Goal: Task Accomplishment & Management: Use online tool/utility

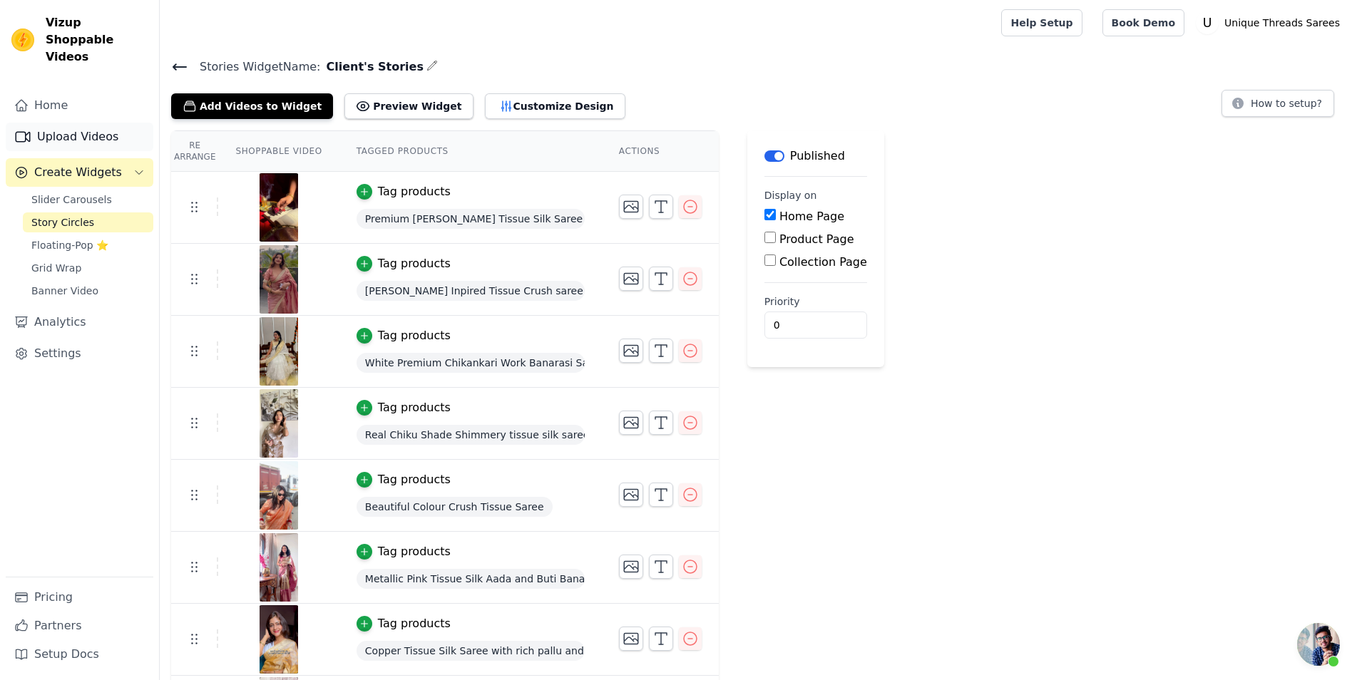
click at [91, 124] on link "Upload Videos" at bounding box center [80, 137] width 148 height 29
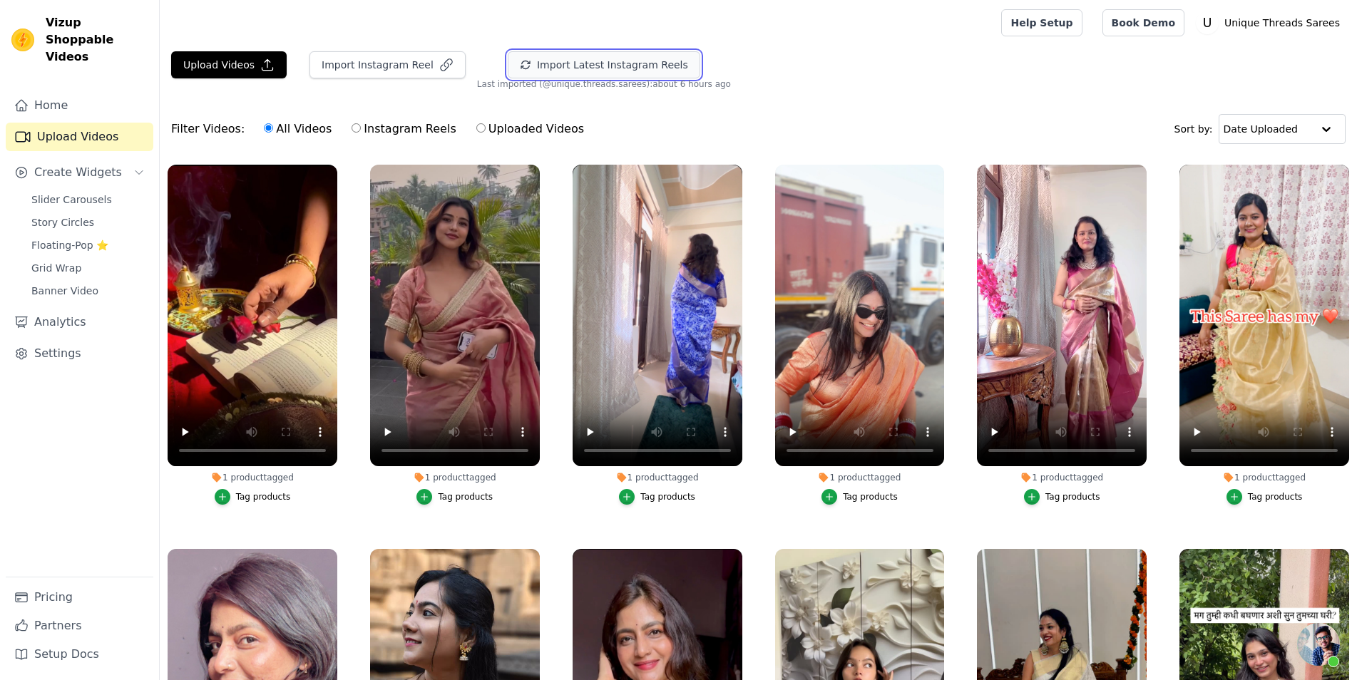
click at [582, 61] on button "Import Latest Instagram Reels" at bounding box center [604, 64] width 193 height 27
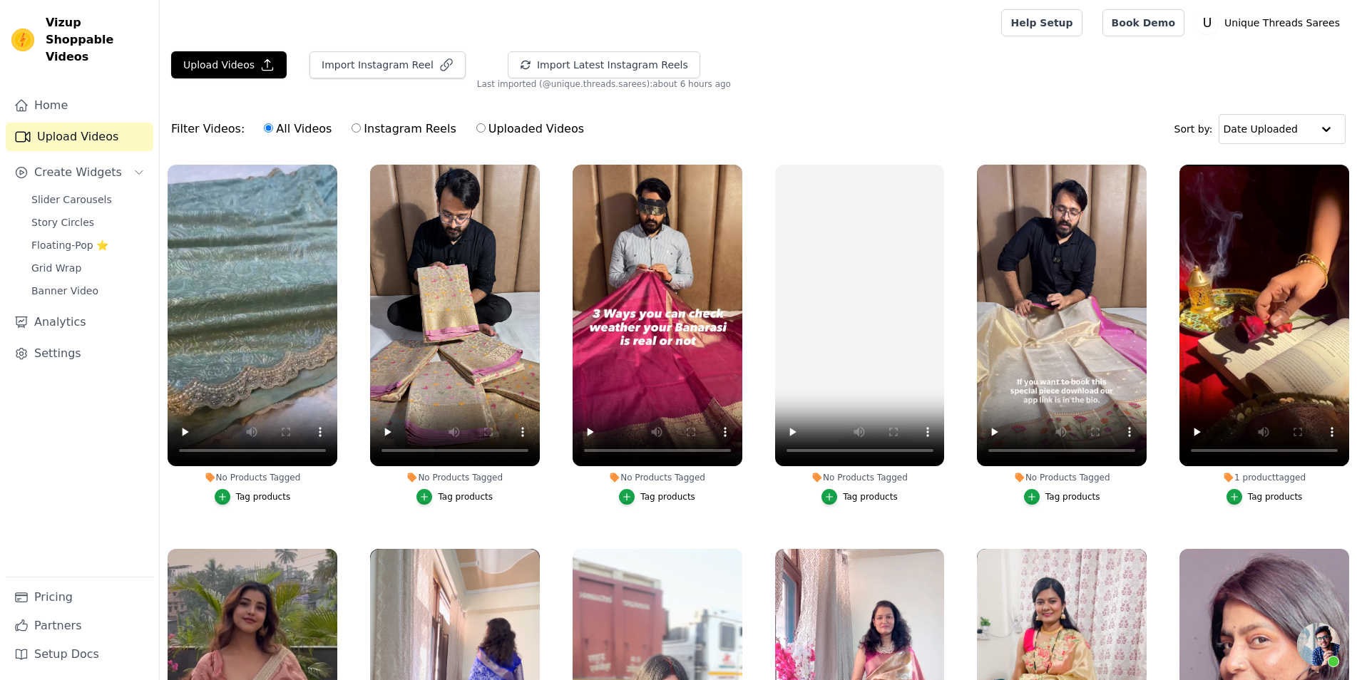
click at [472, 501] on div "Tag products" at bounding box center [465, 496] width 55 height 11
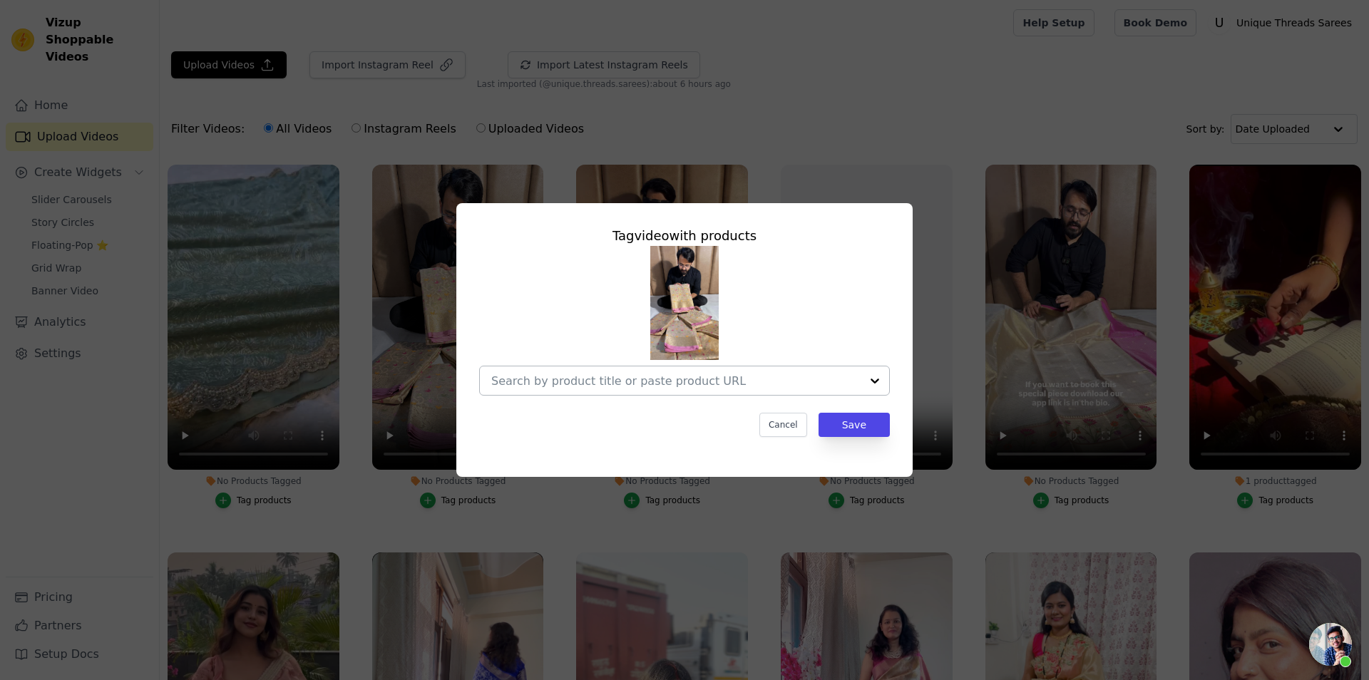
click at [610, 388] on input "No Products Tagged Tag video with products Cancel Save Tag products" at bounding box center [675, 381] width 369 height 14
click at [618, 372] on div at bounding box center [675, 381] width 369 height 29
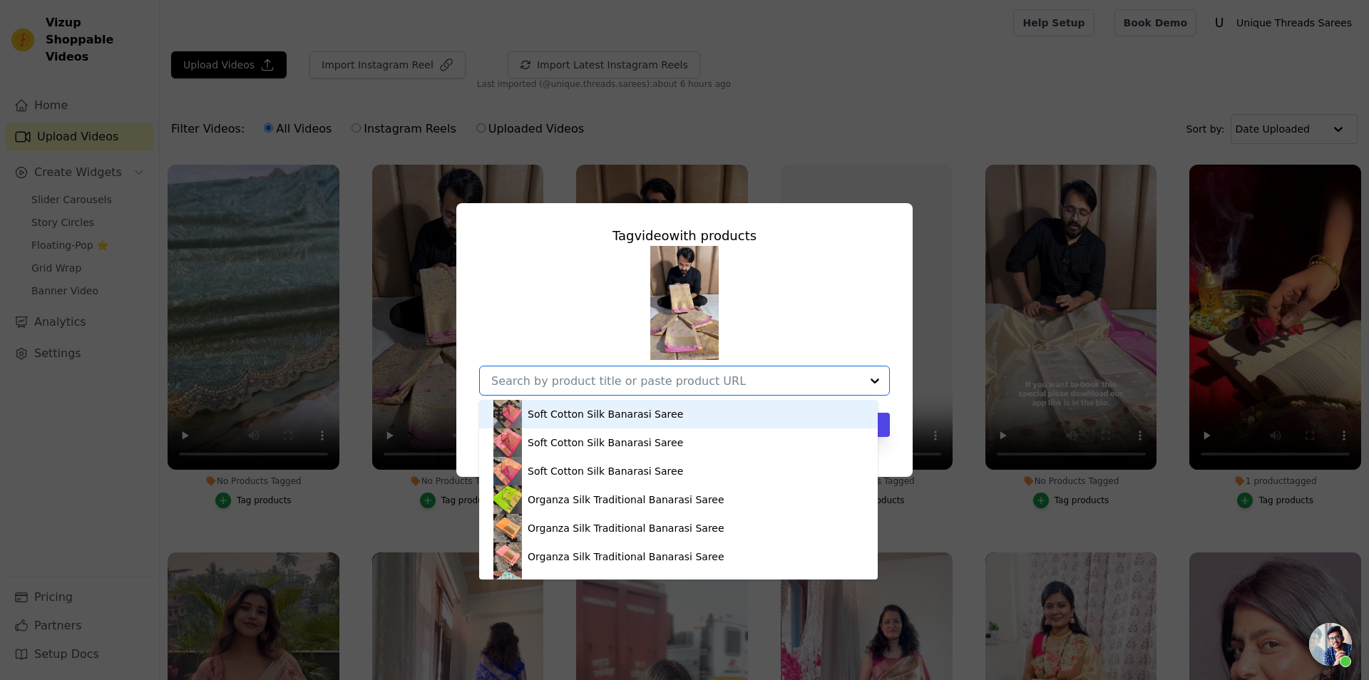
paste input "https://utsarees.in/collections/fresh-arrivals/products/handloom-inspired-premi…"
type input "https://utsarees.in/collections/fresh-arrivals/products/handloom-inspired-premi…"
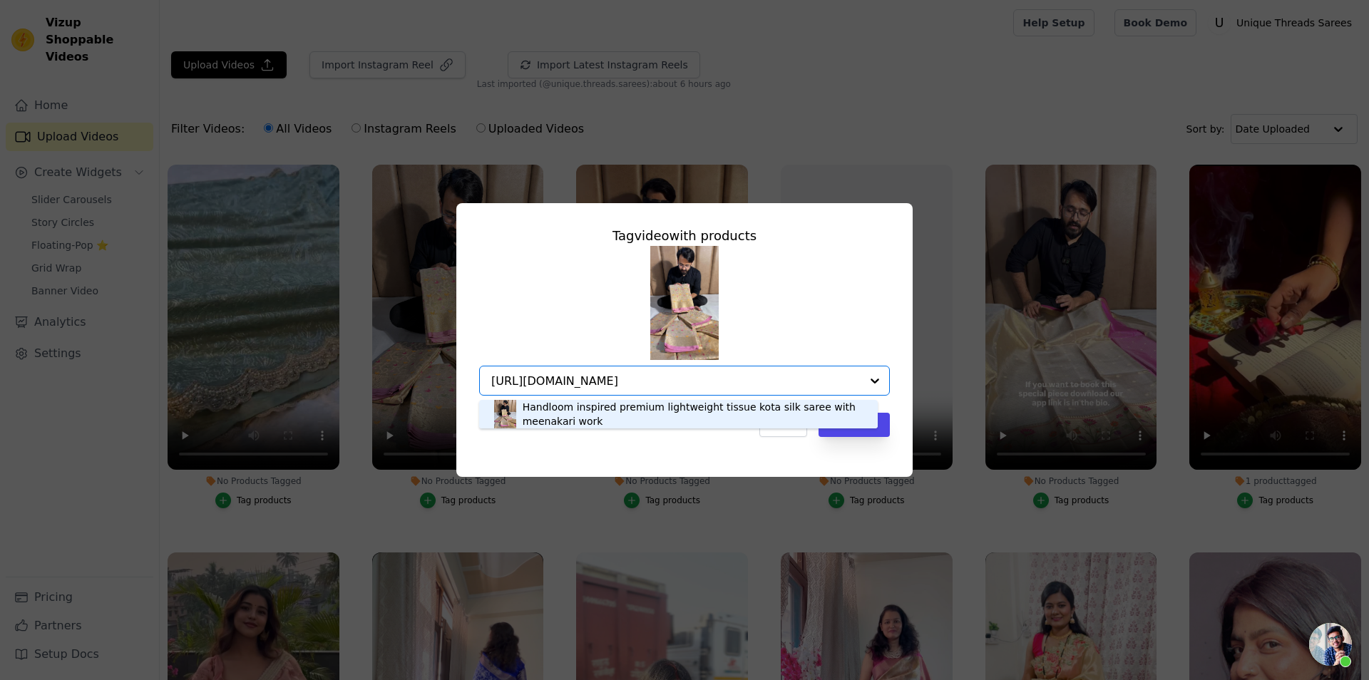
click at [624, 416] on div "Handloom inspired premium lightweight tissue kota silk saree with meenakari work" at bounding box center [693, 414] width 341 height 29
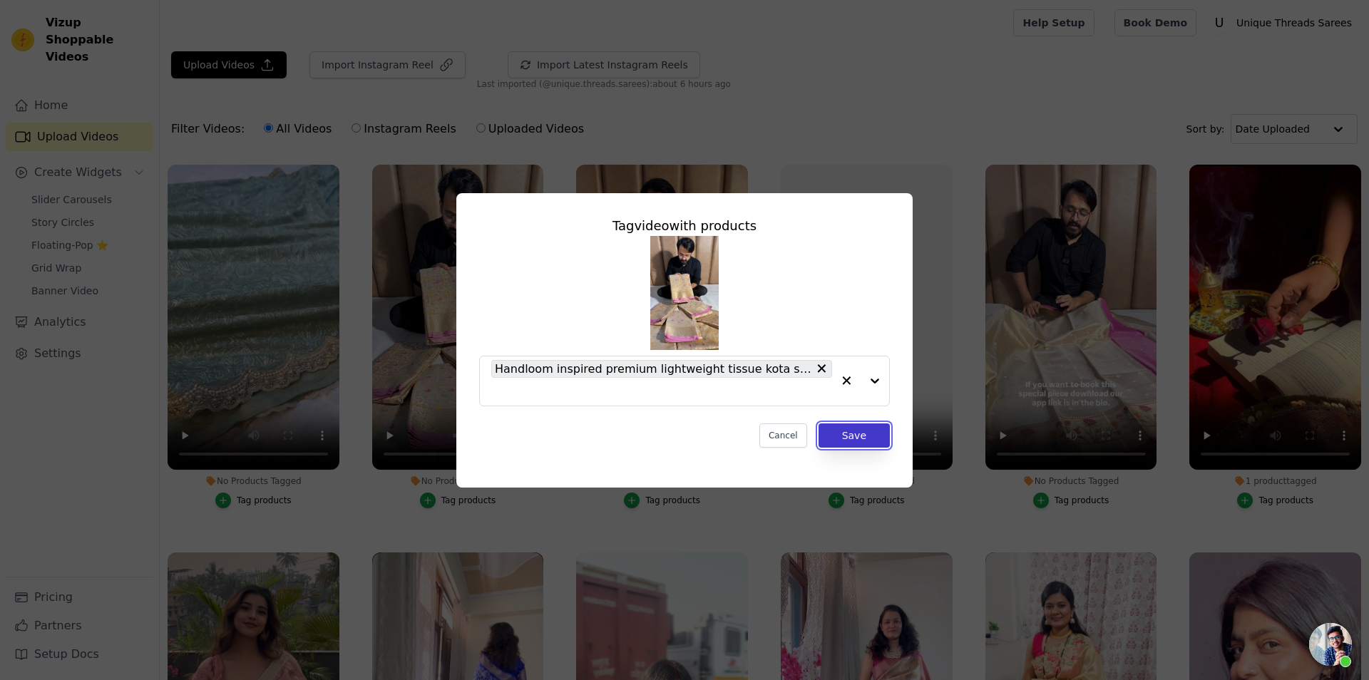
click at [862, 436] on button "Save" at bounding box center [854, 436] width 71 height 24
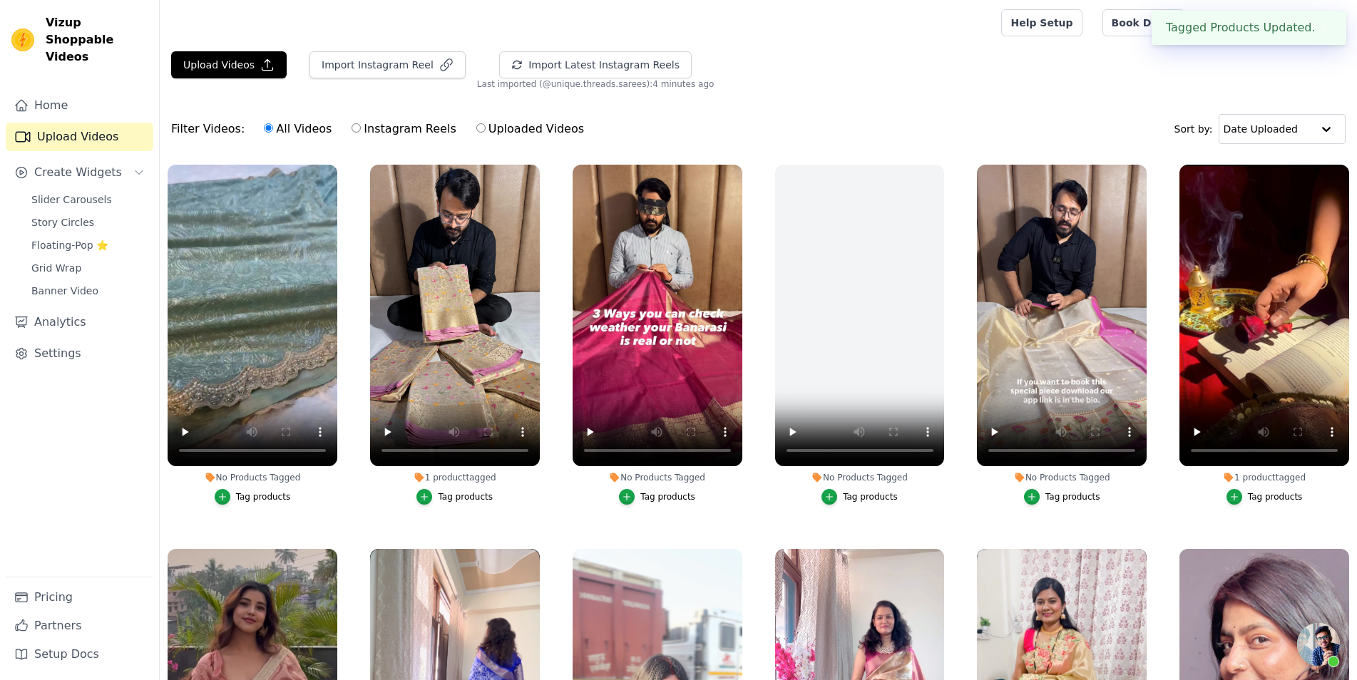
click at [1069, 501] on div "Tag products" at bounding box center [1072, 496] width 55 height 11
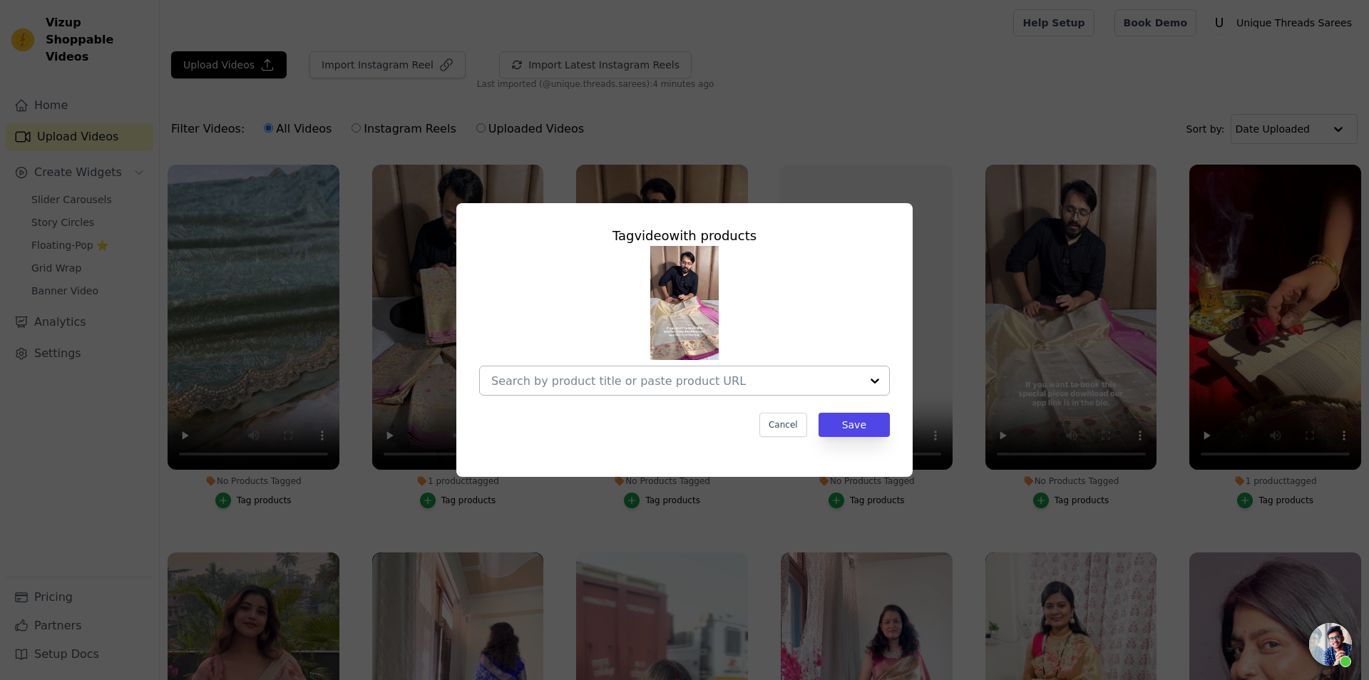
click at [736, 379] on input "No Products Tagged Tag video with products Cancel Save Tag products" at bounding box center [675, 381] width 369 height 14
paste input "https://utsarees.in/collections/fresh-arrivals/products/handloom-inspired-premi…"
type input "https://utsarees.in/collections/fresh-arrivals/products/handloom-inspired-premi…"
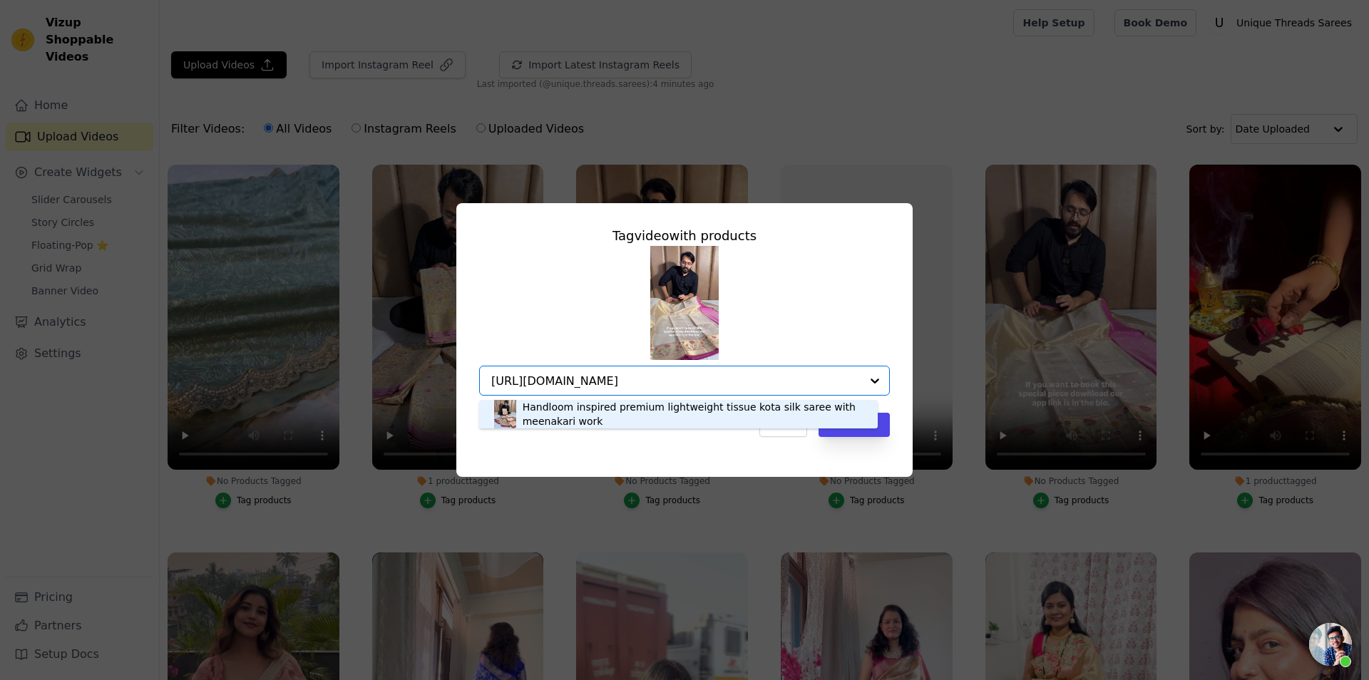
click at [700, 406] on div "Handloom inspired premium lightweight tissue kota silk saree with meenakari work" at bounding box center [693, 414] width 341 height 29
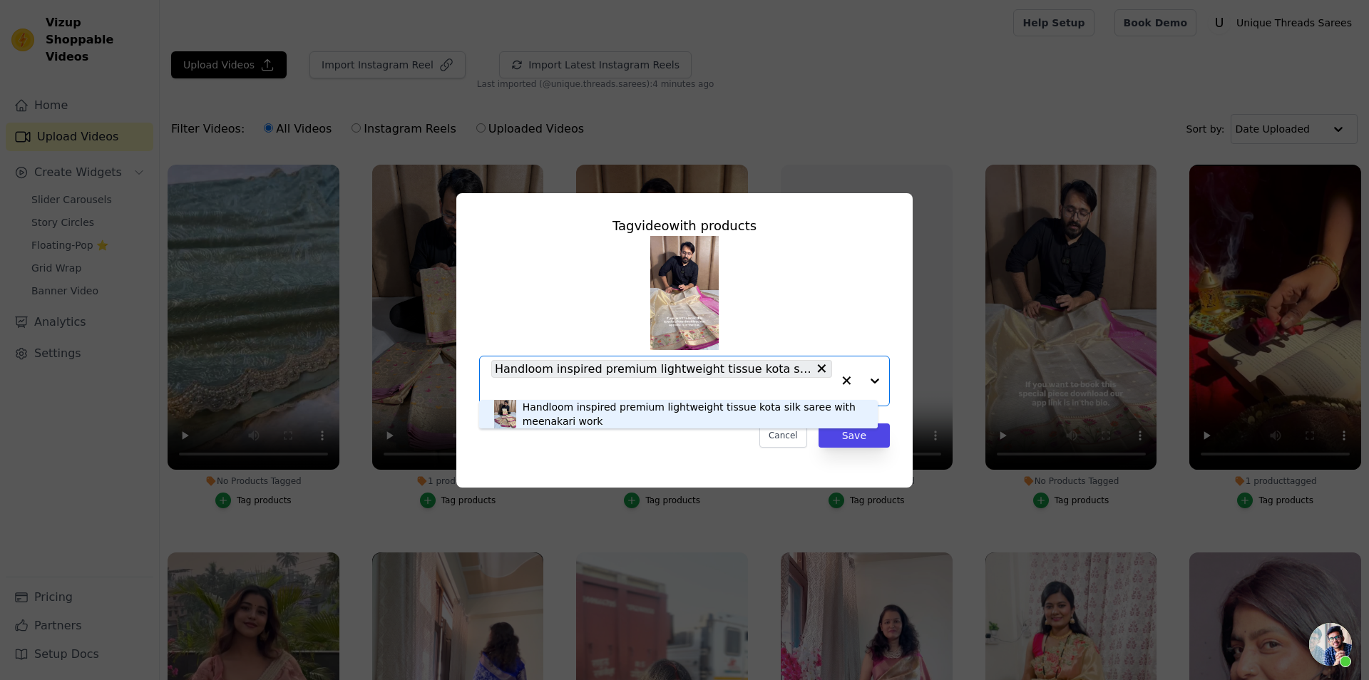
scroll to position [0, 0]
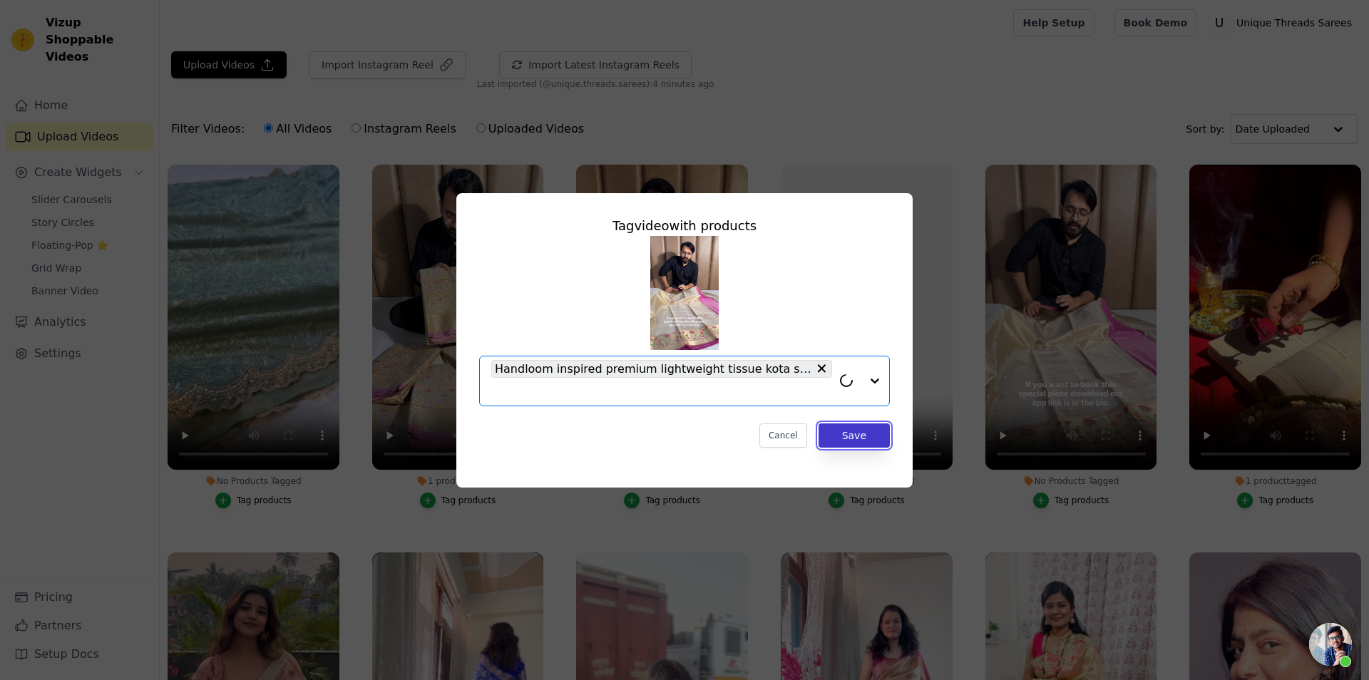
click at [879, 433] on button "Save" at bounding box center [854, 436] width 71 height 24
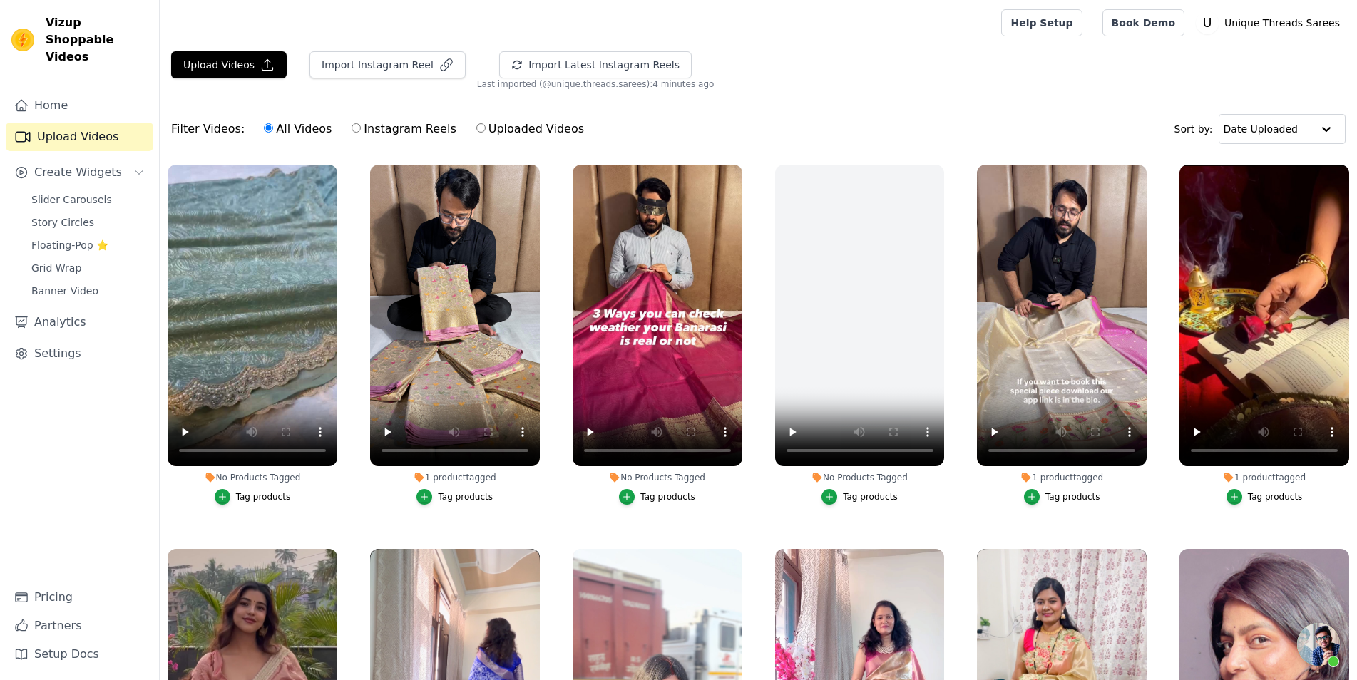
click at [651, 501] on button "Tag products" at bounding box center [657, 497] width 76 height 16
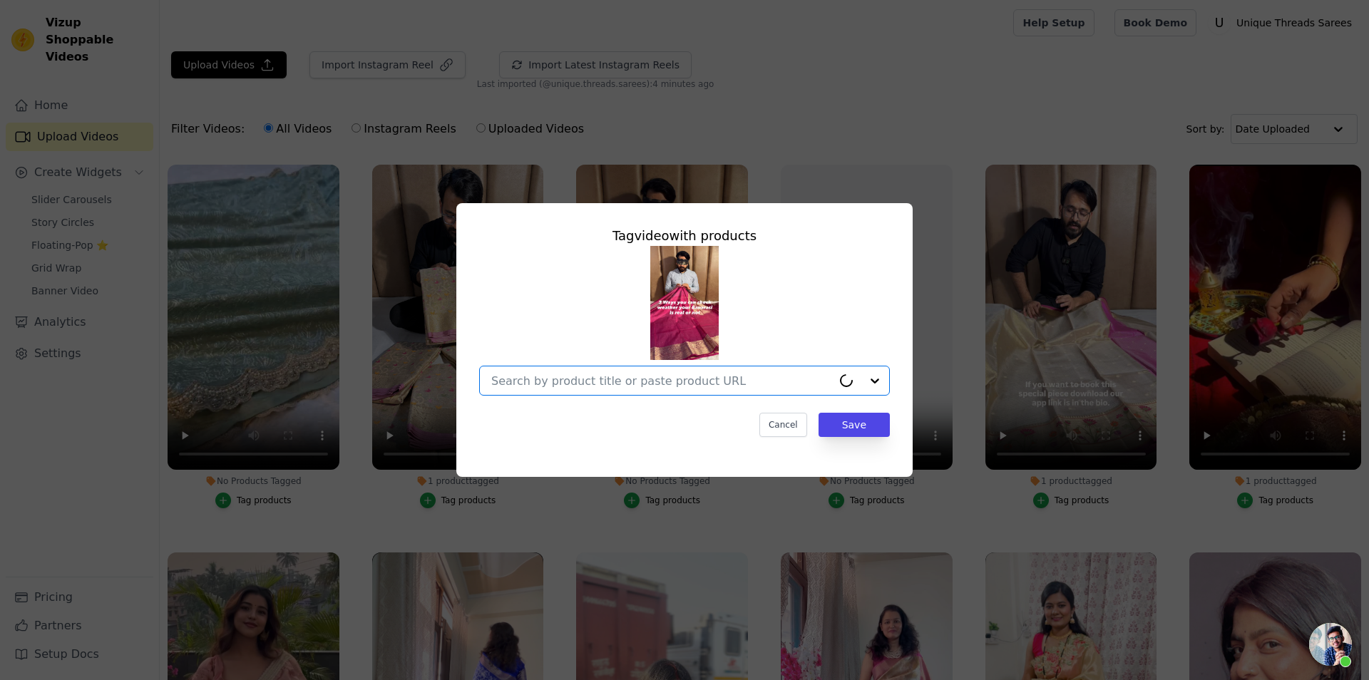
click at [687, 384] on input "No Products Tagged Tag video with products Option undefined, selected. Select i…" at bounding box center [661, 381] width 341 height 14
paste input "https://utsarees.in/collections/fresh-arrivals/products/rani-pink-banarasi-tiss…"
type input "https://utsarees.in/collections/fresh-arrivals/products/rani-pink-banarasi-tiss…"
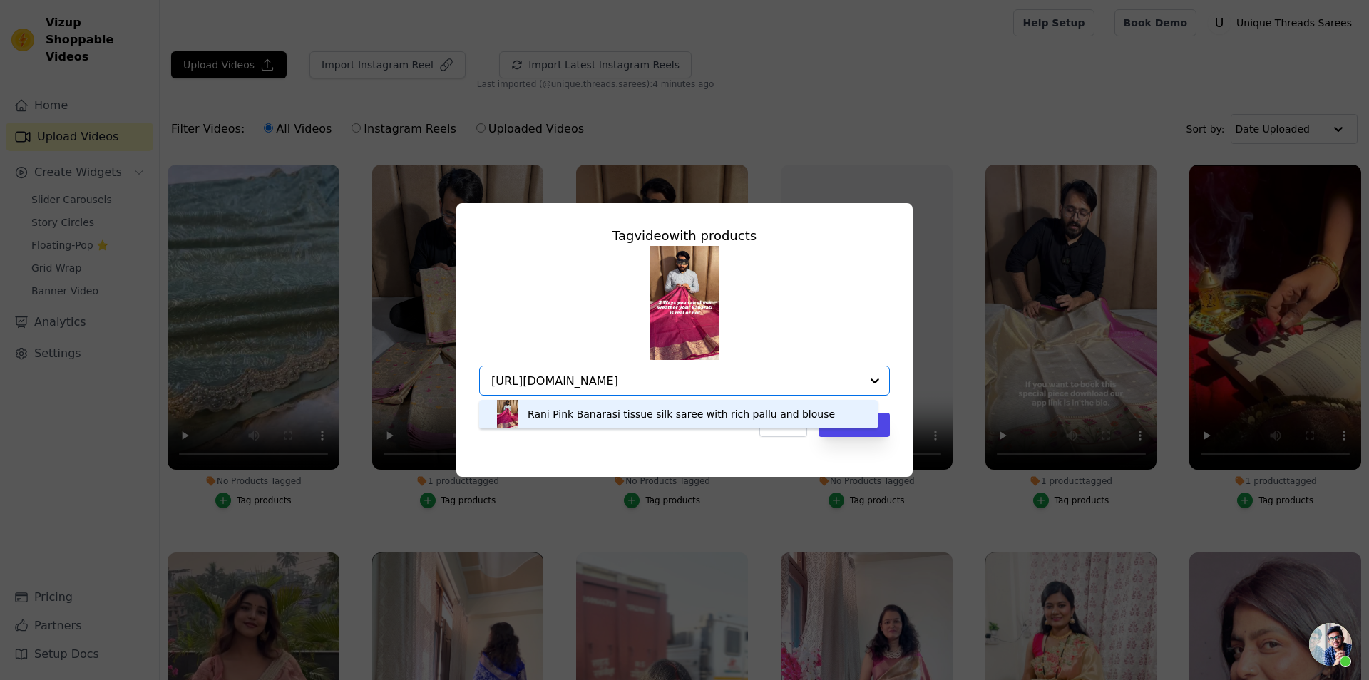
click at [649, 416] on div "Rani Pink Banarasi tissue silk saree with rich pallu and blouse" at bounding box center [681, 414] width 307 height 14
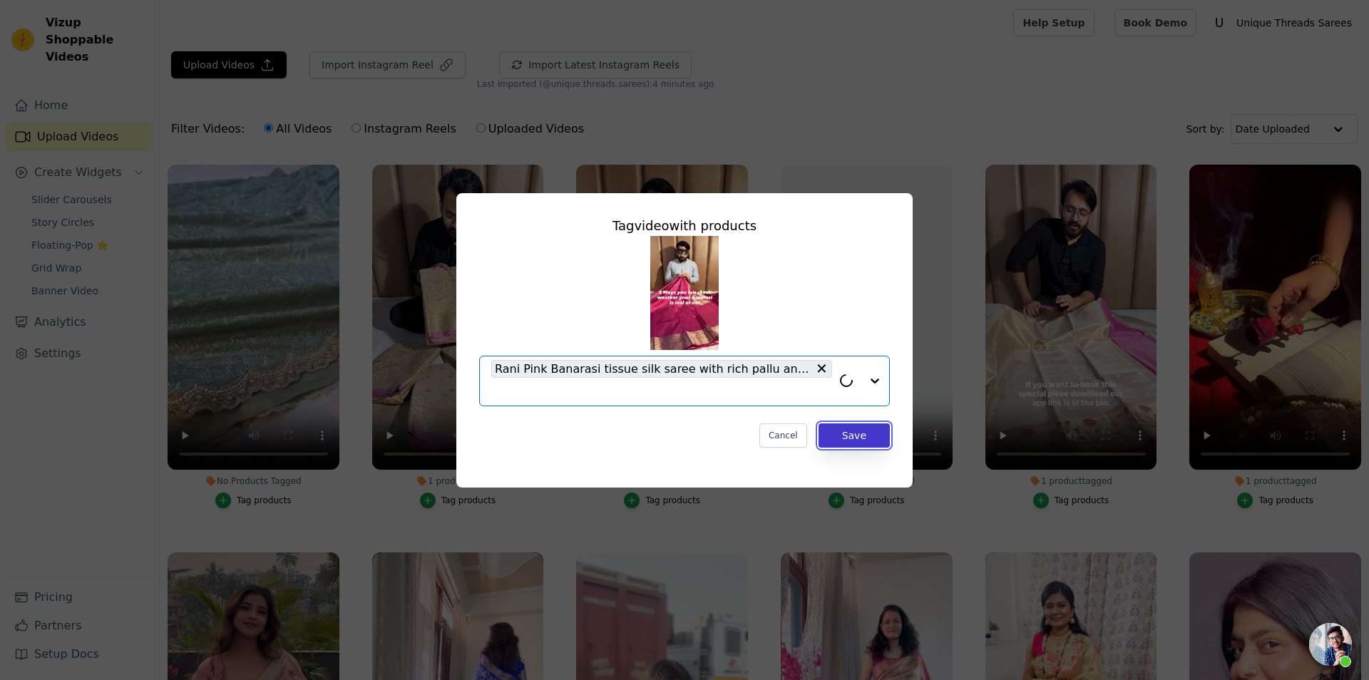
click at [847, 431] on button "Save" at bounding box center [854, 436] width 71 height 24
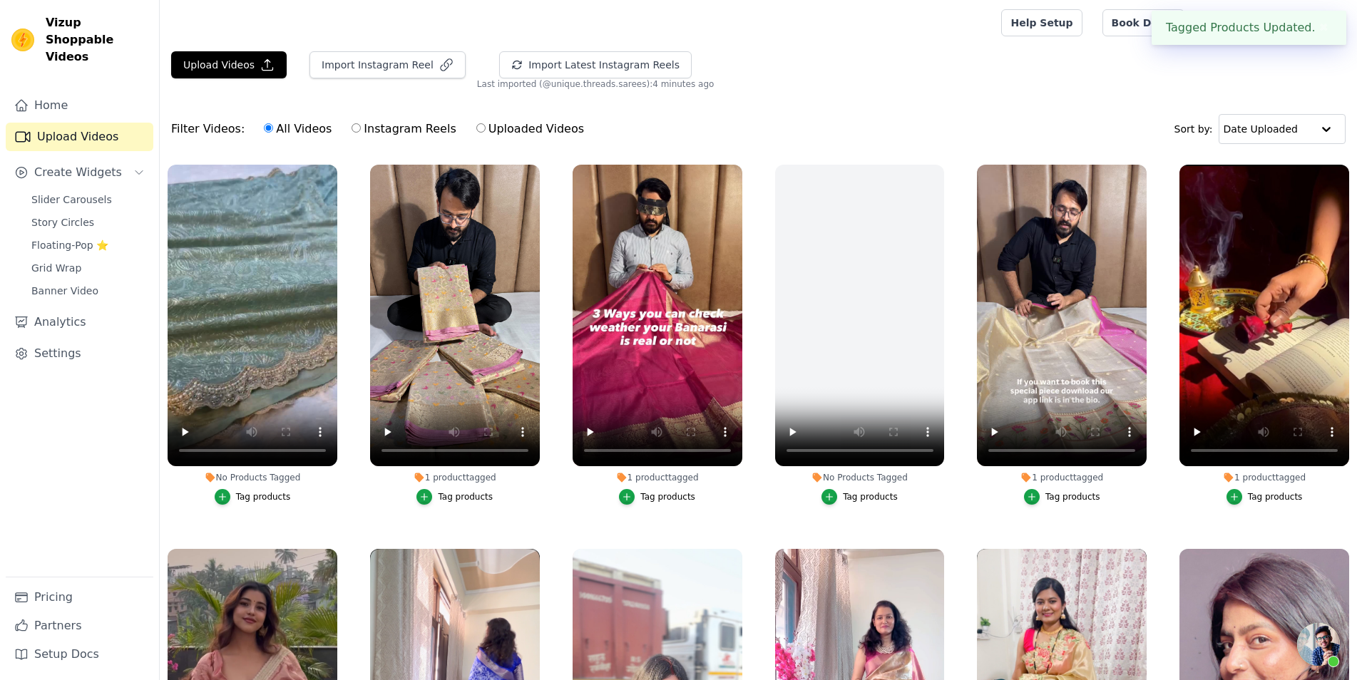
click at [278, 491] on div "Tag products" at bounding box center [263, 496] width 55 height 11
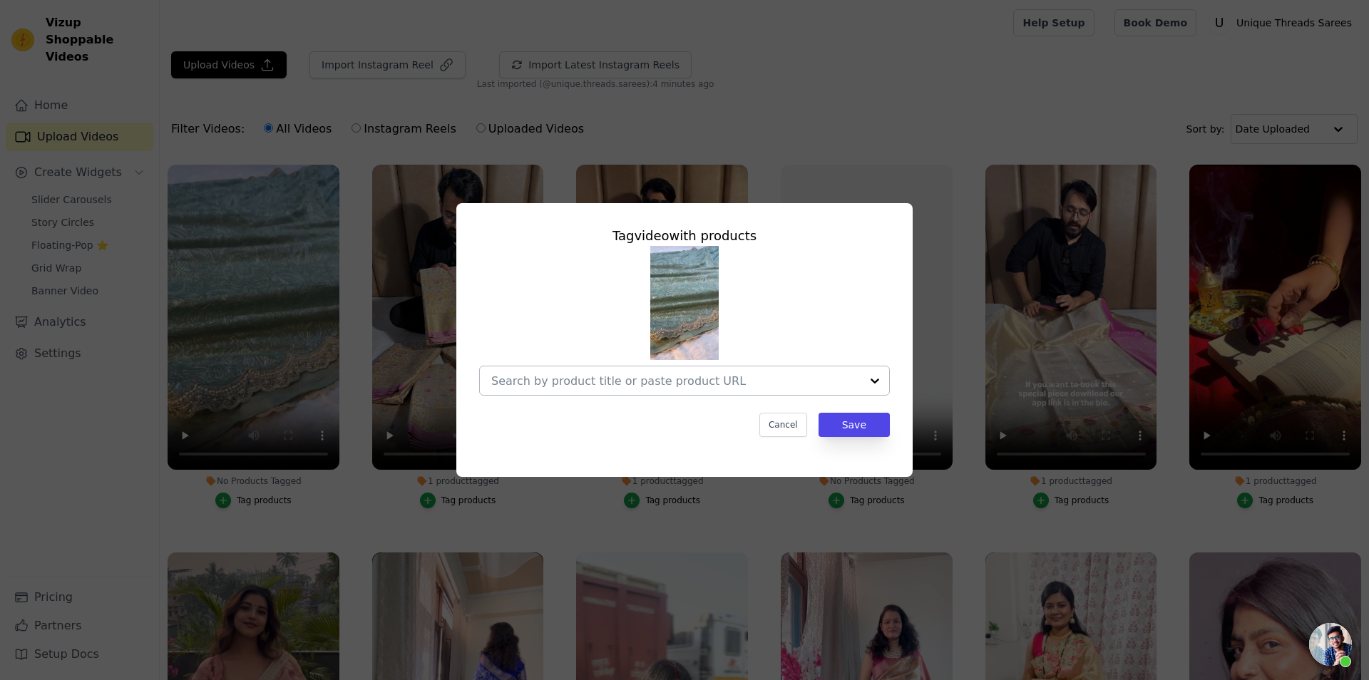
click at [613, 387] on input "No Products Tagged Tag video with products Cancel Save Tag products" at bounding box center [675, 381] width 369 height 14
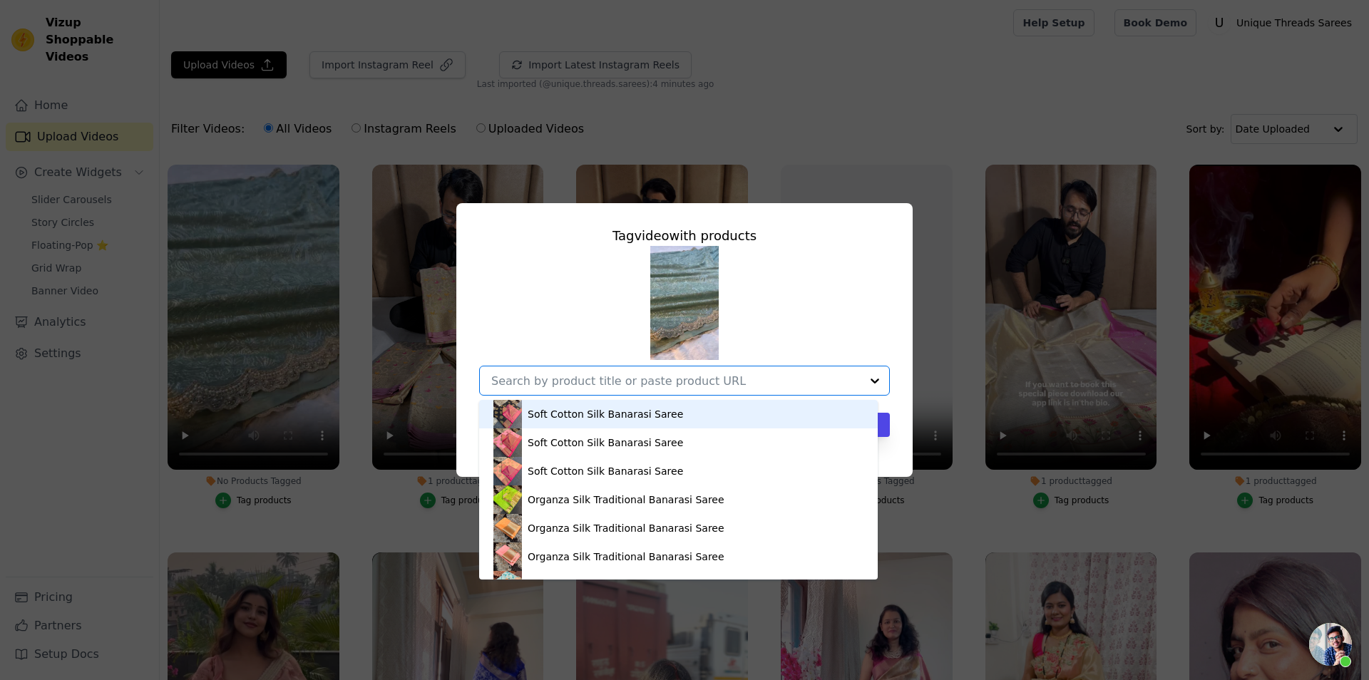
paste input "https://utsarees.in/collections/fresh-arrivals/products/mint-green-pure-mul-cot…"
type input "https://utsarees.in/collections/fresh-arrivals/products/mint-green-pure-mul-cot…"
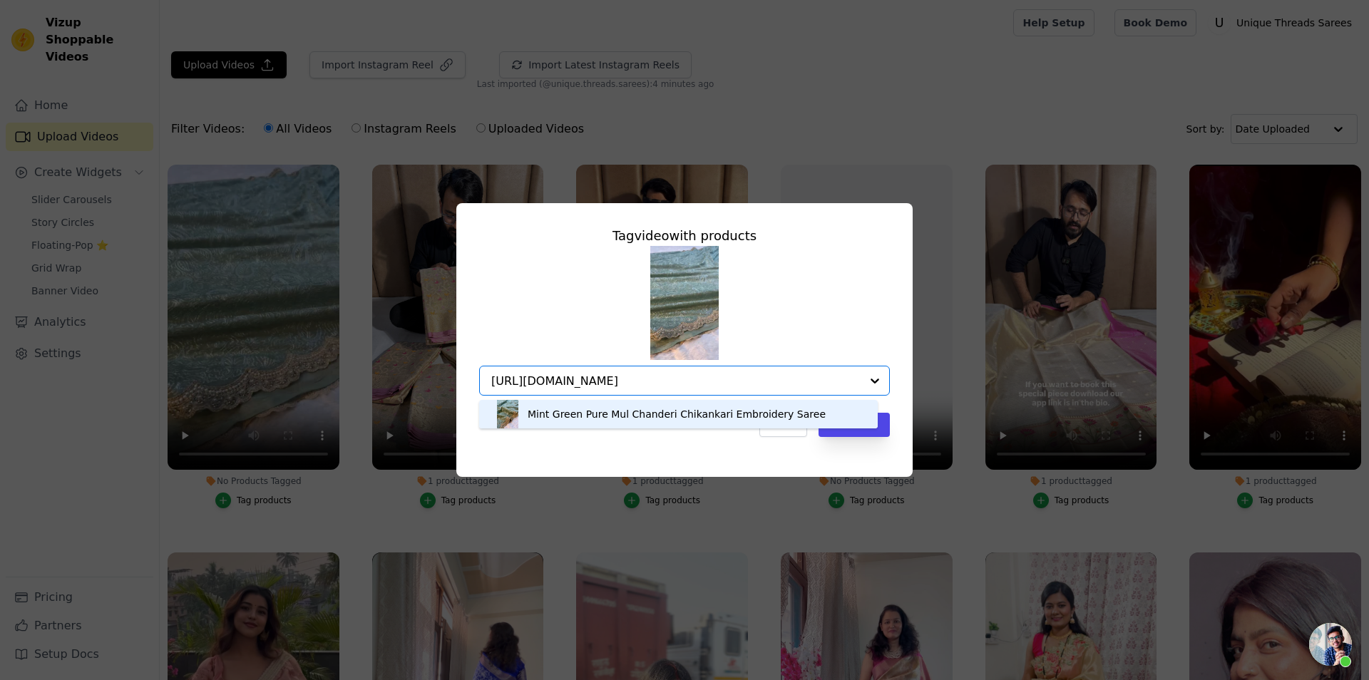
click at [711, 411] on div "Mint Green Pure Mul Chanderi Chikankari Embroidery Saree" at bounding box center [677, 414] width 298 height 14
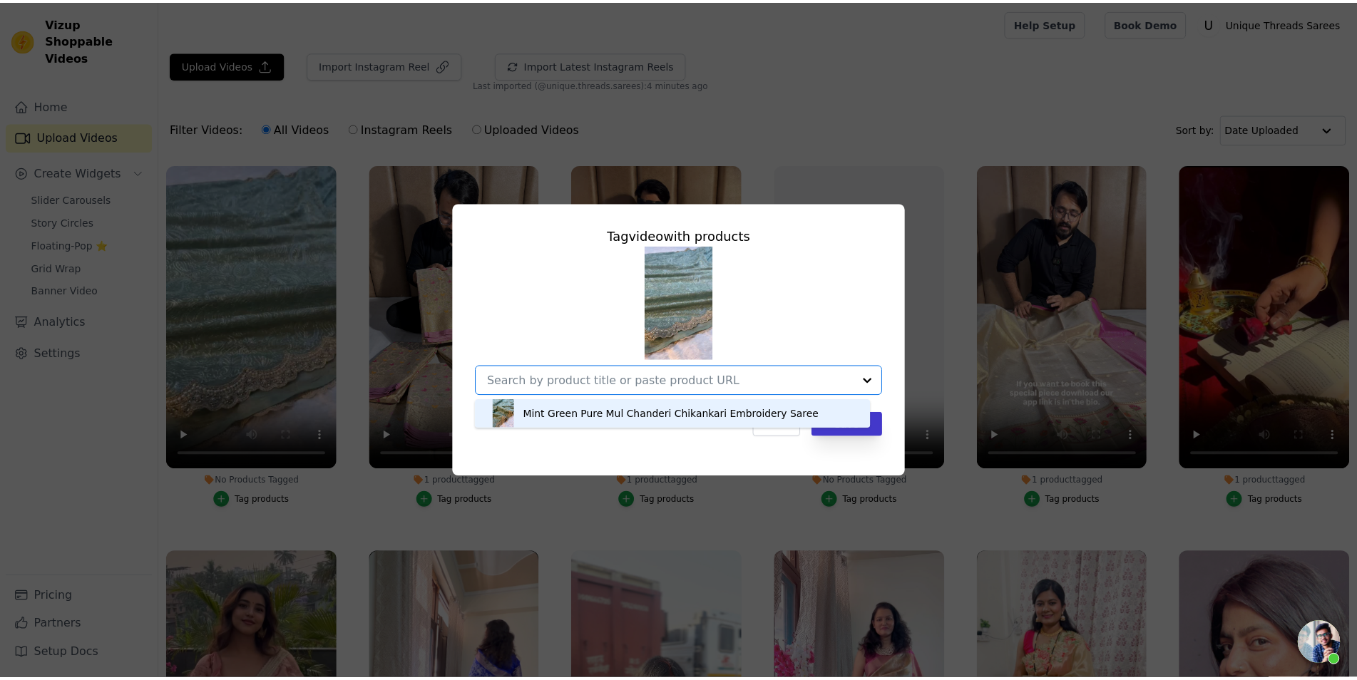
scroll to position [0, 0]
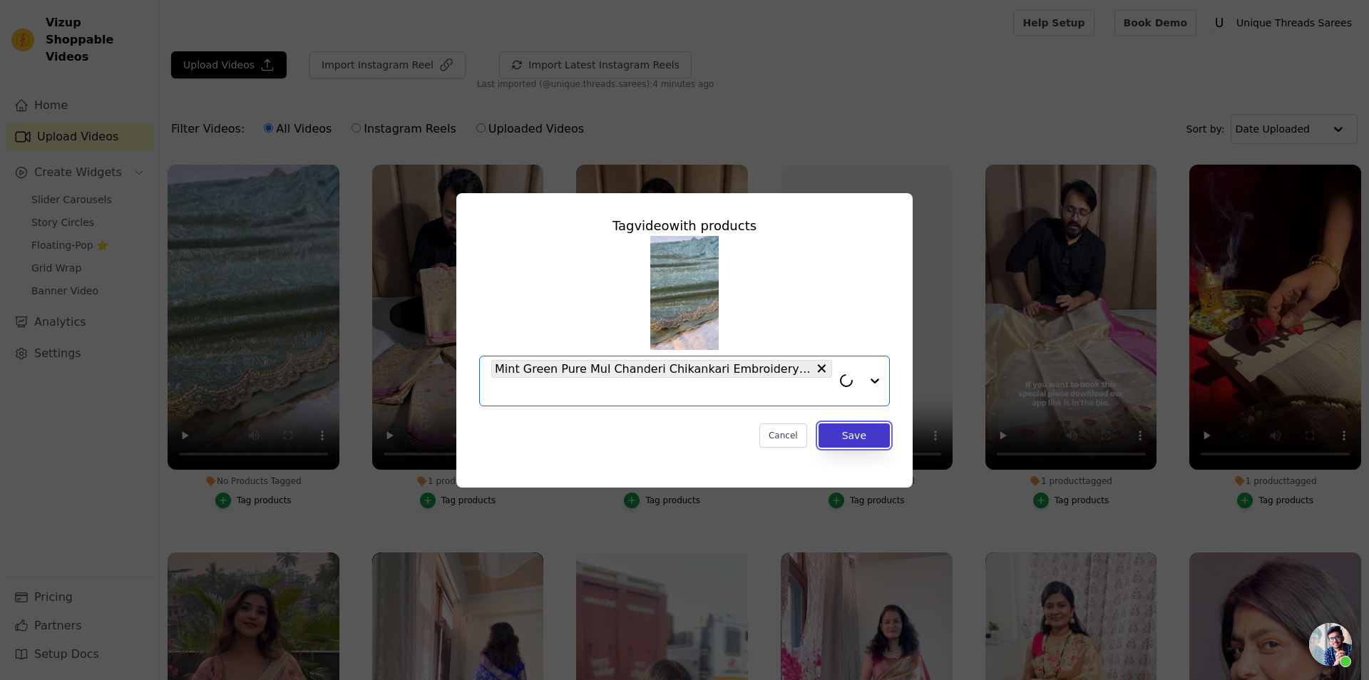
click at [881, 434] on button "Save" at bounding box center [854, 436] width 71 height 24
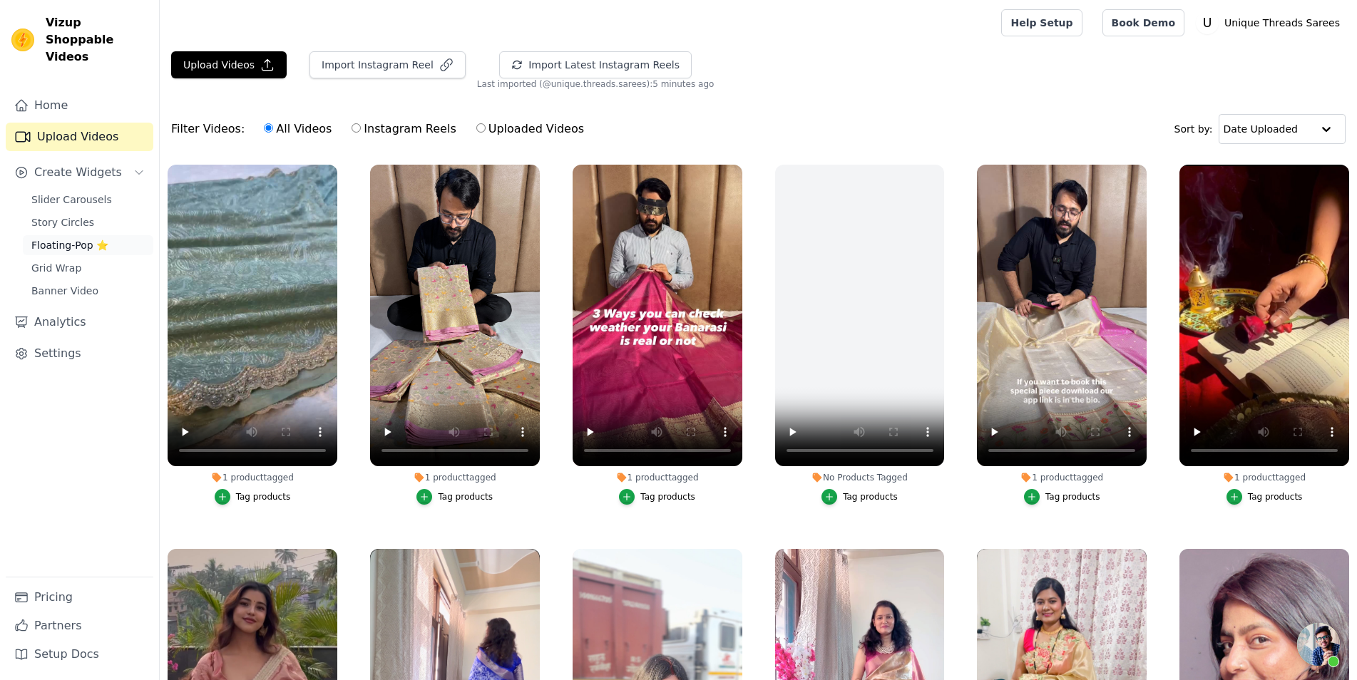
click at [83, 238] on span "Floating-Pop ⭐" at bounding box center [69, 245] width 77 height 14
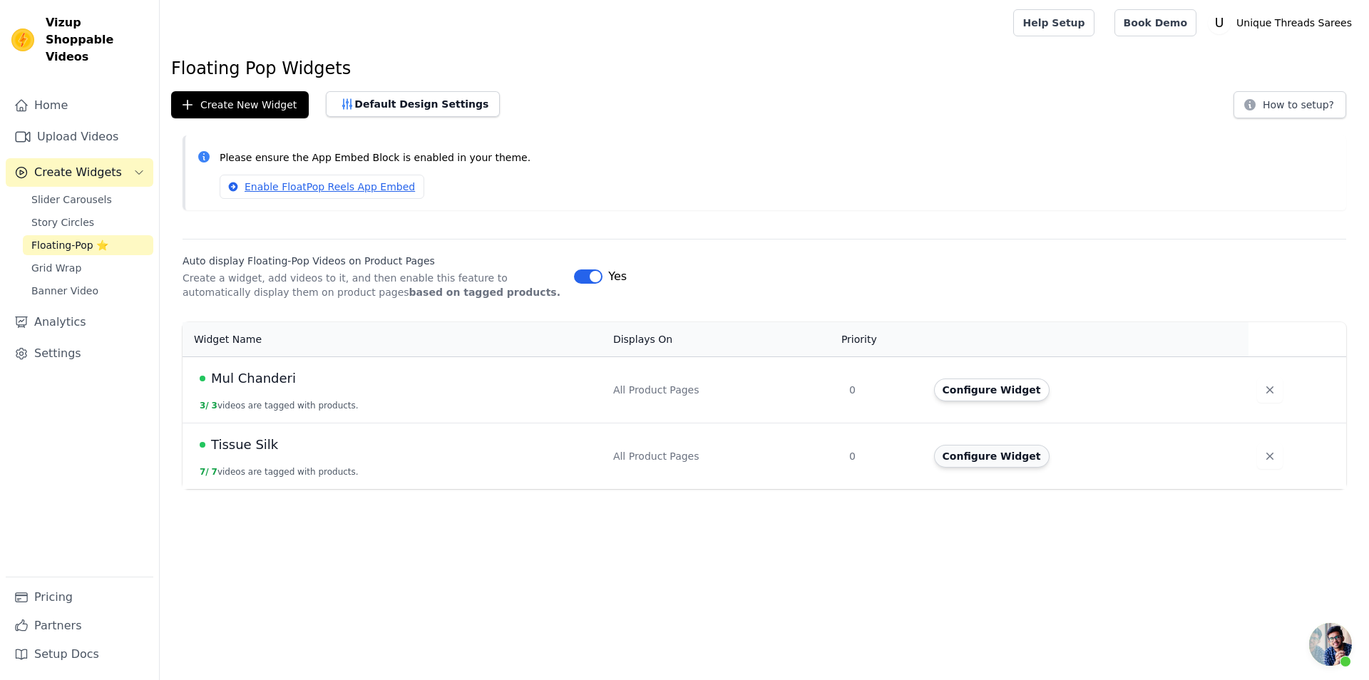
click at [1012, 464] on button "Configure Widget" at bounding box center [992, 456] width 116 height 23
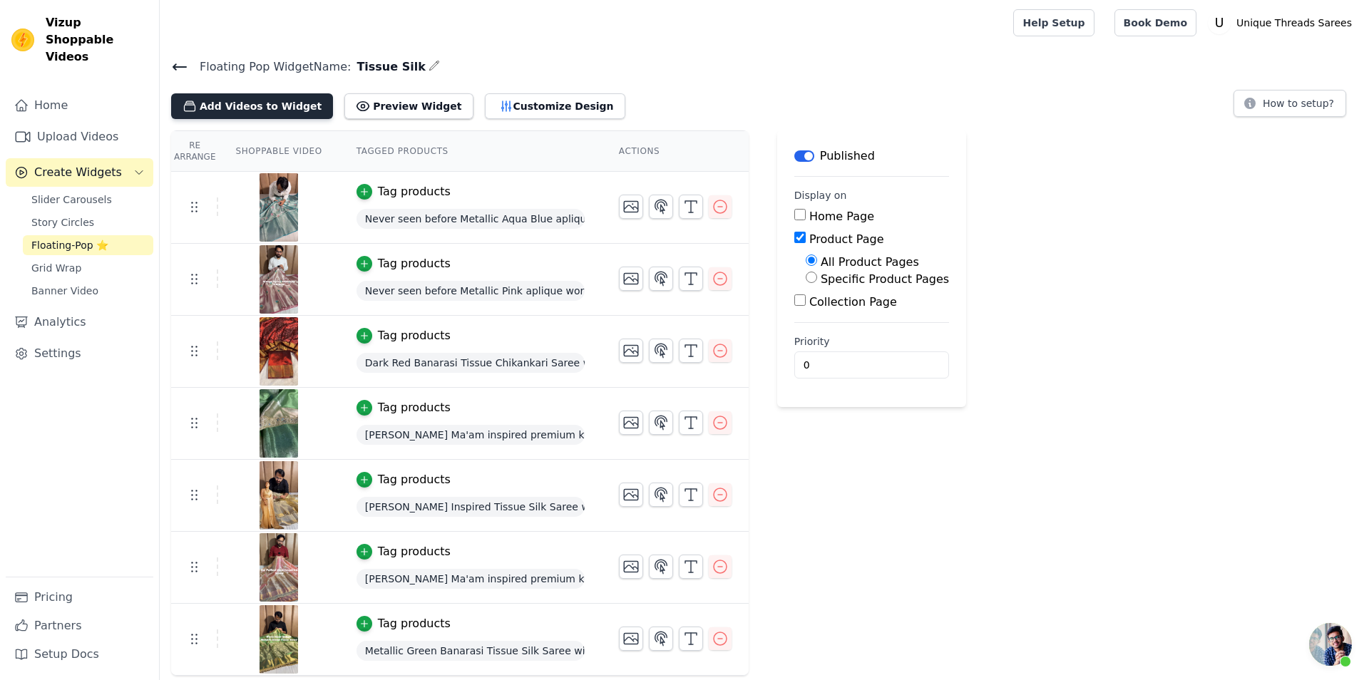
click at [273, 111] on button "Add Videos to Widget" at bounding box center [252, 106] width 162 height 26
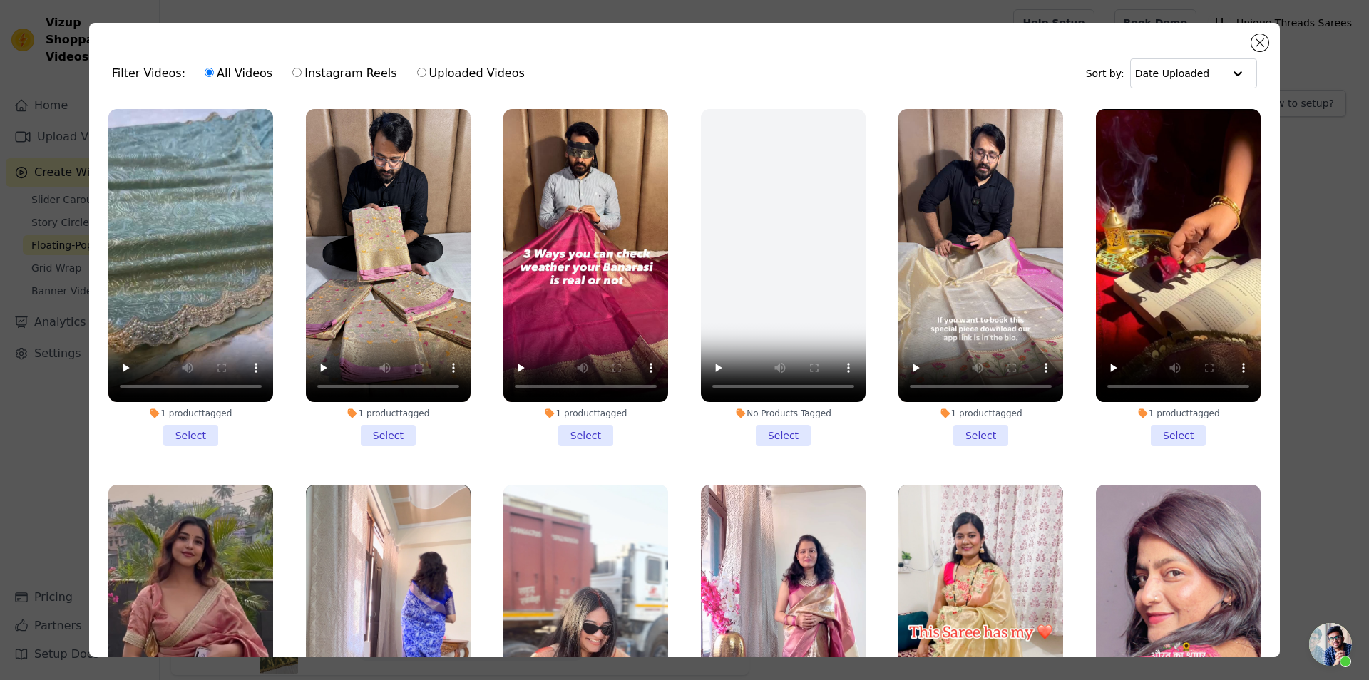
click at [979, 431] on li "1 product tagged Select" at bounding box center [981, 277] width 165 height 337
click at [0, 0] on input "1 product tagged Select" at bounding box center [0, 0] width 0 height 0
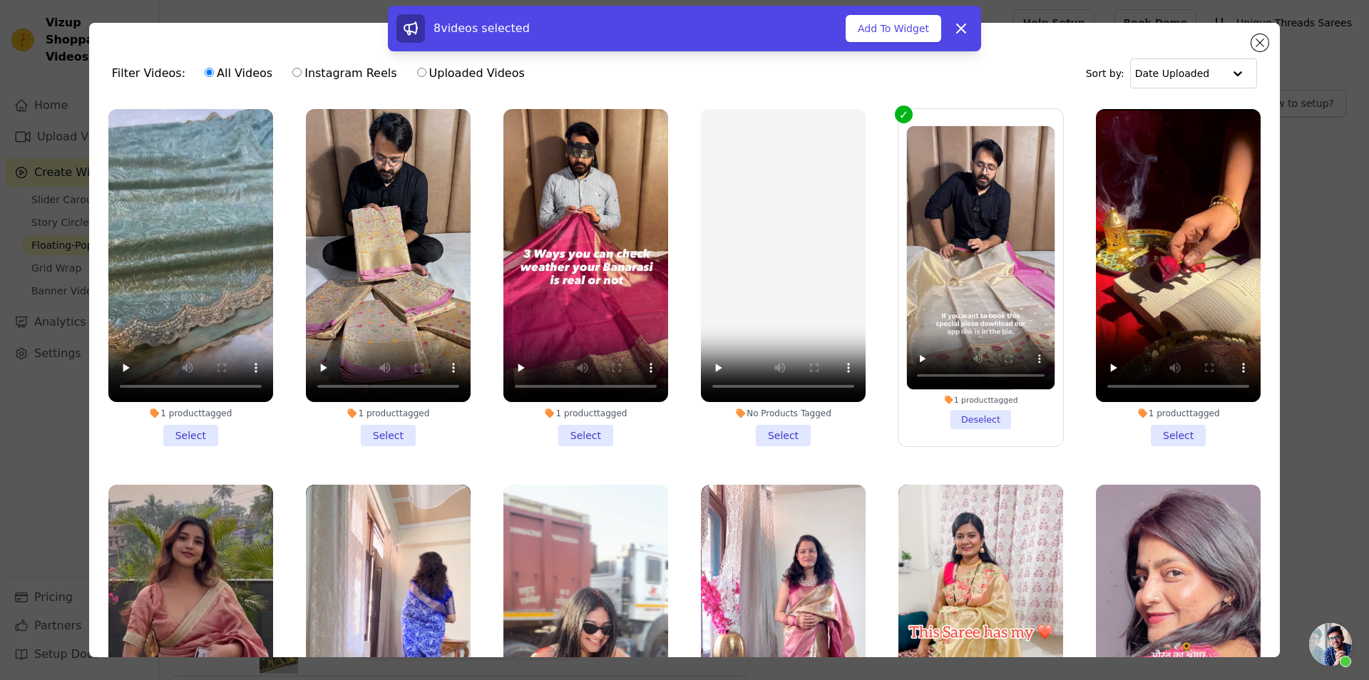
click at [572, 433] on li "1 product tagged Select" at bounding box center [585, 277] width 165 height 337
click at [0, 0] on input "1 product tagged Select" at bounding box center [0, 0] width 0 height 0
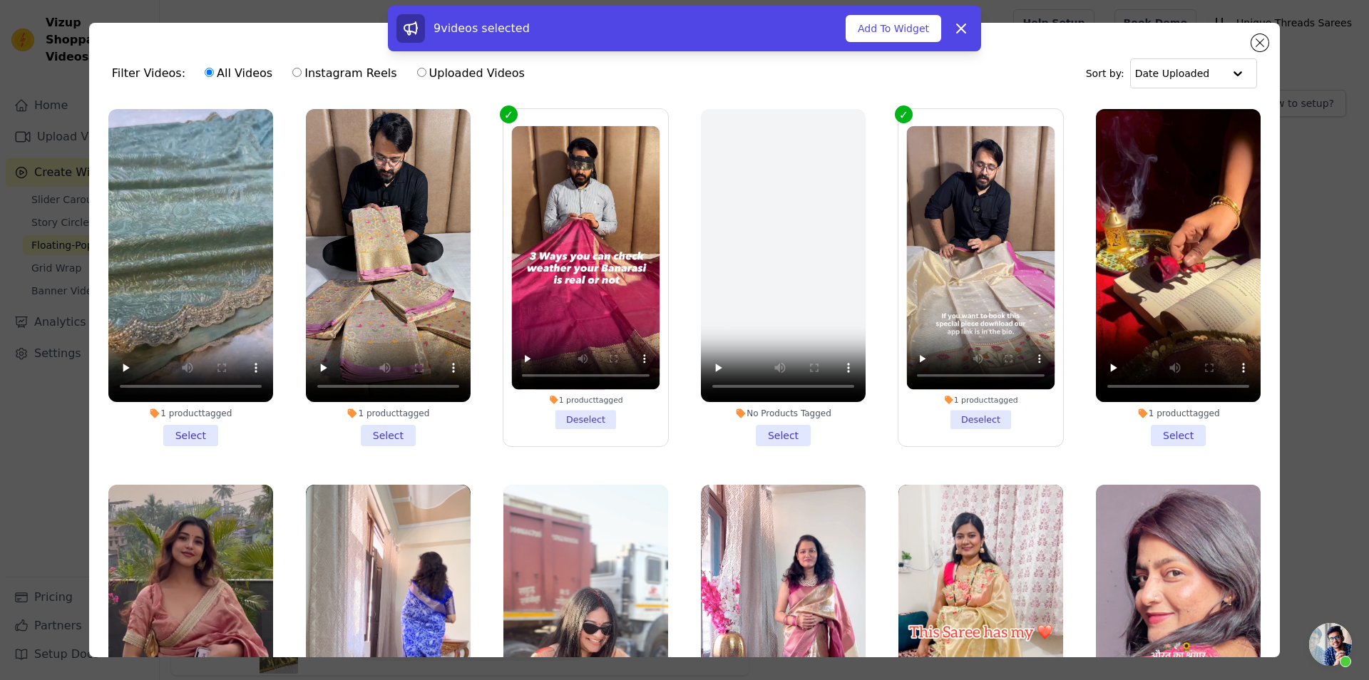
click at [366, 435] on li "1 product tagged Select" at bounding box center [388, 277] width 165 height 337
click at [0, 0] on input "1 product tagged Select" at bounding box center [0, 0] width 0 height 0
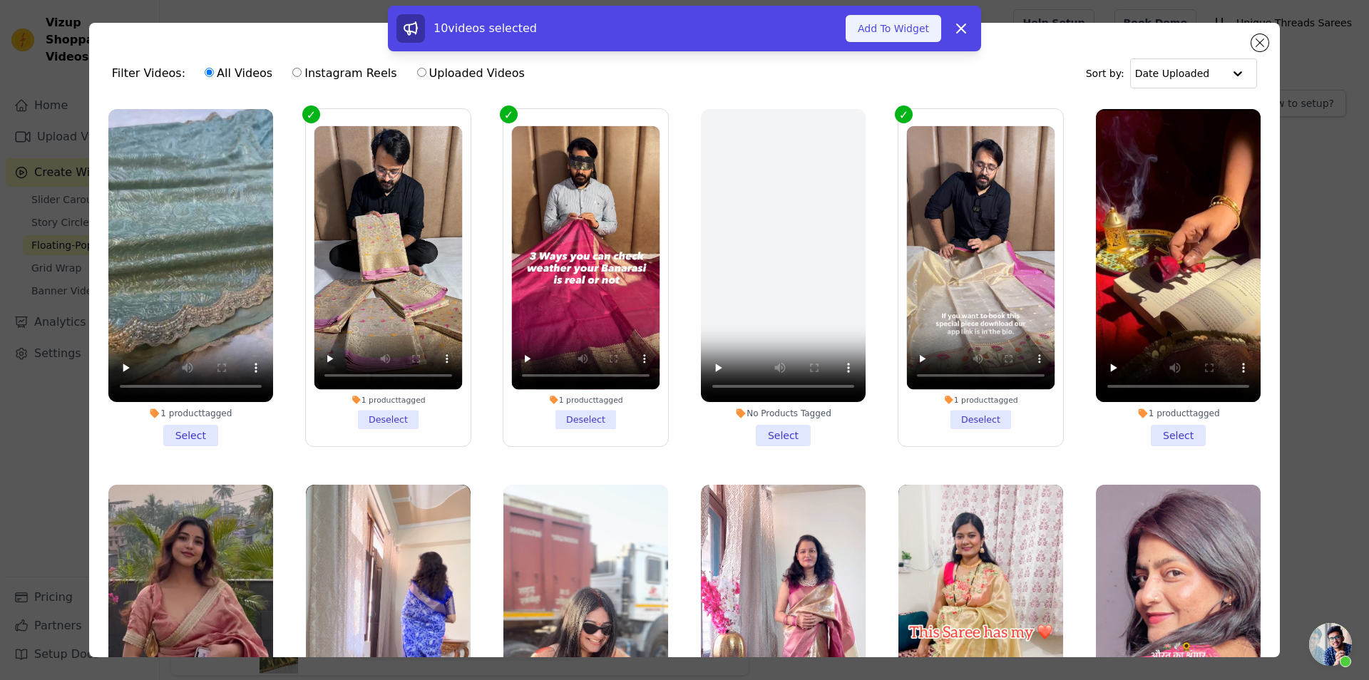
click at [891, 29] on button "Add To Widget" at bounding box center [894, 28] width 96 height 27
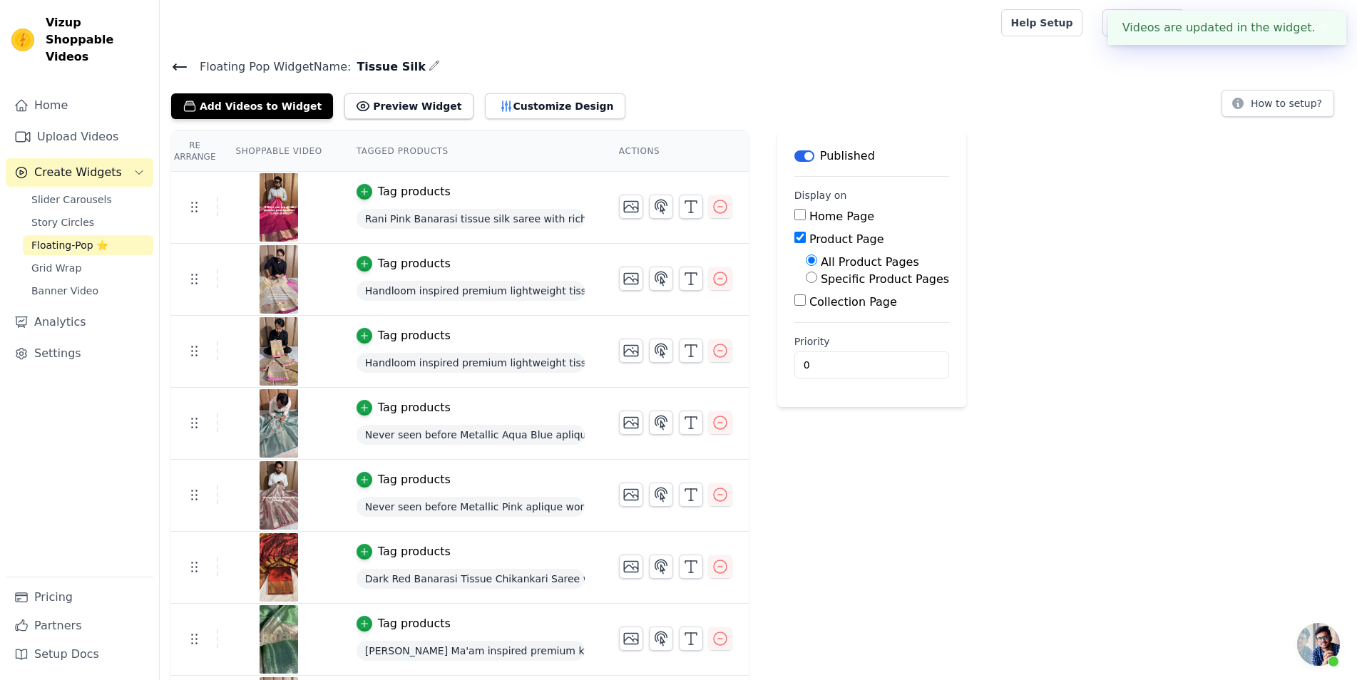
click at [185, 64] on icon at bounding box center [179, 66] width 17 height 17
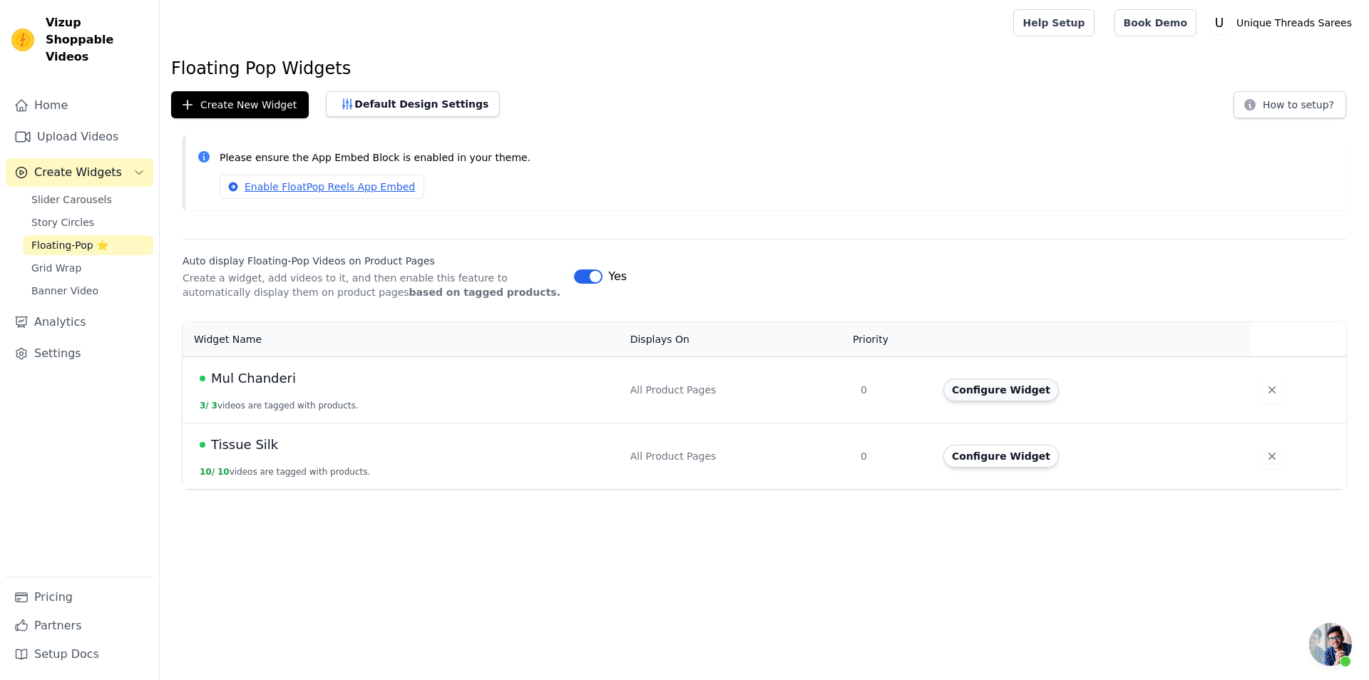
click at [993, 389] on button "Configure Widget" at bounding box center [1001, 390] width 116 height 23
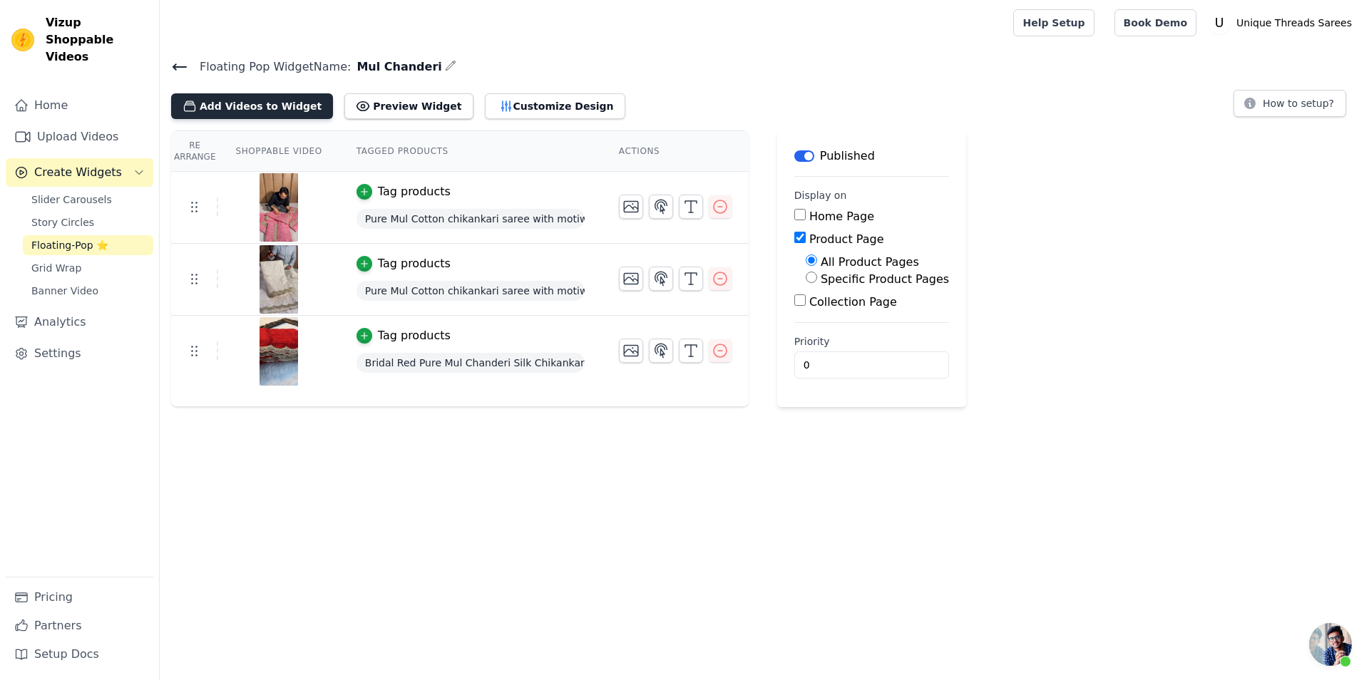
click at [267, 109] on button "Add Videos to Widget" at bounding box center [252, 106] width 162 height 26
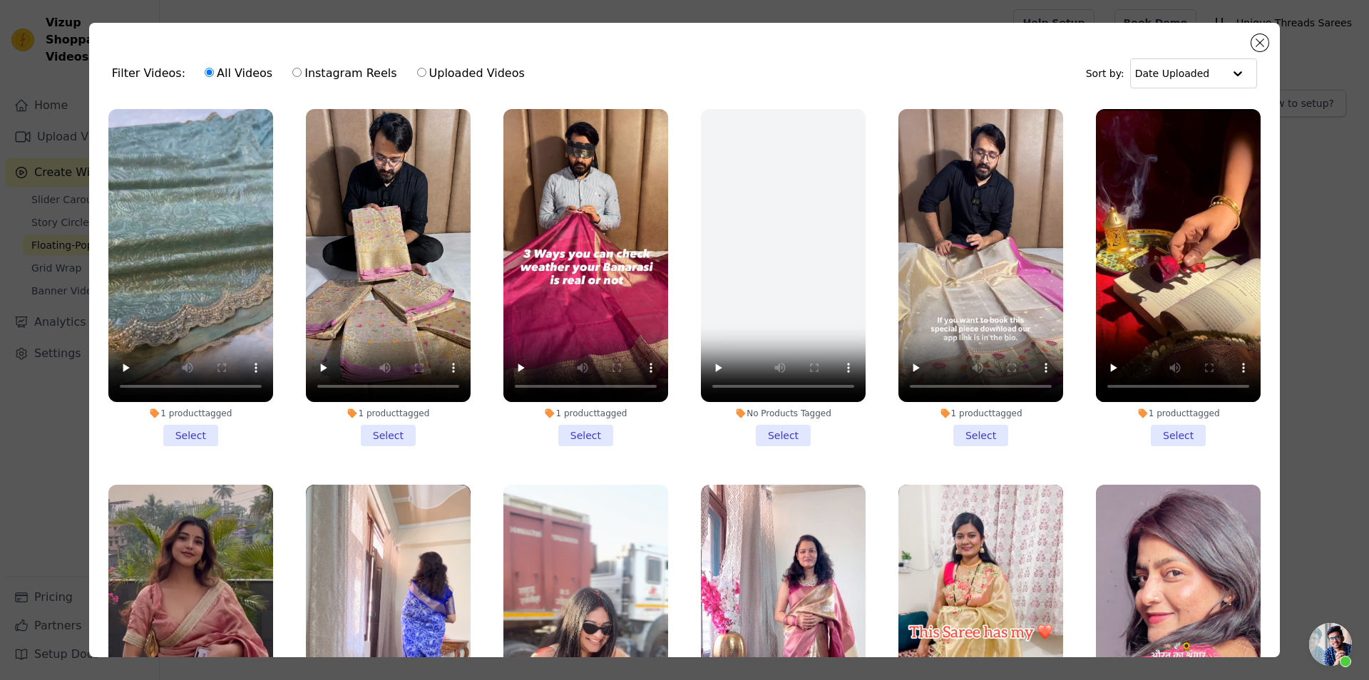
click at [188, 434] on li "1 product tagged Select" at bounding box center [190, 277] width 165 height 337
click at [0, 0] on input "1 product tagged Select" at bounding box center [0, 0] width 0 height 0
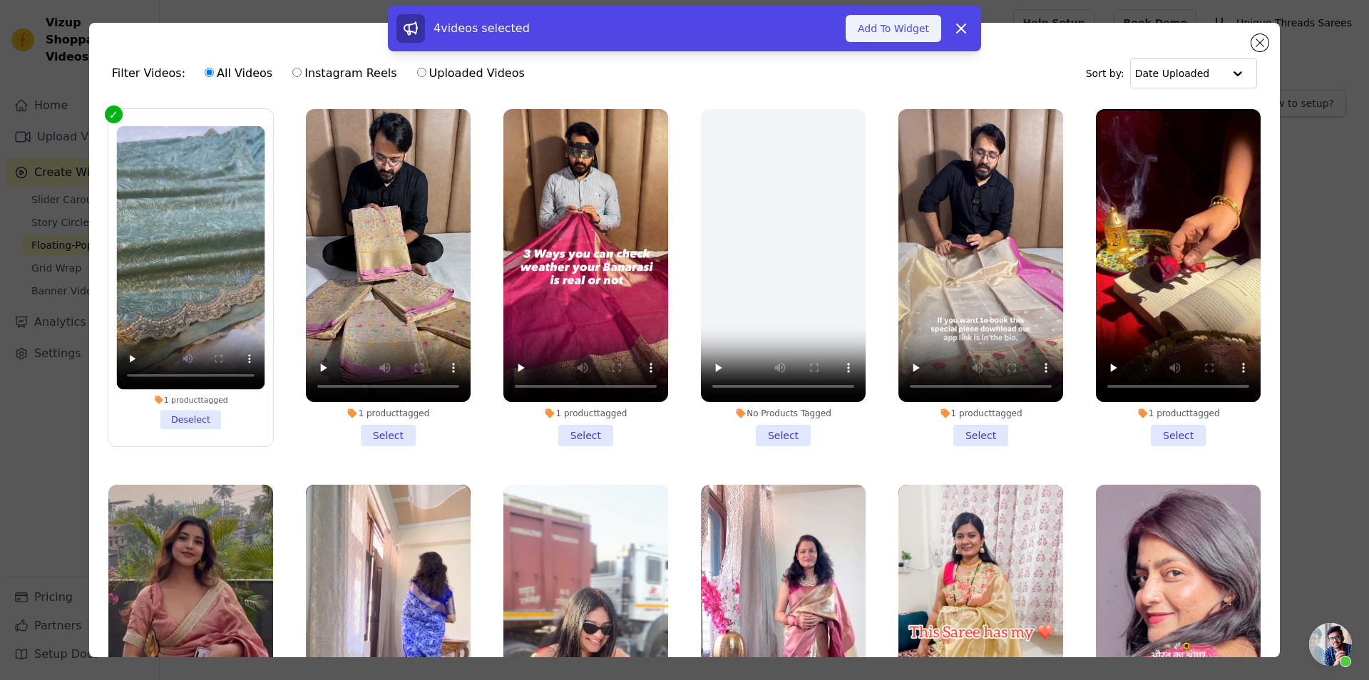
click at [909, 16] on button "Add To Widget" at bounding box center [894, 28] width 96 height 27
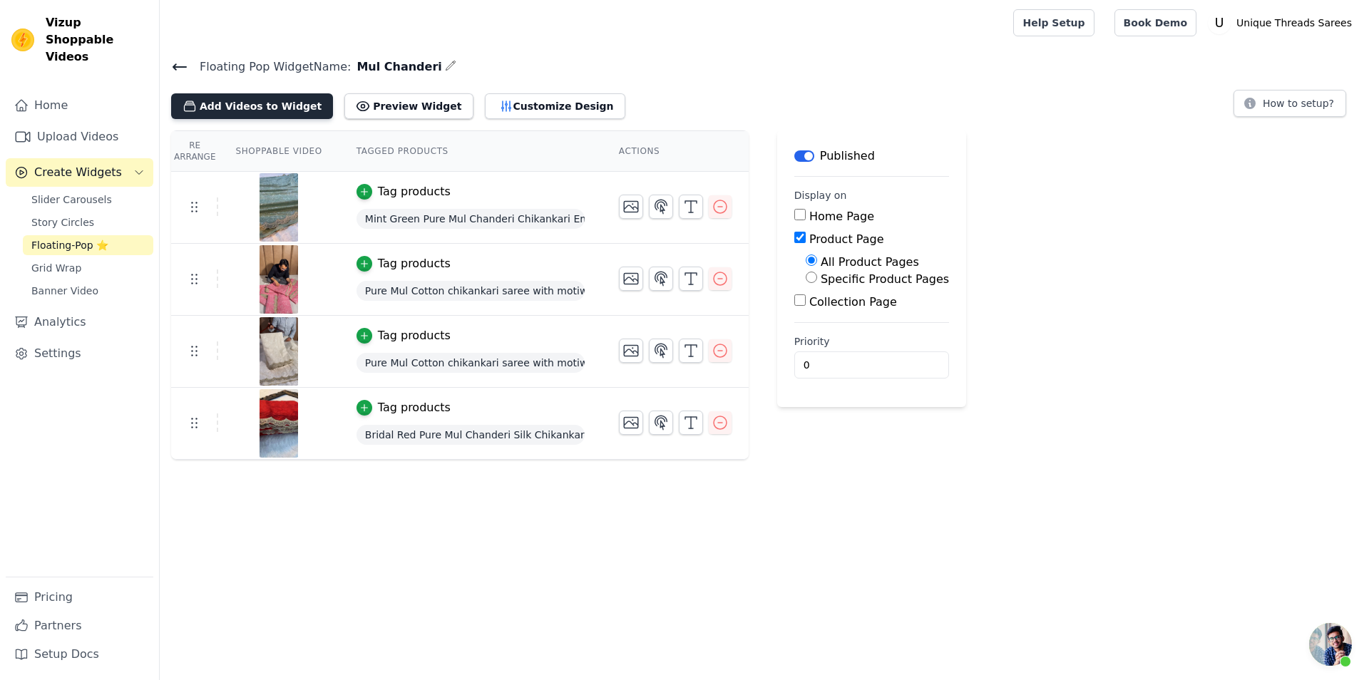
click at [256, 103] on button "Add Videos to Widget" at bounding box center [252, 106] width 162 height 26
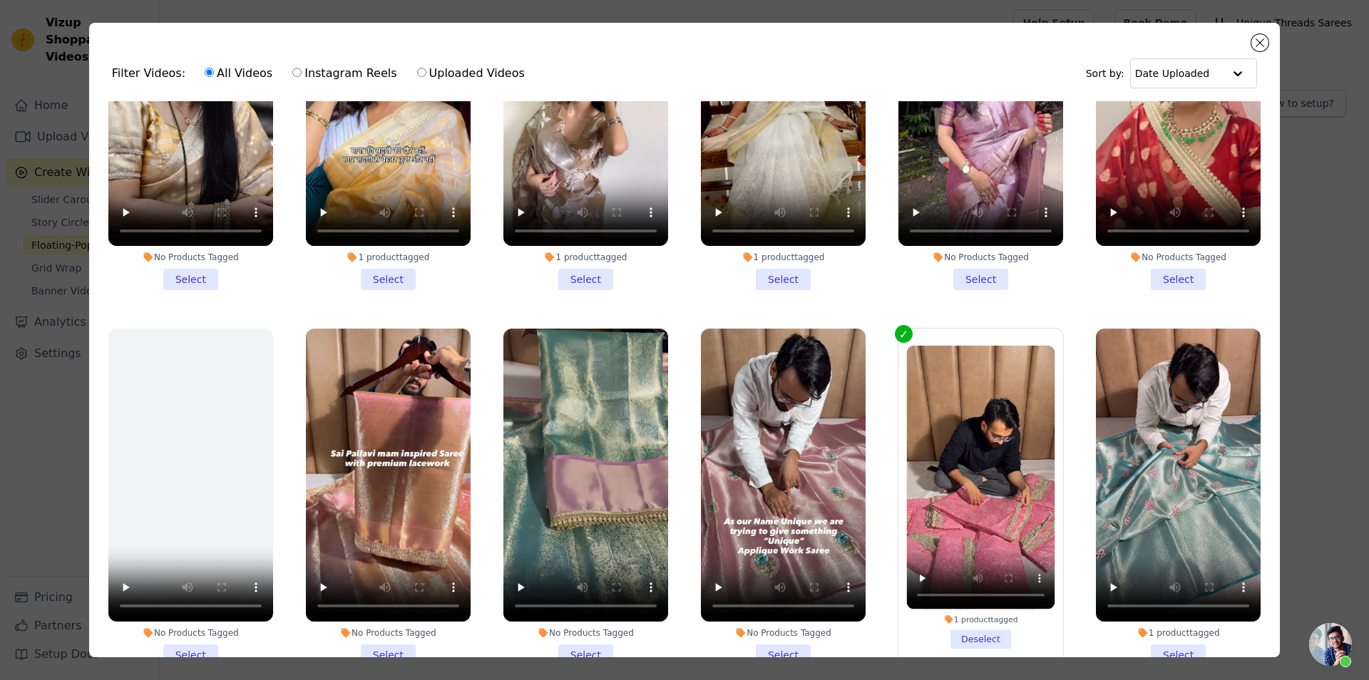
scroll to position [1356, 0]
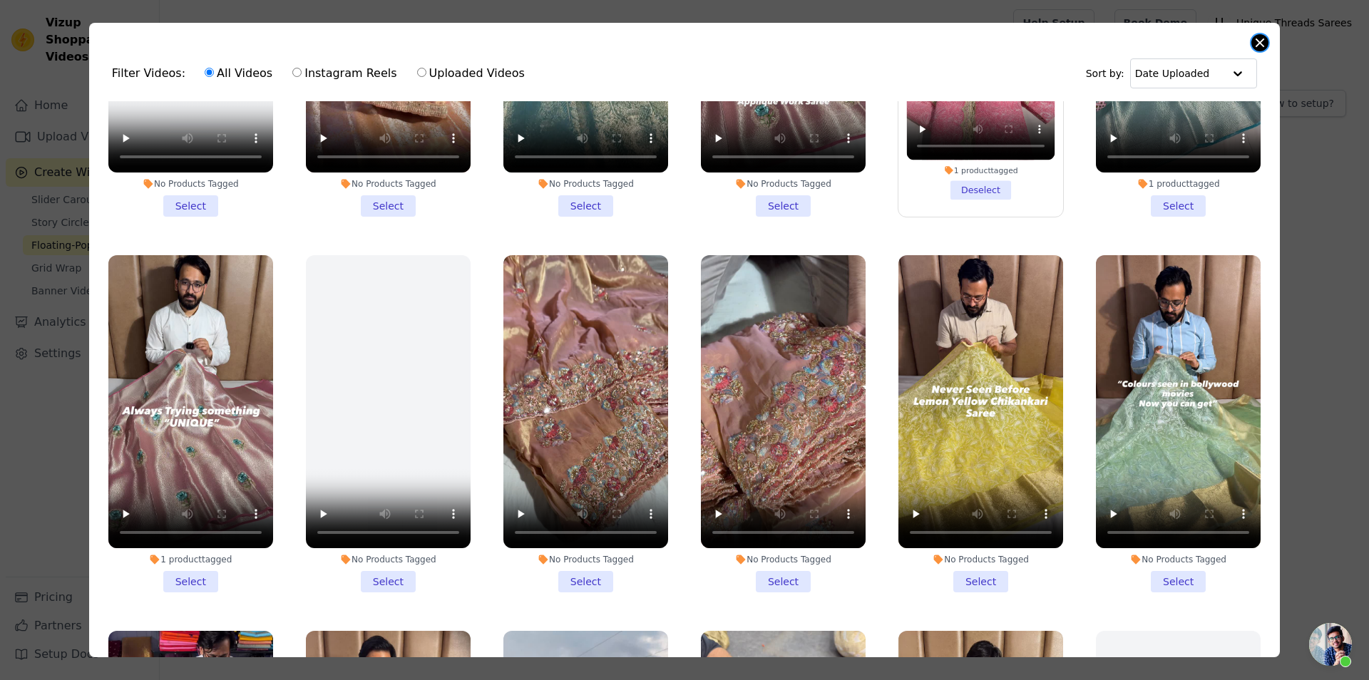
click at [1254, 43] on button "Close modal" at bounding box center [1260, 42] width 17 height 17
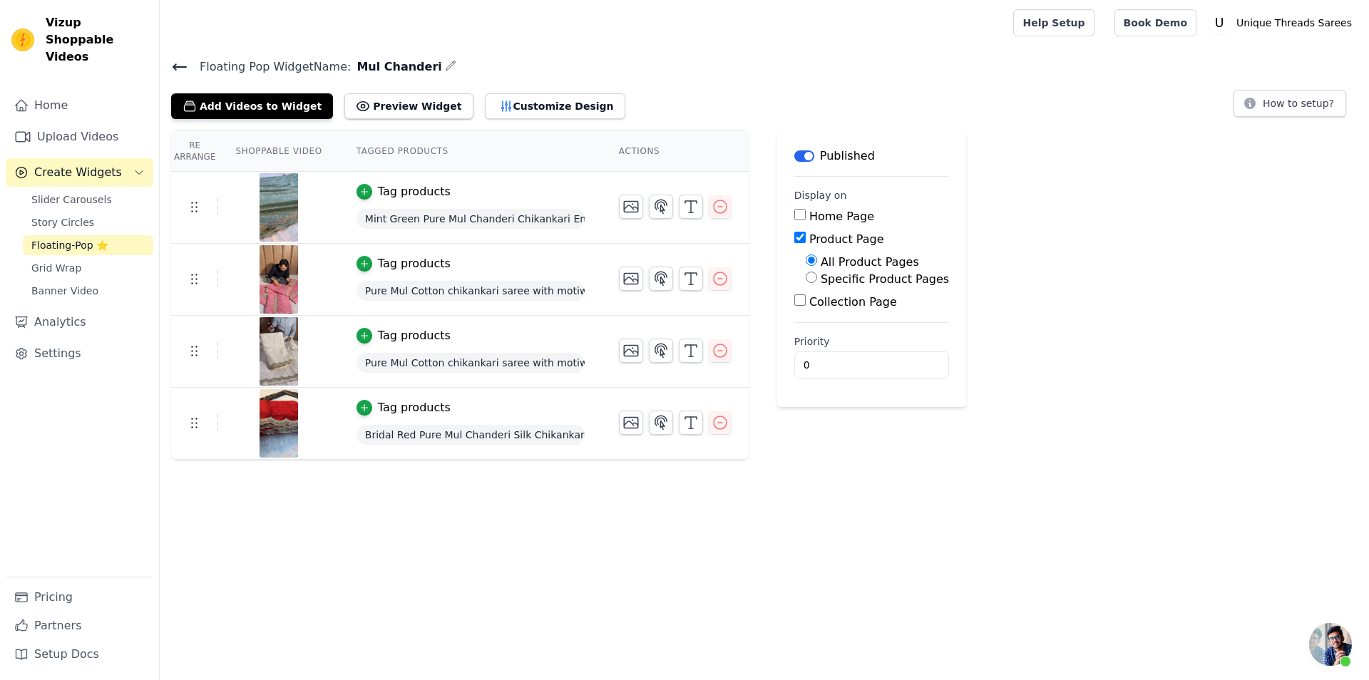
click at [168, 59] on div "Floating Pop Widget Name: Mul Chanderi Add Videos to Widget Preview Widget Cust…" at bounding box center [765, 88] width 1210 height 62
click at [181, 64] on icon at bounding box center [179, 66] width 17 height 17
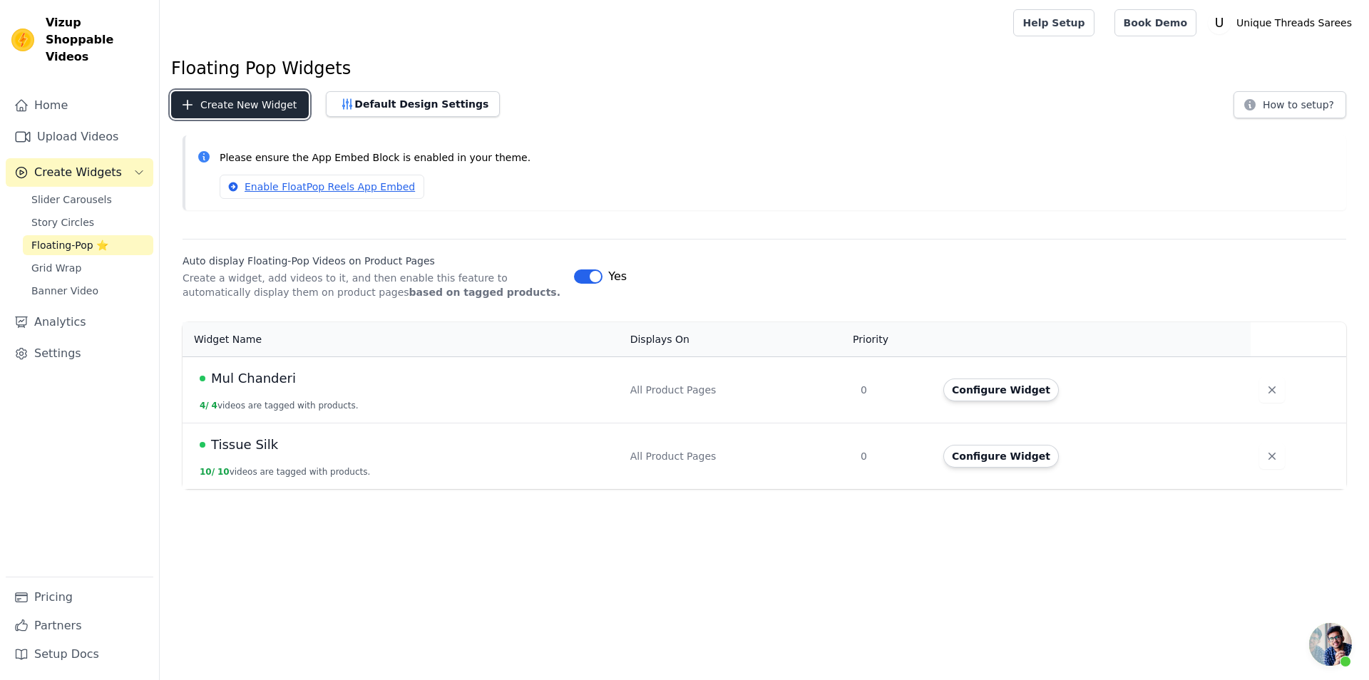
click at [266, 106] on button "Create New Widget" at bounding box center [240, 104] width 138 height 27
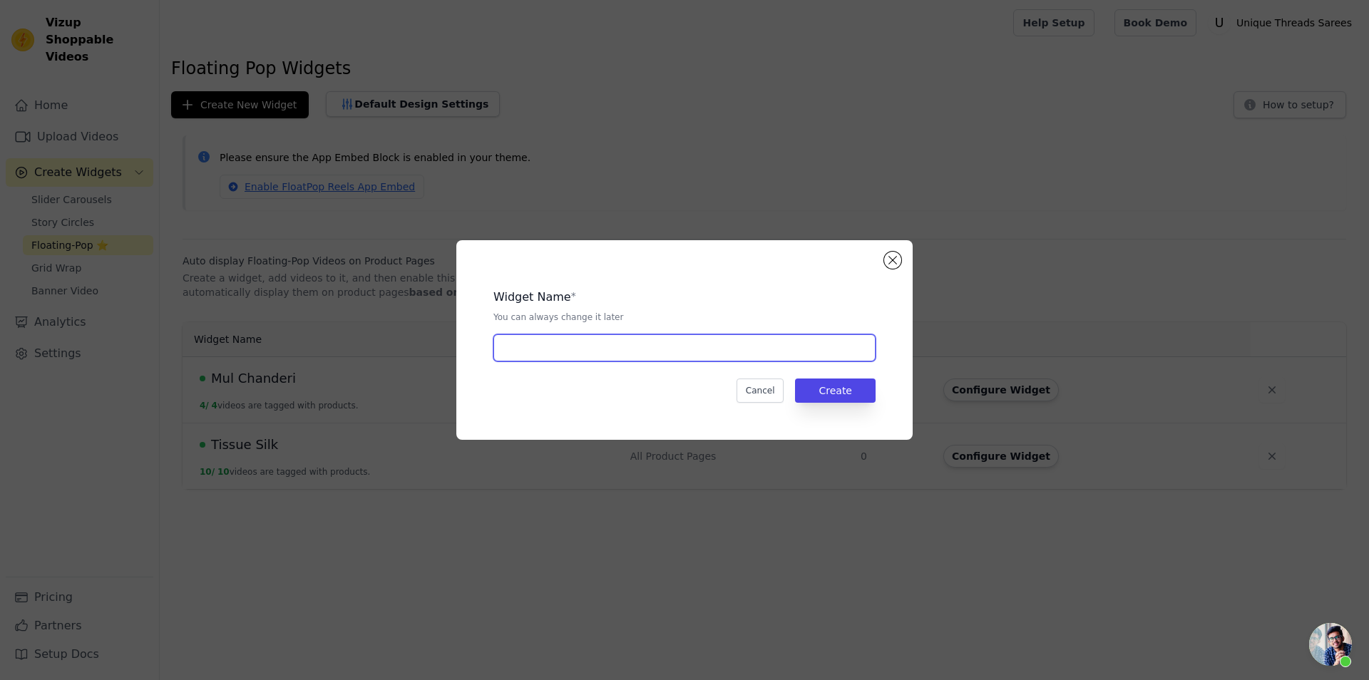
click at [655, 351] on input "text" at bounding box center [684, 347] width 382 height 27
type input "Organza Silk"
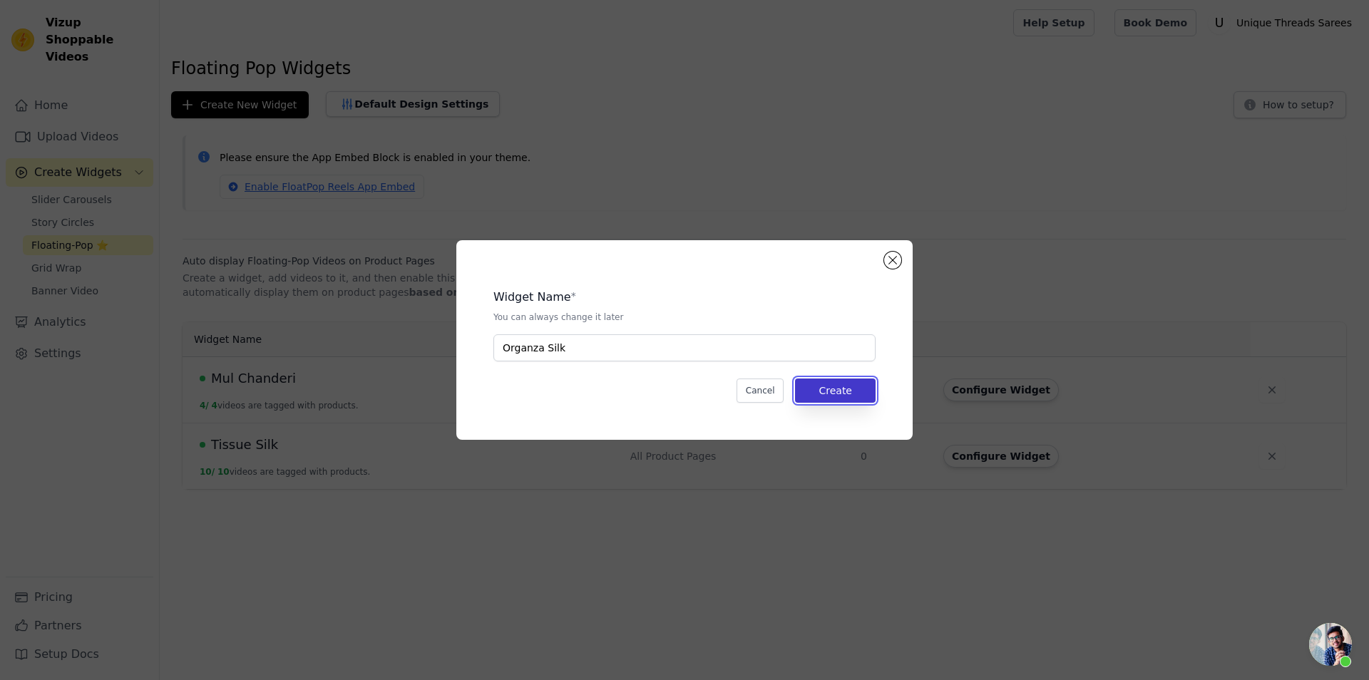
click at [840, 382] on button "Create" at bounding box center [835, 391] width 81 height 24
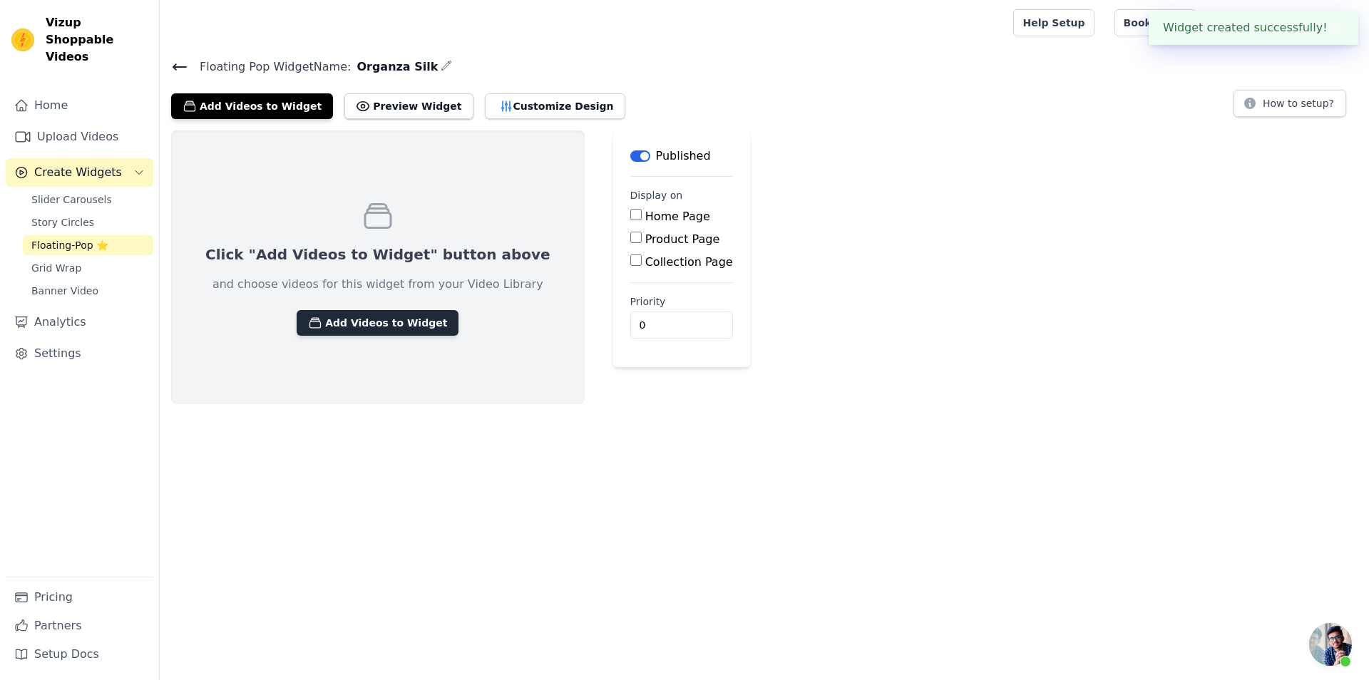
click at [344, 314] on button "Add Videos to Widget" at bounding box center [378, 323] width 162 height 26
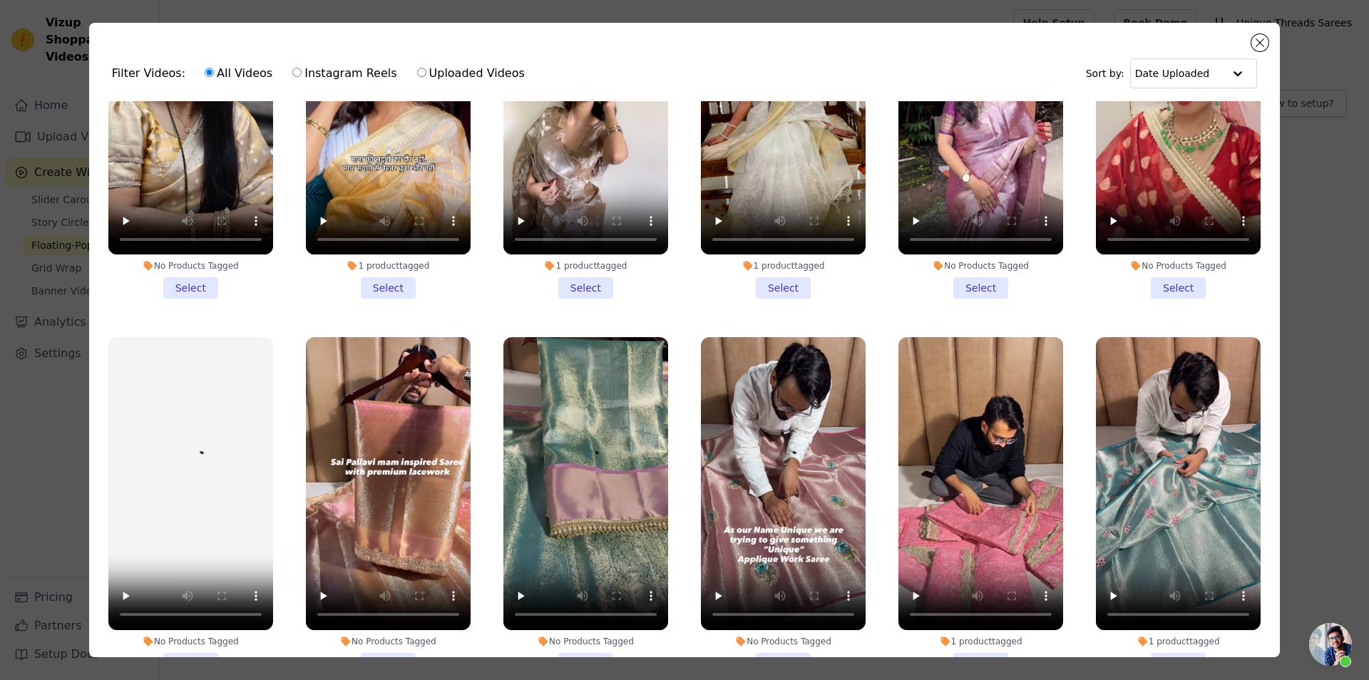
scroll to position [1348, 0]
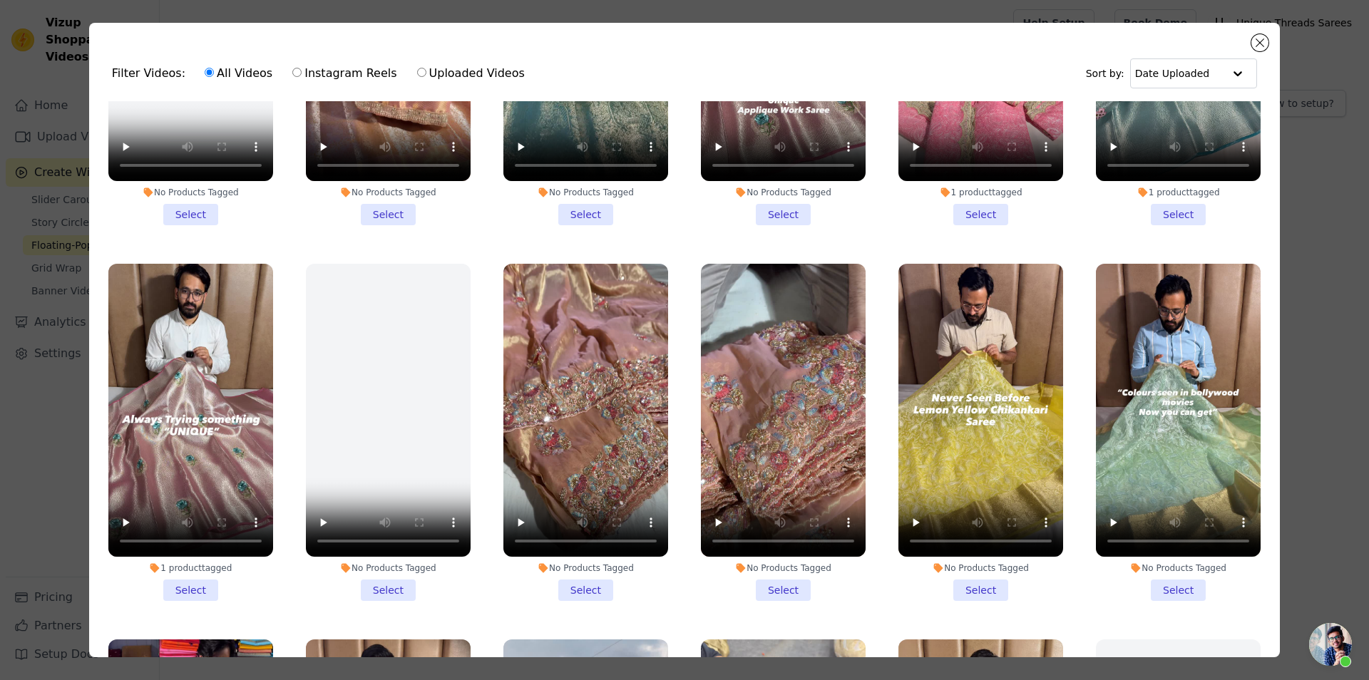
click at [592, 564] on li "No Products Tagged Select" at bounding box center [585, 432] width 165 height 337
click at [0, 0] on input "No Products Tagged Select" at bounding box center [0, 0] width 0 height 0
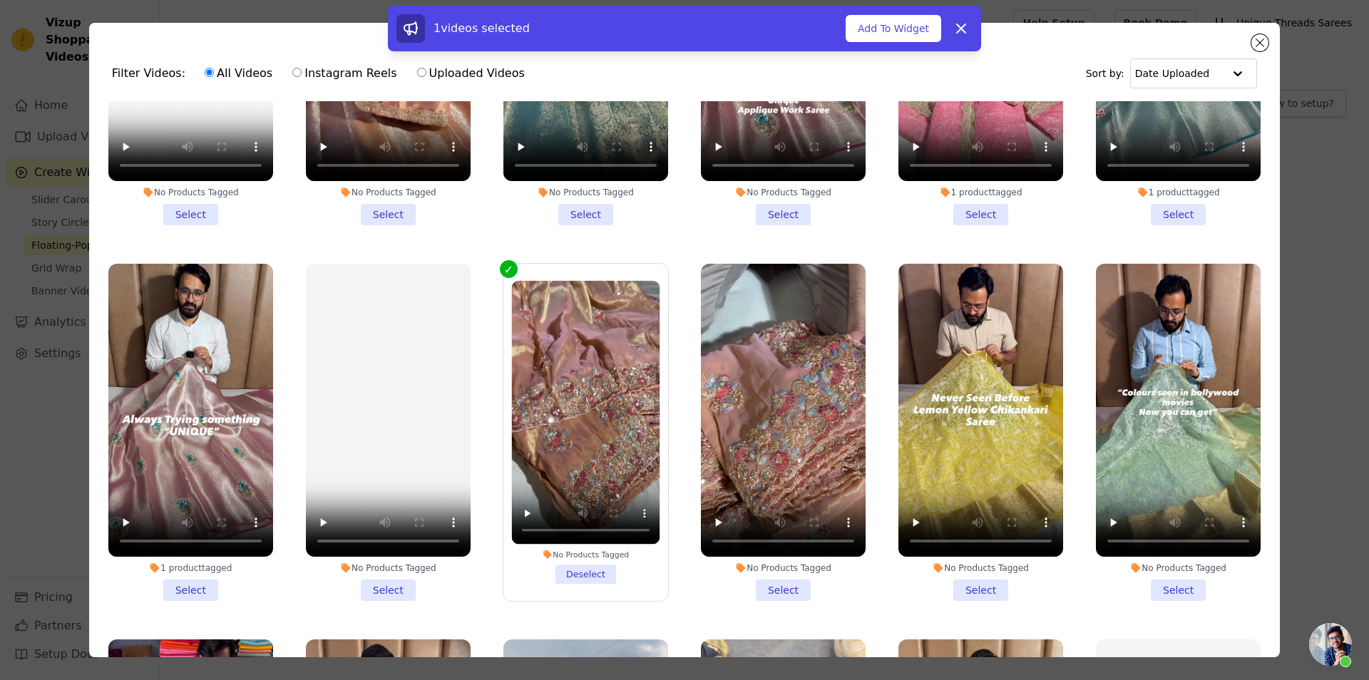
click at [595, 556] on li "No Products Tagged Deselect" at bounding box center [585, 432] width 148 height 303
click at [0, 0] on input "No Products Tagged Deselect" at bounding box center [0, 0] width 0 height 0
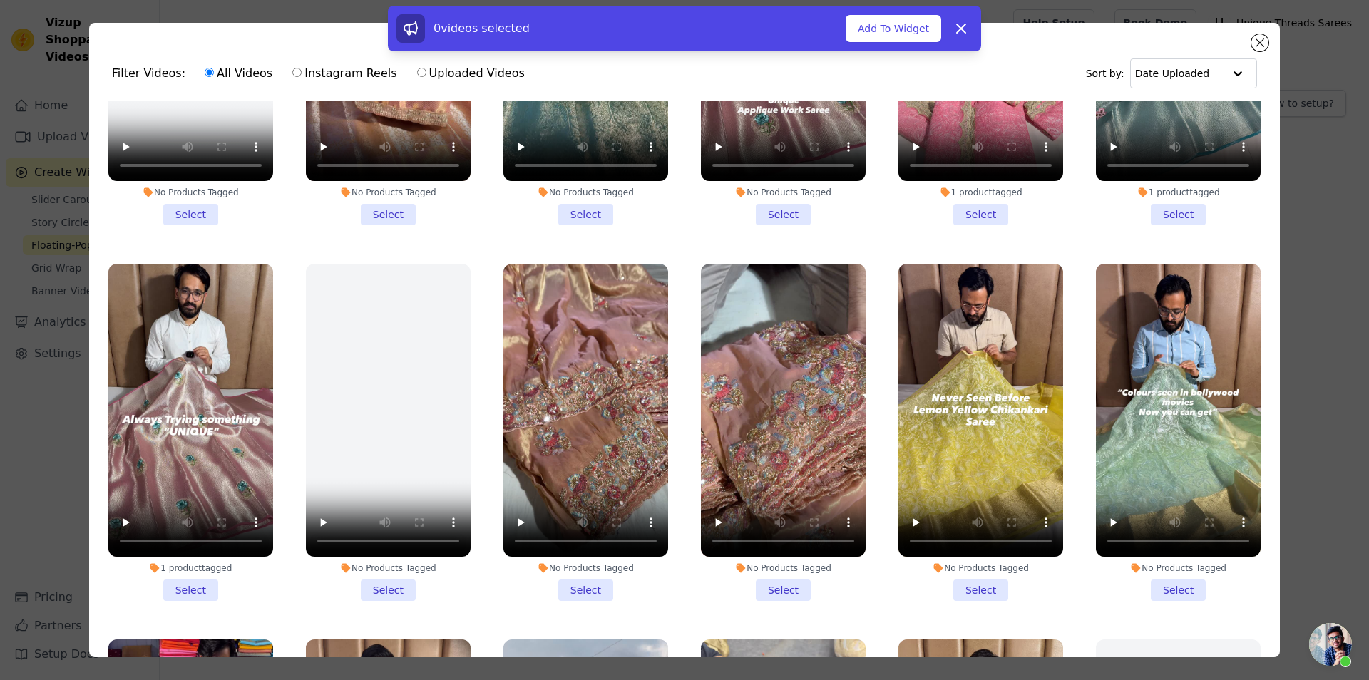
click at [976, 556] on li "No Products Tagged Select" at bounding box center [981, 432] width 165 height 337
click at [0, 0] on input "No Products Tagged Select" at bounding box center [0, 0] width 0 height 0
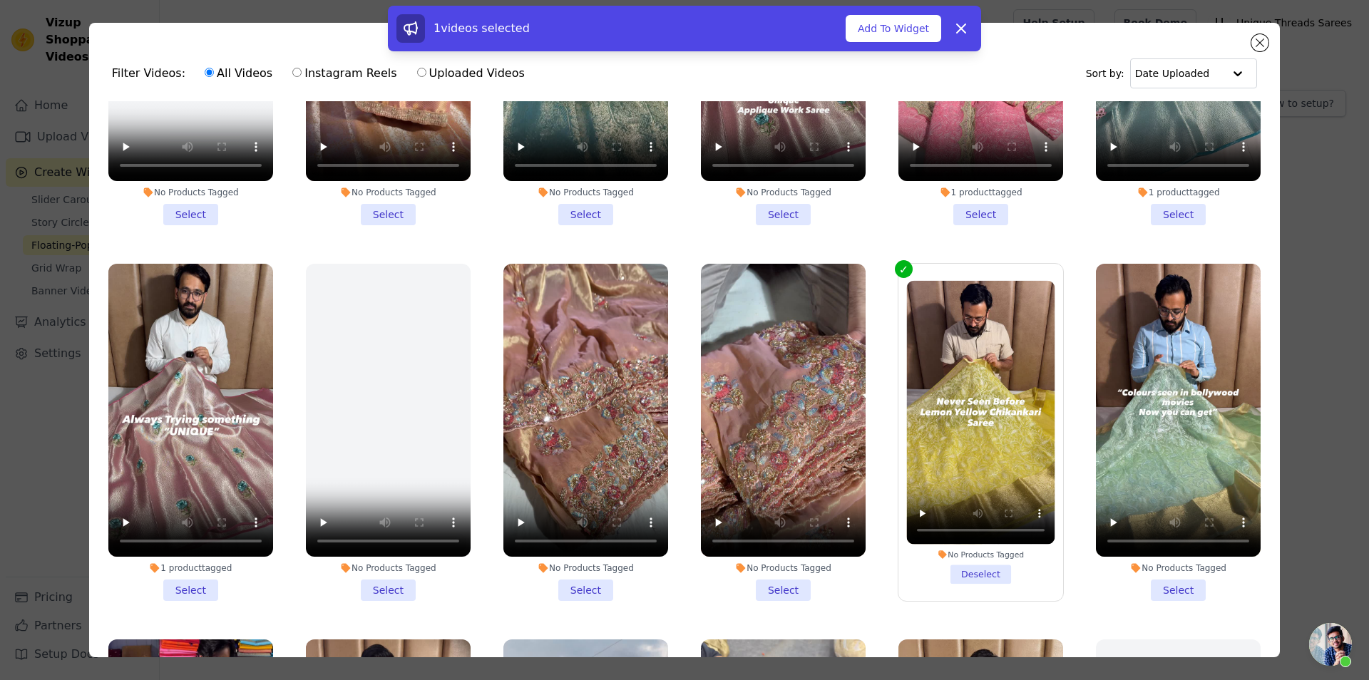
click at [1128, 563] on li "No Products Tagged Select" at bounding box center [1178, 432] width 165 height 337
click at [0, 0] on input "No Products Tagged Select" at bounding box center [0, 0] width 0 height 0
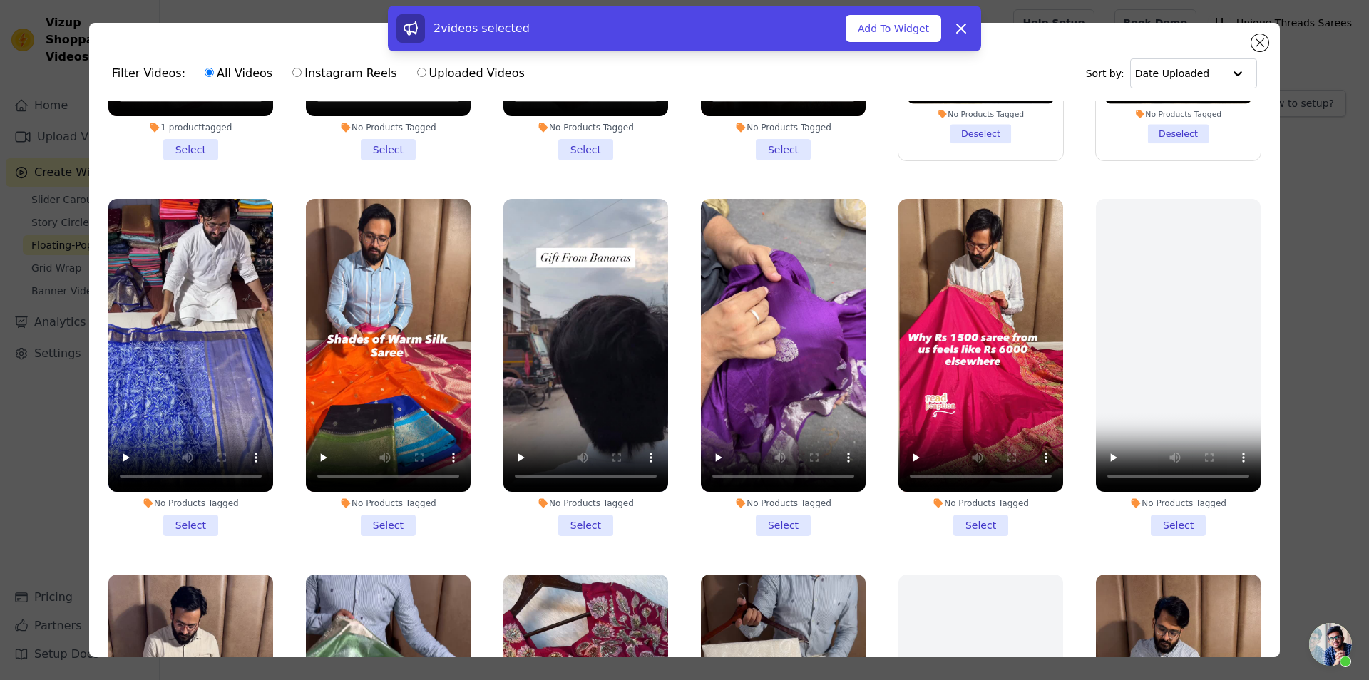
scroll to position [1797, 0]
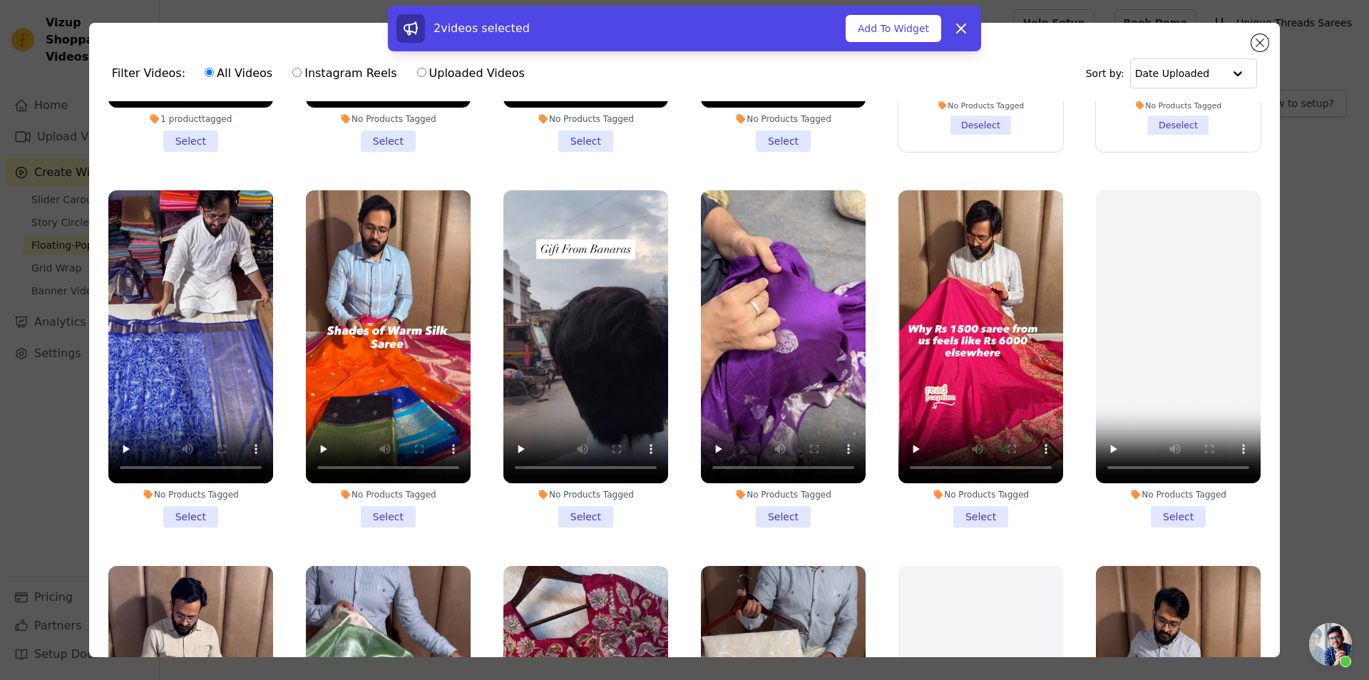
click at [193, 479] on li "No Products Tagged Select" at bounding box center [190, 358] width 165 height 337
click at [0, 0] on input "No Products Tagged Select" at bounding box center [0, 0] width 0 height 0
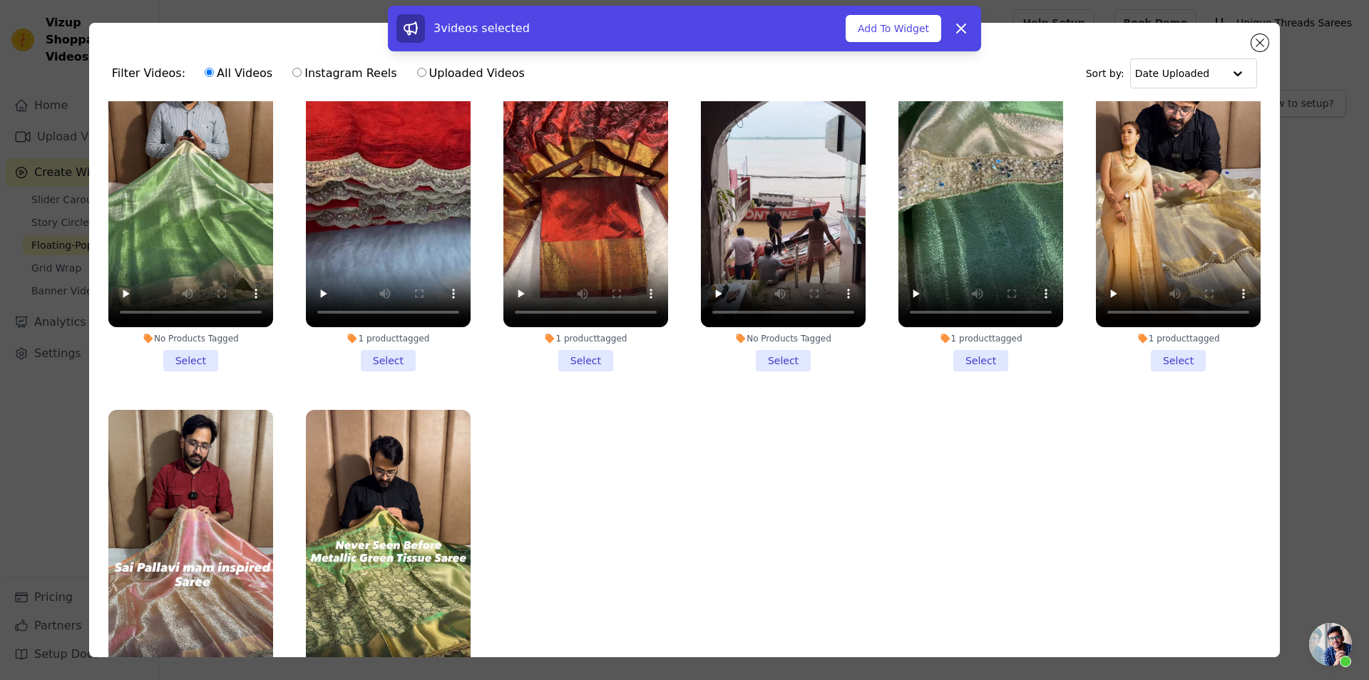
scroll to position [907, 0]
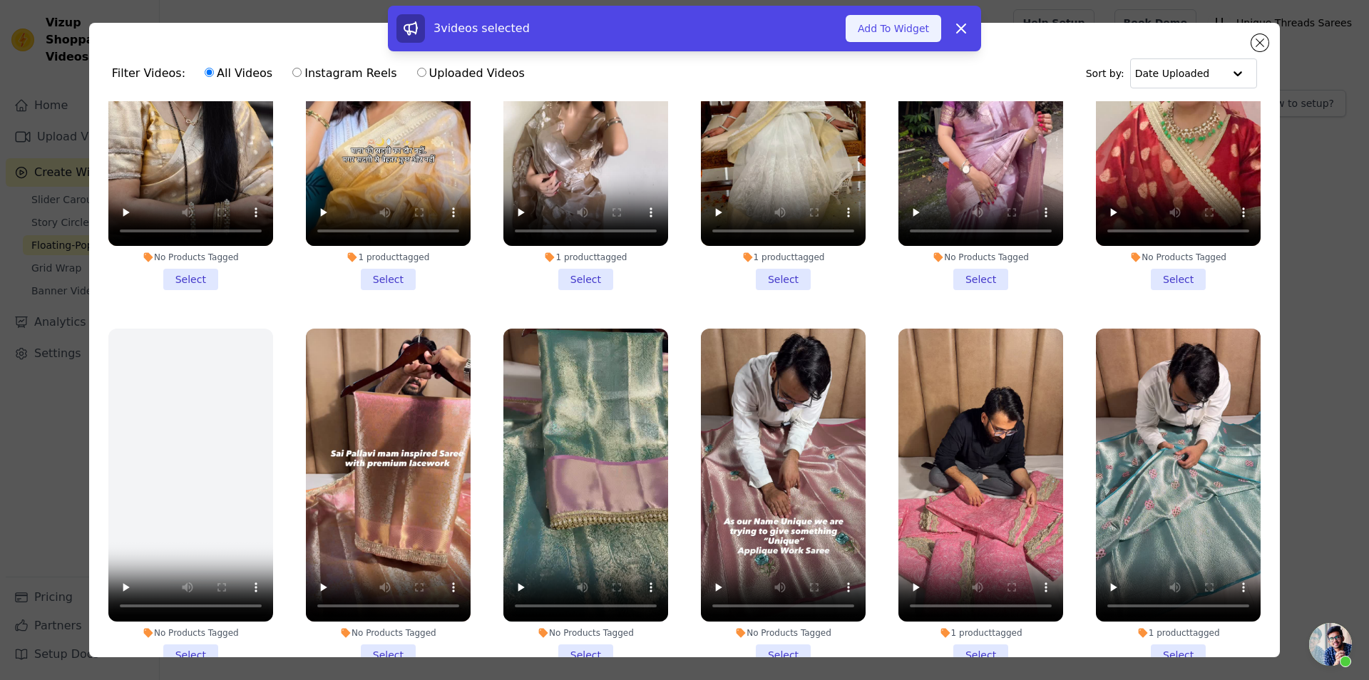
click at [899, 21] on button "Add To Widget" at bounding box center [894, 28] width 96 height 27
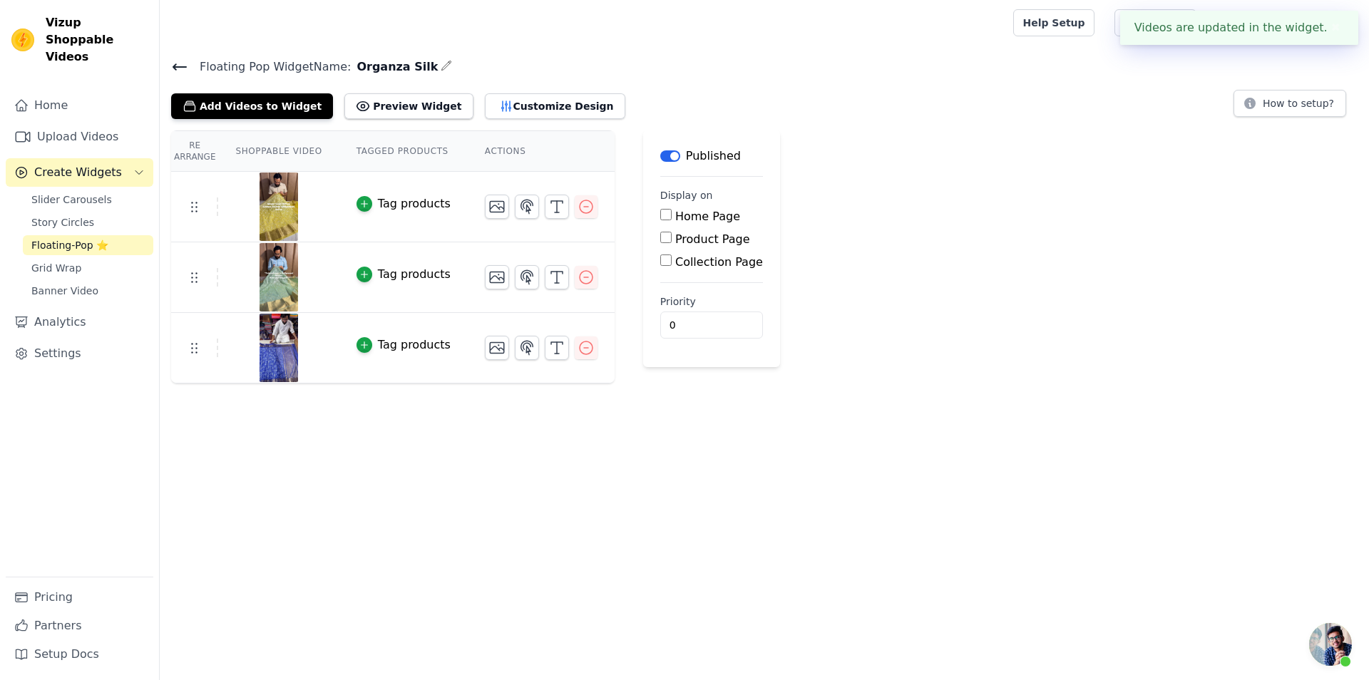
click at [378, 199] on div "Tag products" at bounding box center [414, 203] width 73 height 17
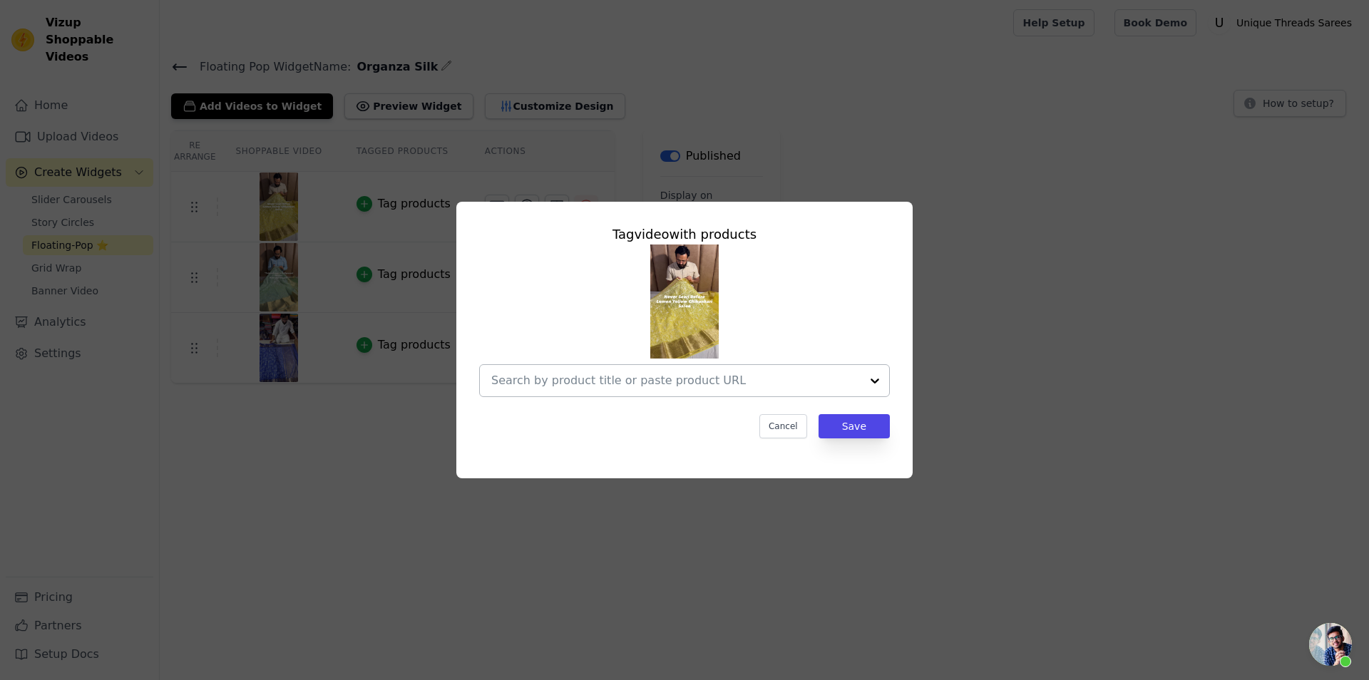
click at [666, 374] on input "text" at bounding box center [675, 380] width 369 height 17
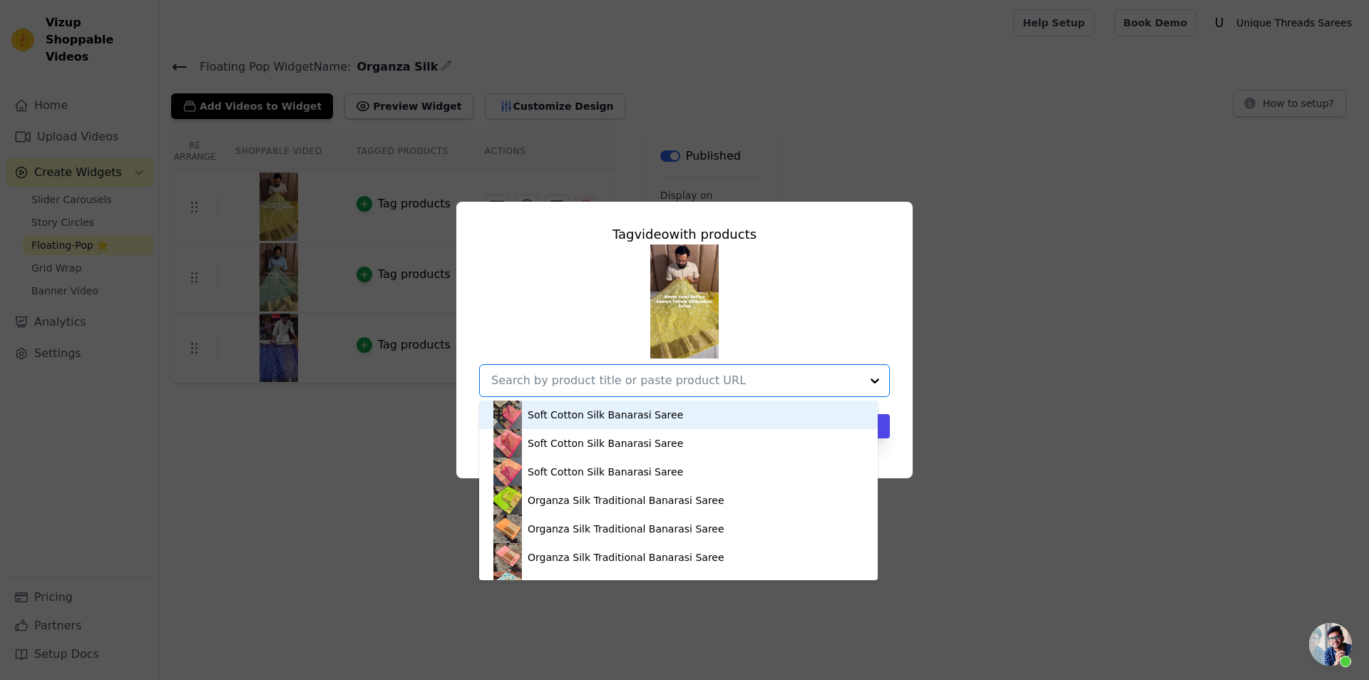
paste input "https://utsarees.in/products/bright-yellow-banarasi-organza-silk-chikankari-sar…"
type input "https://utsarees.in/products/bright-yellow-banarasi-organza-silk-chikankari-sar…"
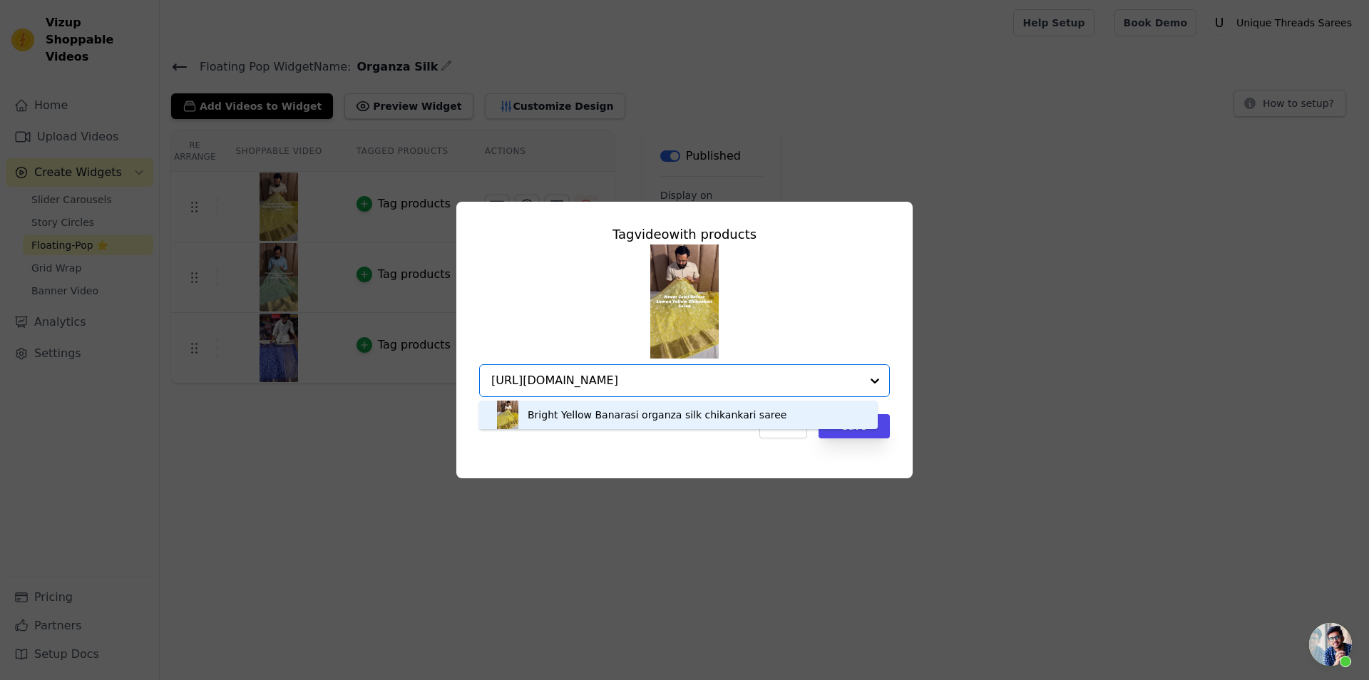
click at [653, 418] on div "Bright Yellow Banarasi organza silk chikankari saree" at bounding box center [657, 415] width 259 height 14
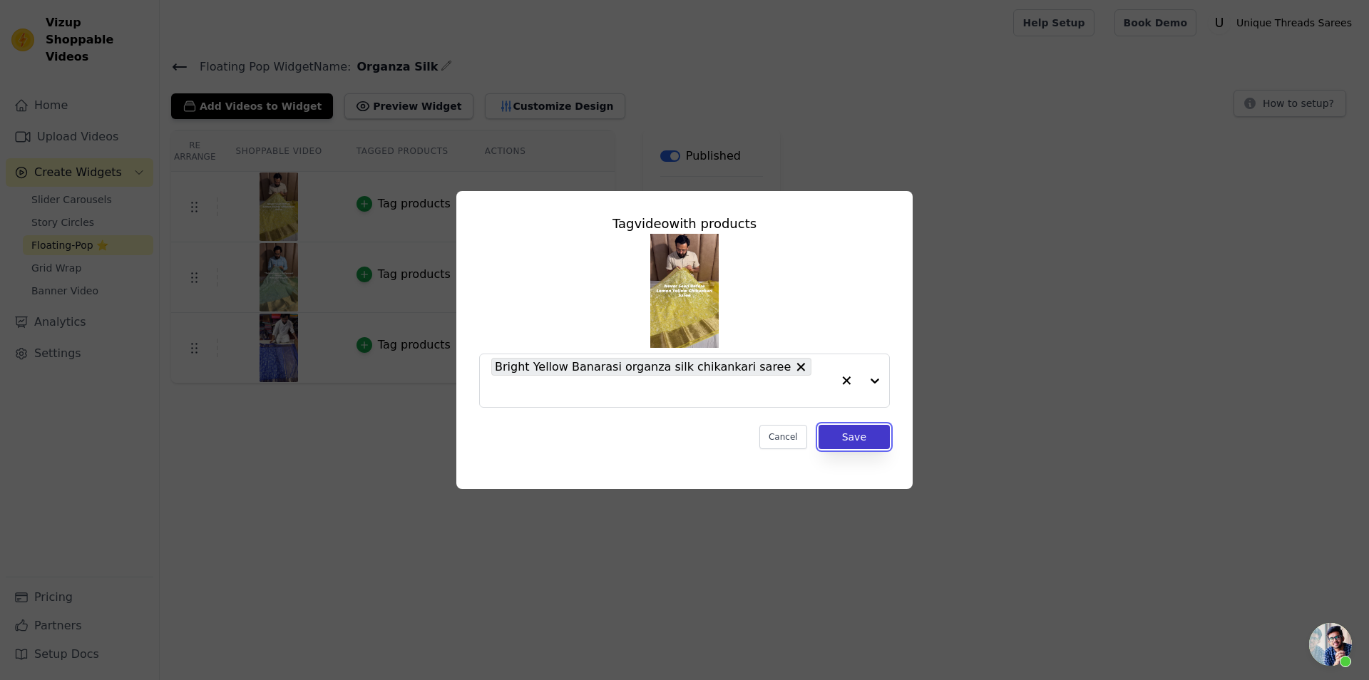
click at [877, 425] on button "Save" at bounding box center [854, 437] width 71 height 24
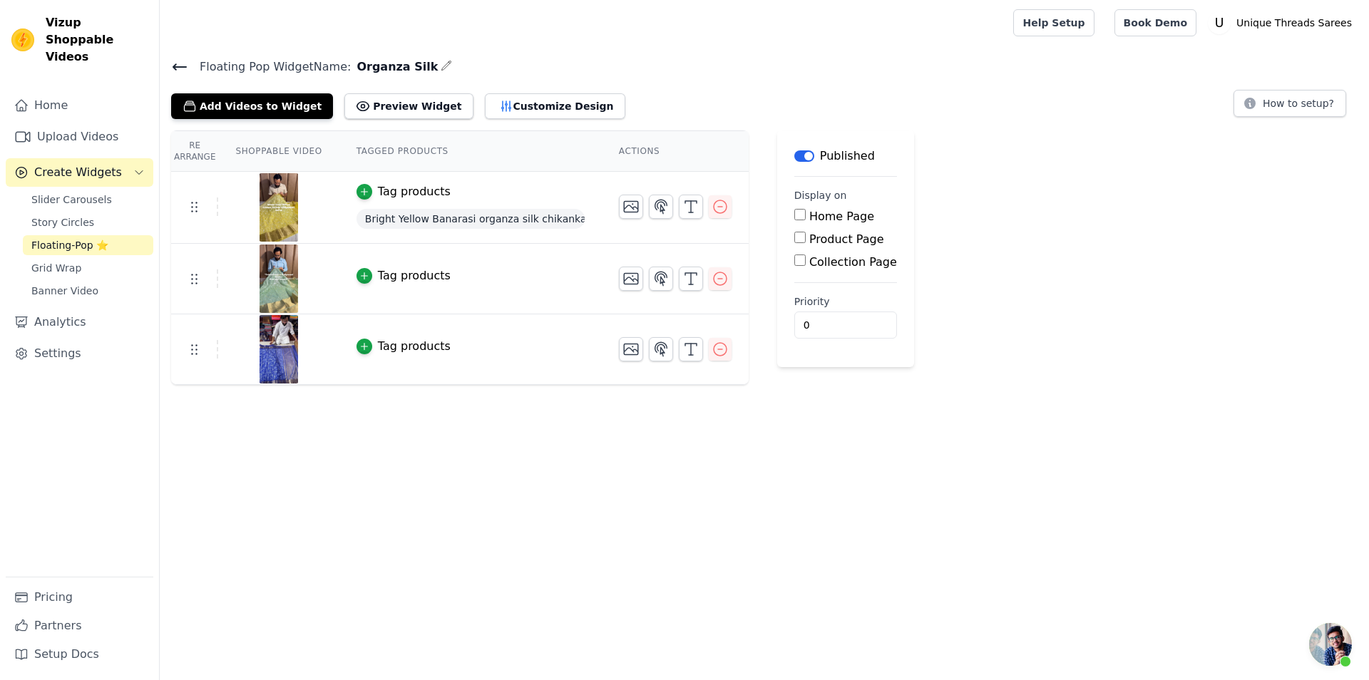
click at [794, 242] on input "Product Page" at bounding box center [799, 237] width 11 height 11
checkbox input "true"
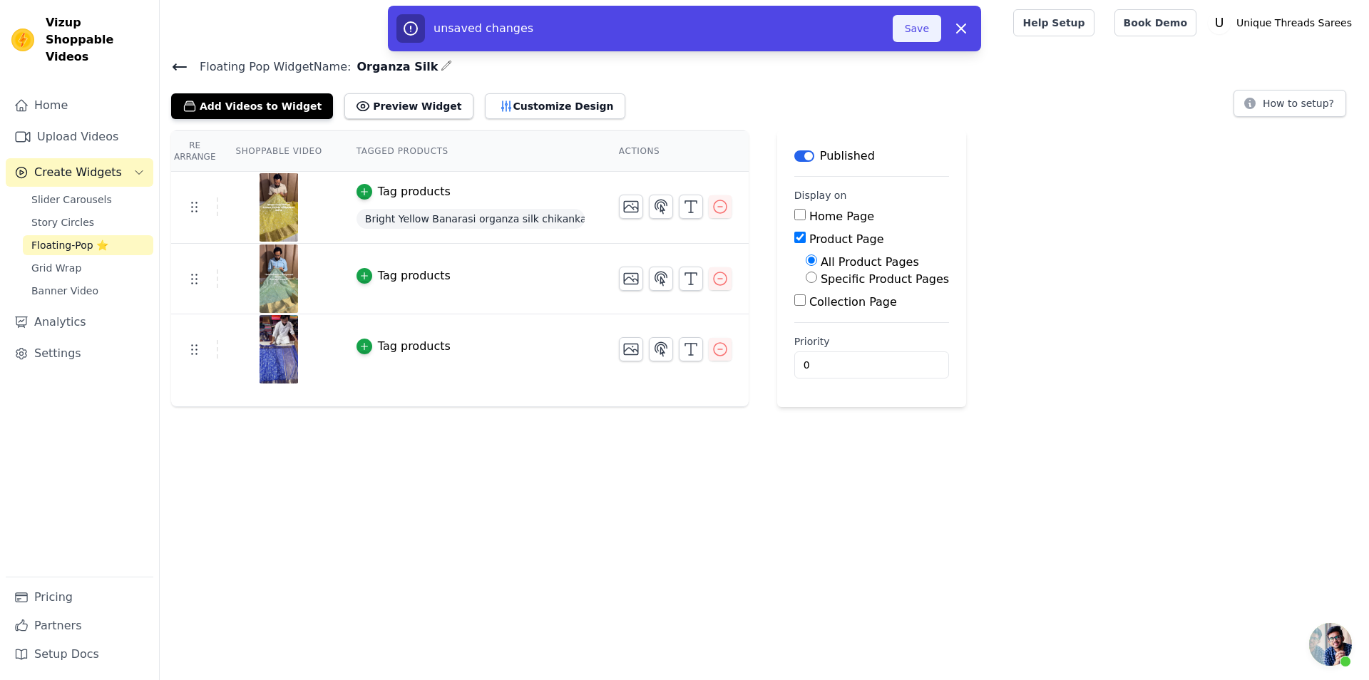
click at [926, 27] on button "Save" at bounding box center [917, 28] width 48 height 27
click at [924, 42] on div "unsaved changes Save Dismiss" at bounding box center [685, 28] width 576 height 29
click at [921, 32] on button "Save" at bounding box center [917, 28] width 48 height 27
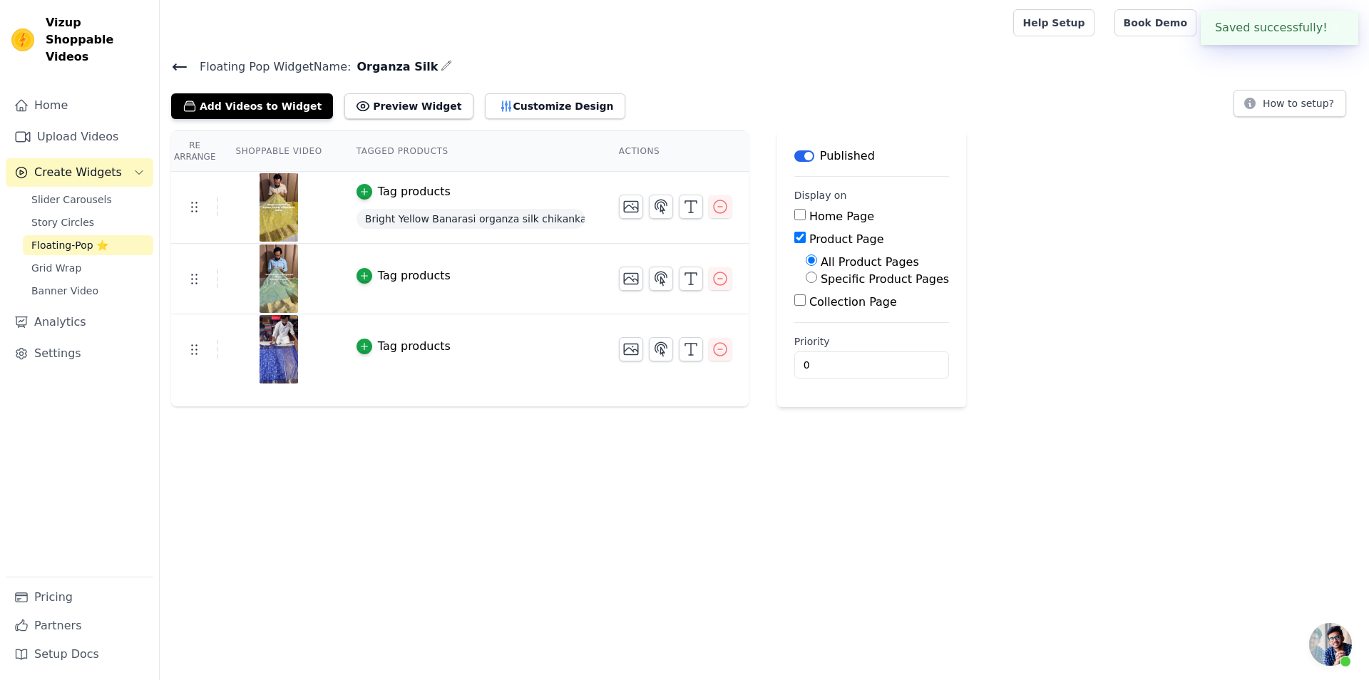
click at [378, 275] on div "Tag products" at bounding box center [414, 275] width 73 height 17
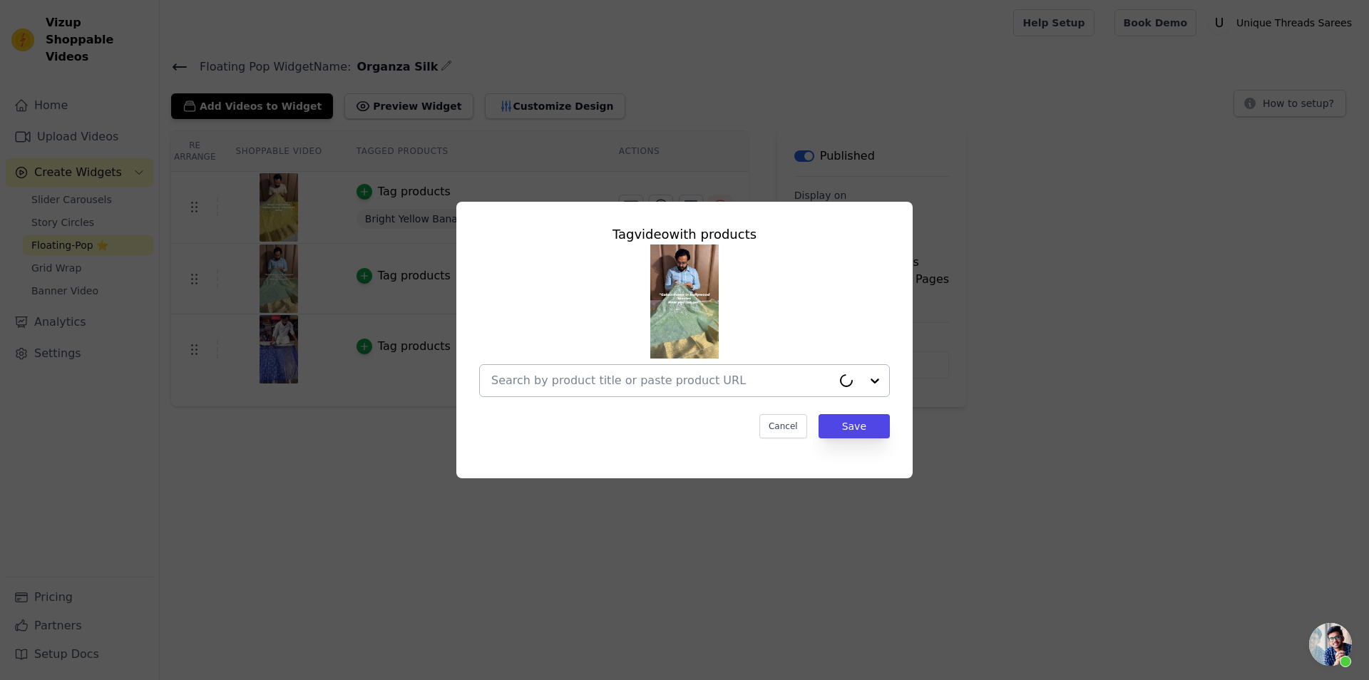
click at [702, 385] on input "text" at bounding box center [661, 380] width 341 height 17
click at [757, 389] on input "text" at bounding box center [675, 380] width 369 height 17
paste input "https://utsarees.in/products/masterpiece-banarasi-organza-chikankari-saree-with…"
type input "https://utsarees.in/products/masterpiece-banarasi-organza-chikankari-saree-with…"
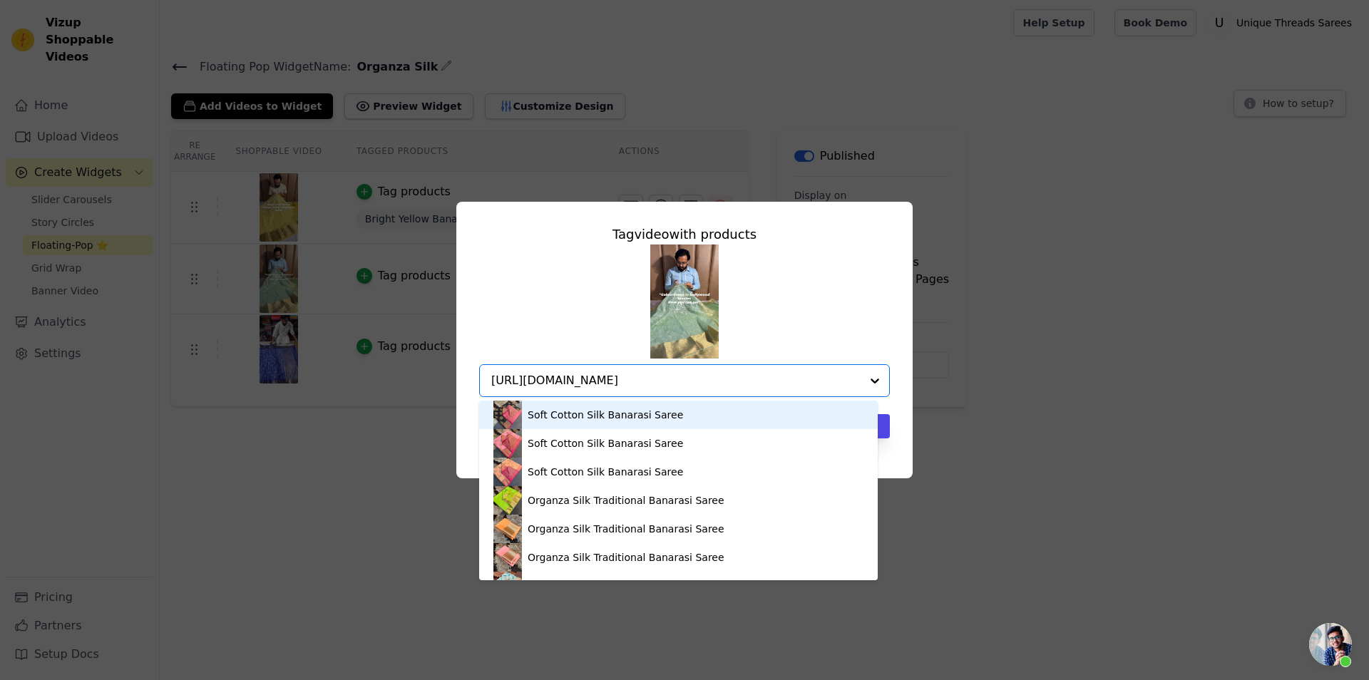
scroll to position [0, 359]
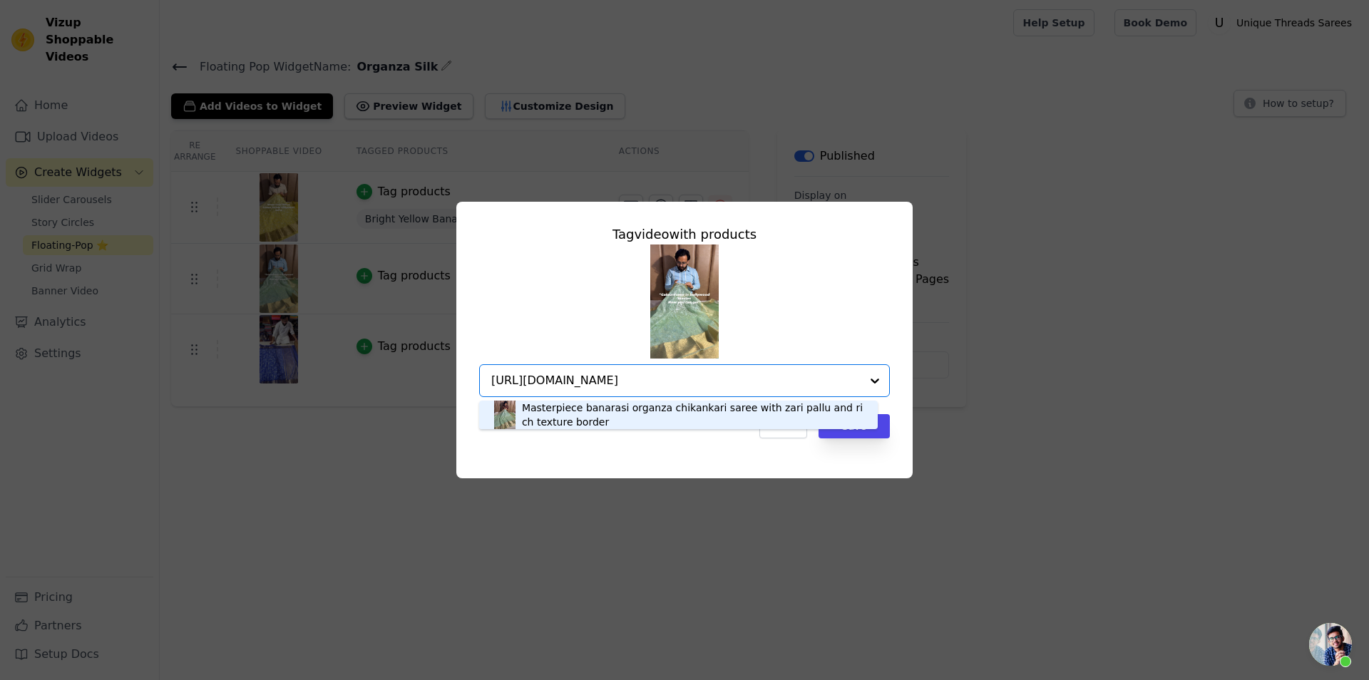
click at [650, 416] on div "Masterpiece banarasi organza chikankari saree with zari pallu and rich texture …" at bounding box center [693, 415] width 342 height 29
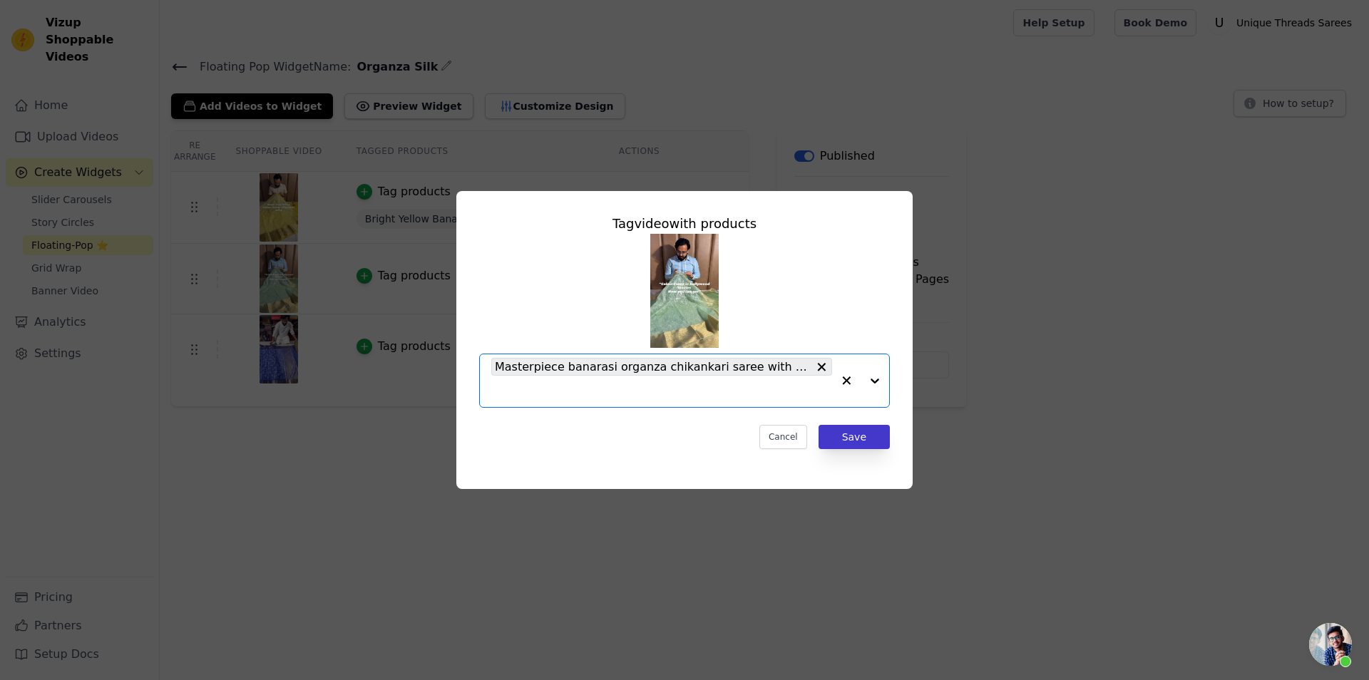
scroll to position [0, 0]
click at [861, 438] on button "Save" at bounding box center [854, 437] width 71 height 24
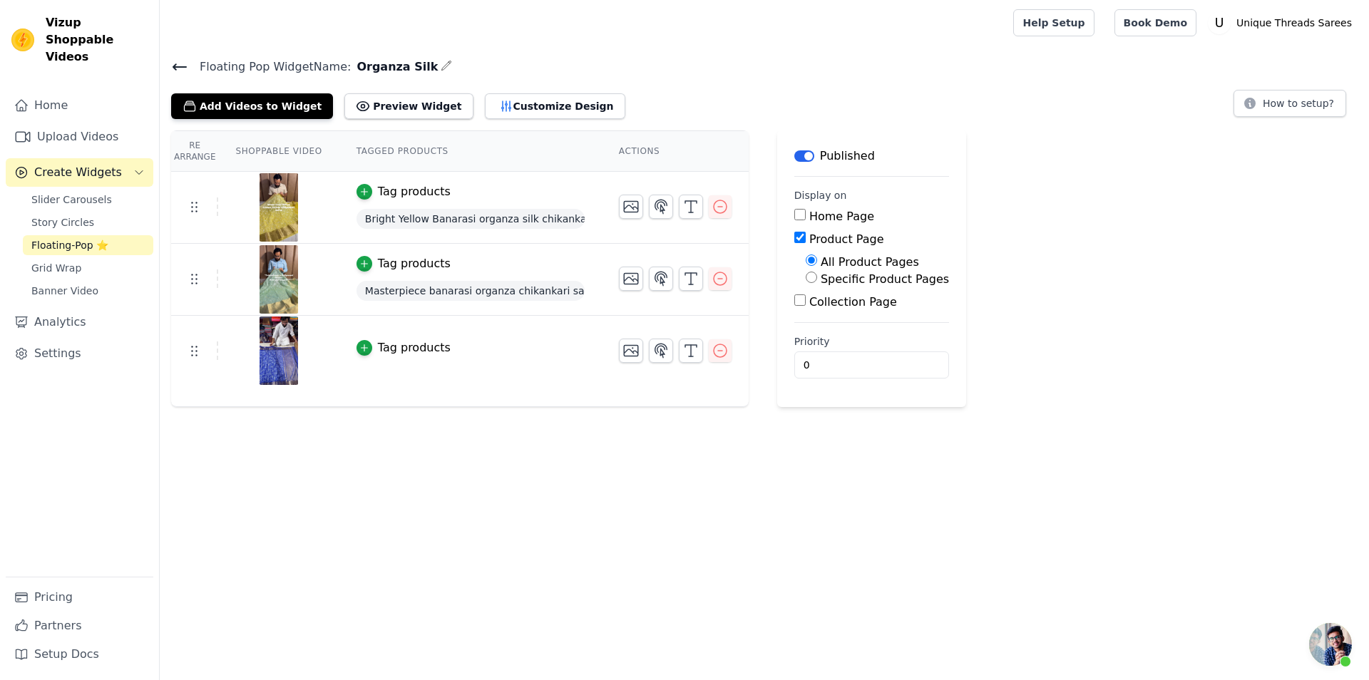
click at [382, 357] on td "Tag products" at bounding box center [470, 351] width 262 height 71
click at [382, 346] on div "Tag products" at bounding box center [414, 347] width 73 height 17
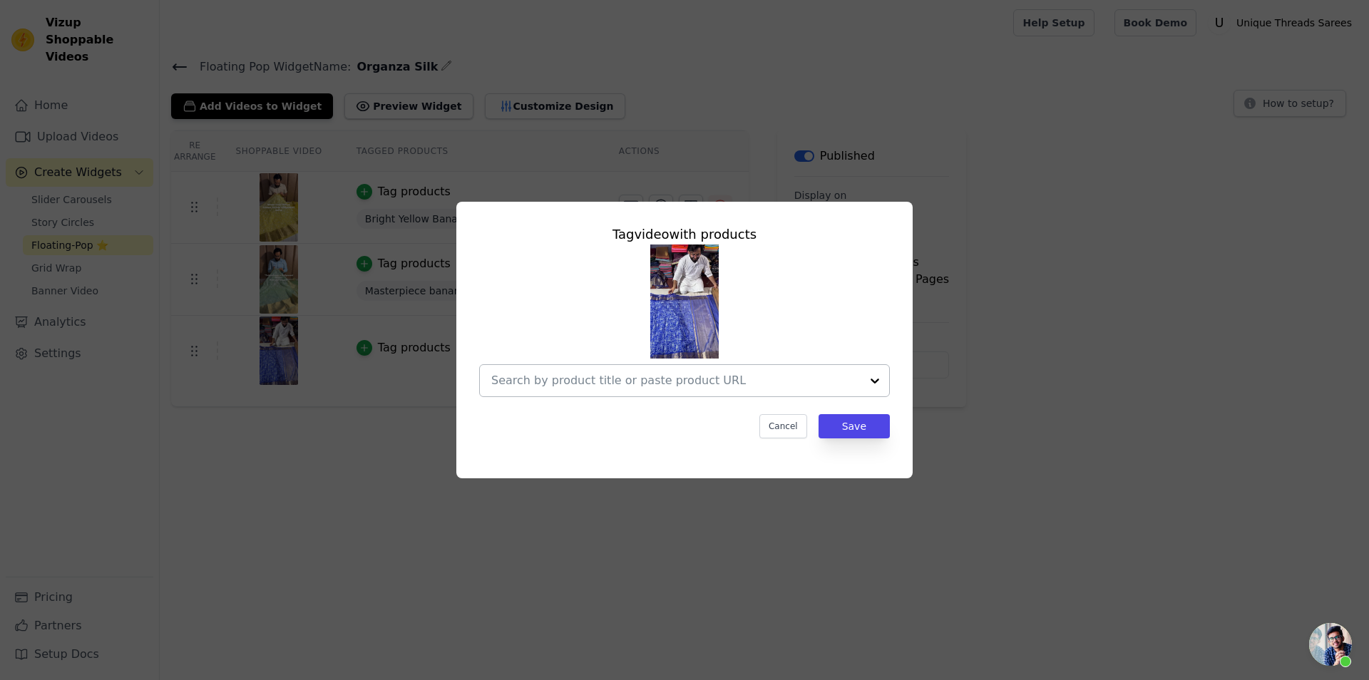
click at [727, 395] on div at bounding box center [675, 380] width 369 height 31
click at [766, 379] on input "text" at bounding box center [675, 380] width 369 height 17
paste input "https://utsarees.in/products/royal-blue-premium-chikankari-work-banarasi-saree?…"
type input "https://utsarees.in/products/royal-blue-premium-chikankari-work-banarasi-saree?…"
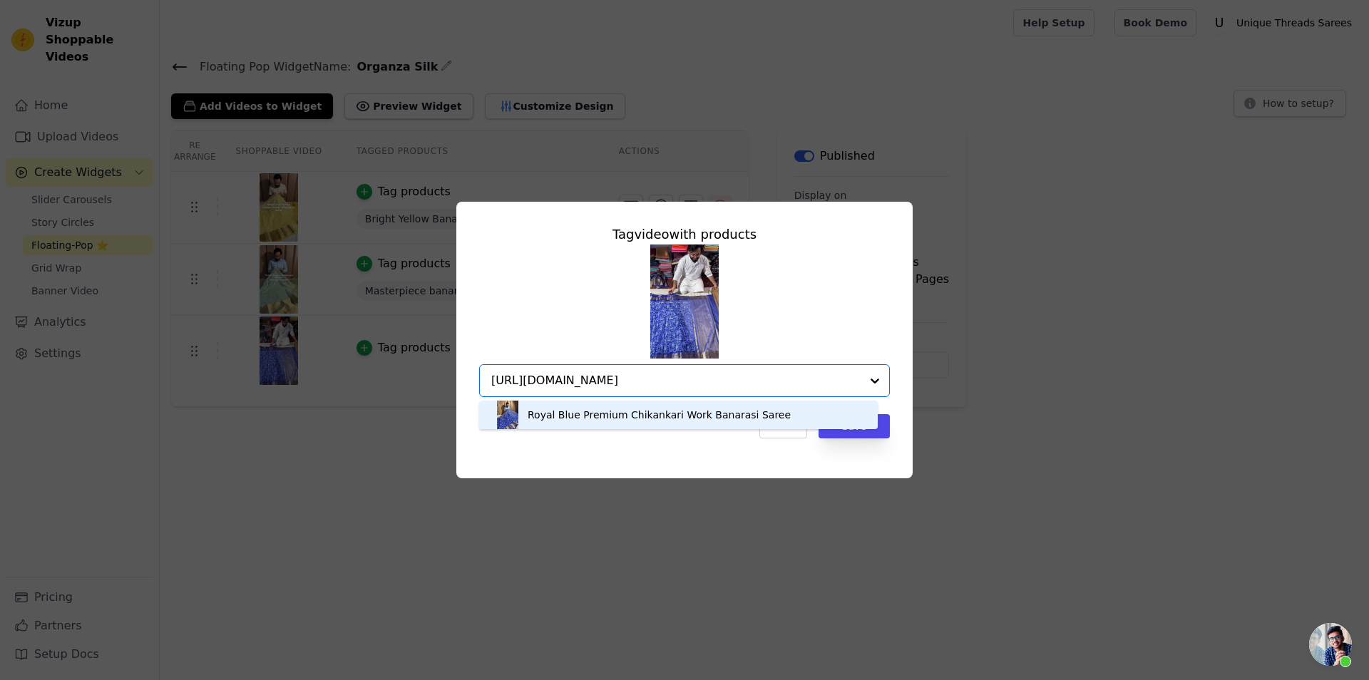
click at [700, 420] on div "Royal Blue Premium Chikankari Work Banarasi Saree" at bounding box center [659, 415] width 263 height 14
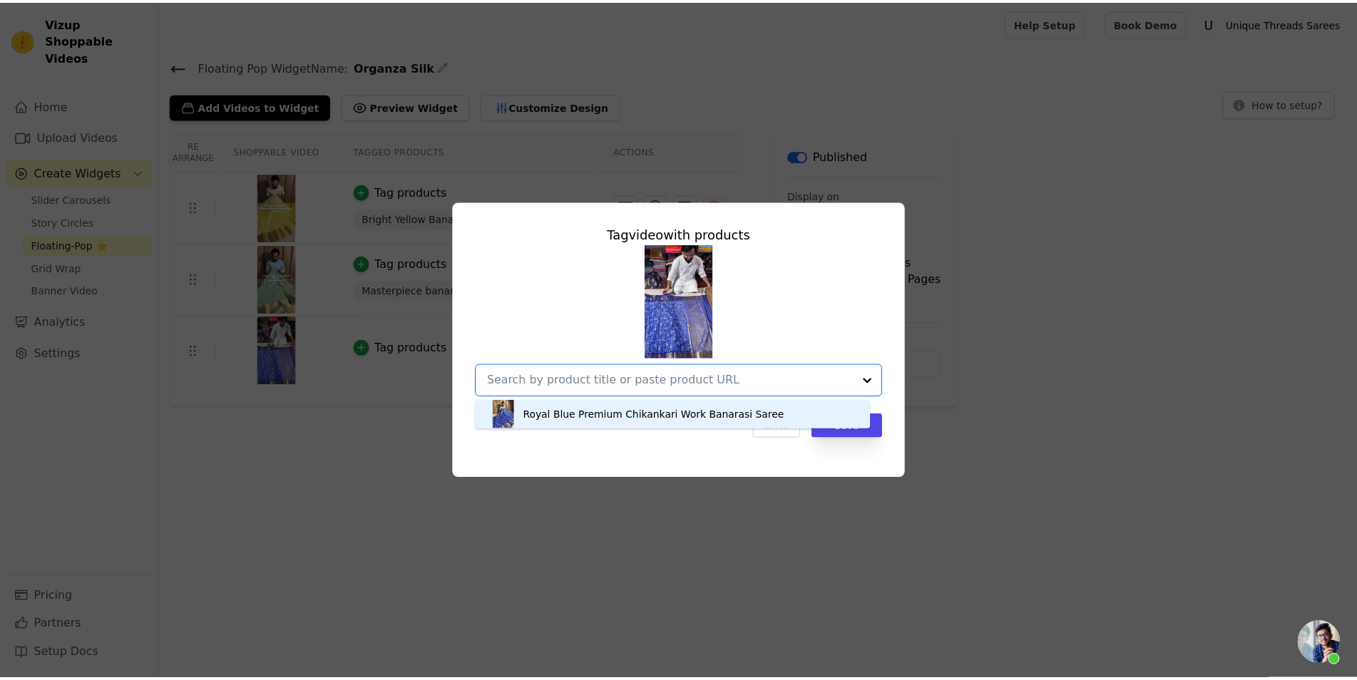
scroll to position [0, 0]
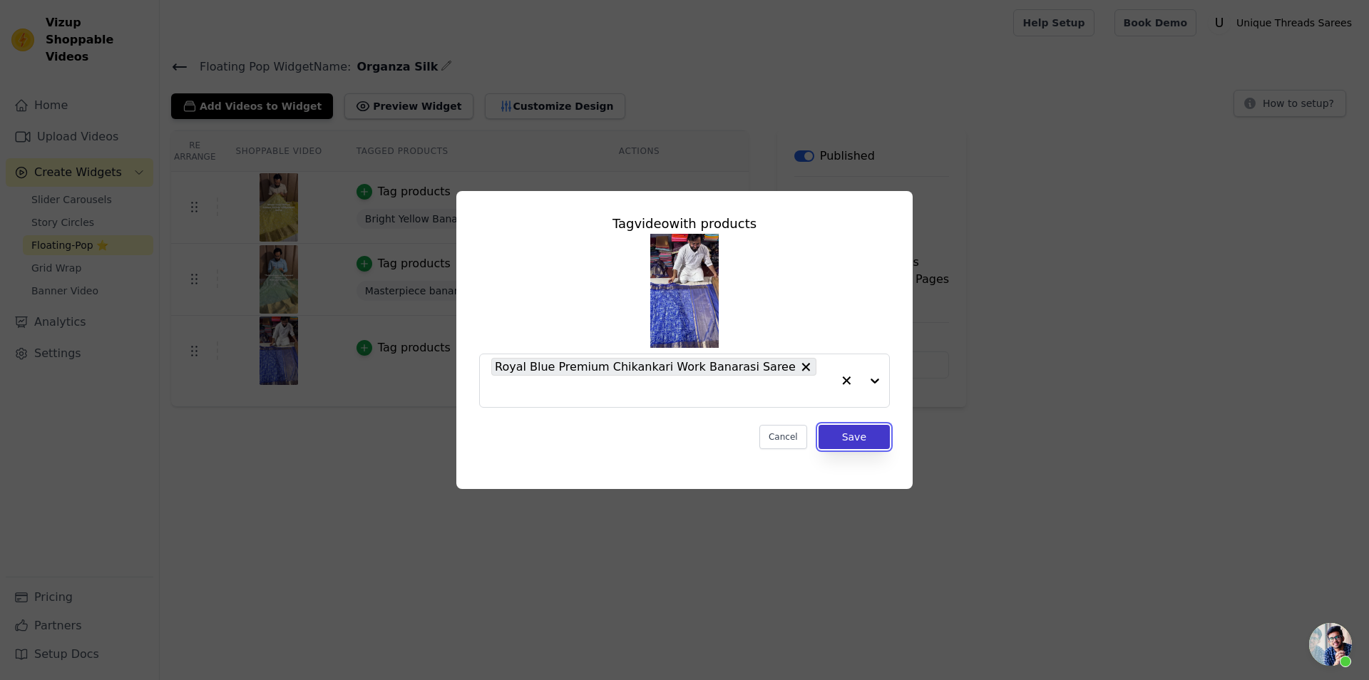
click at [864, 427] on button "Save" at bounding box center [854, 437] width 71 height 24
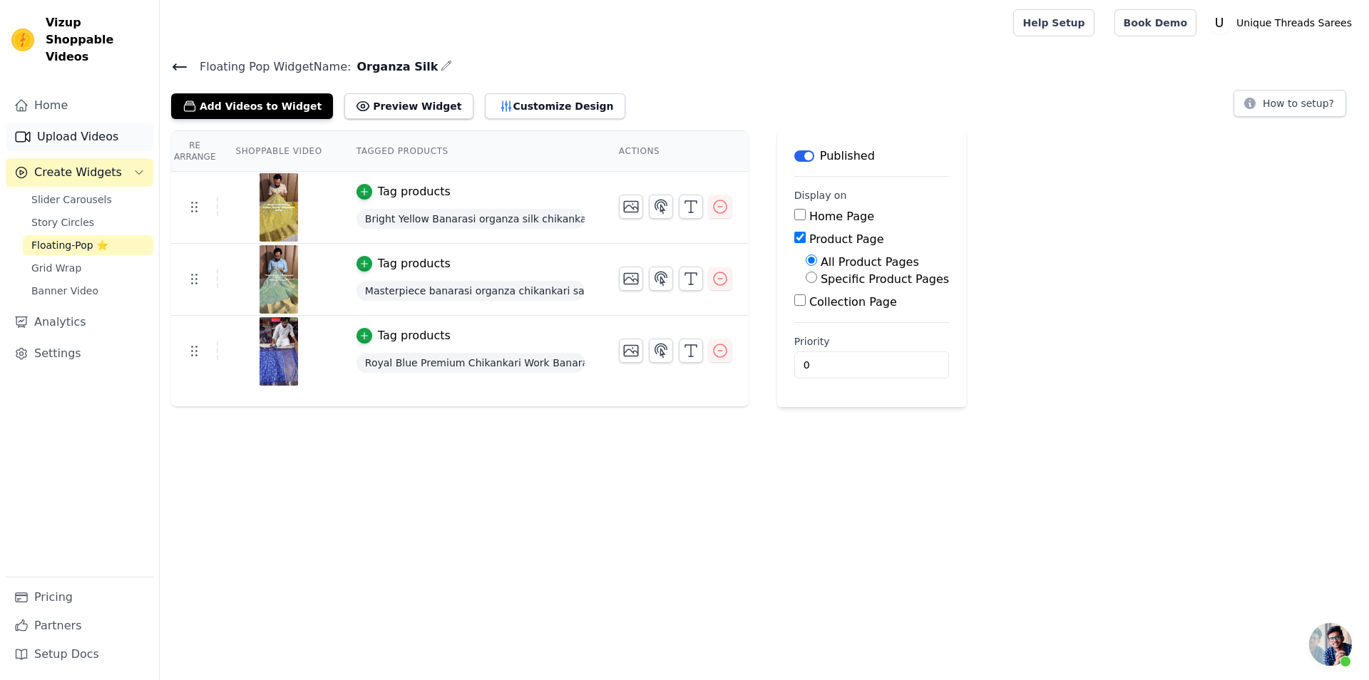
click at [96, 125] on link "Upload Videos" at bounding box center [80, 137] width 148 height 29
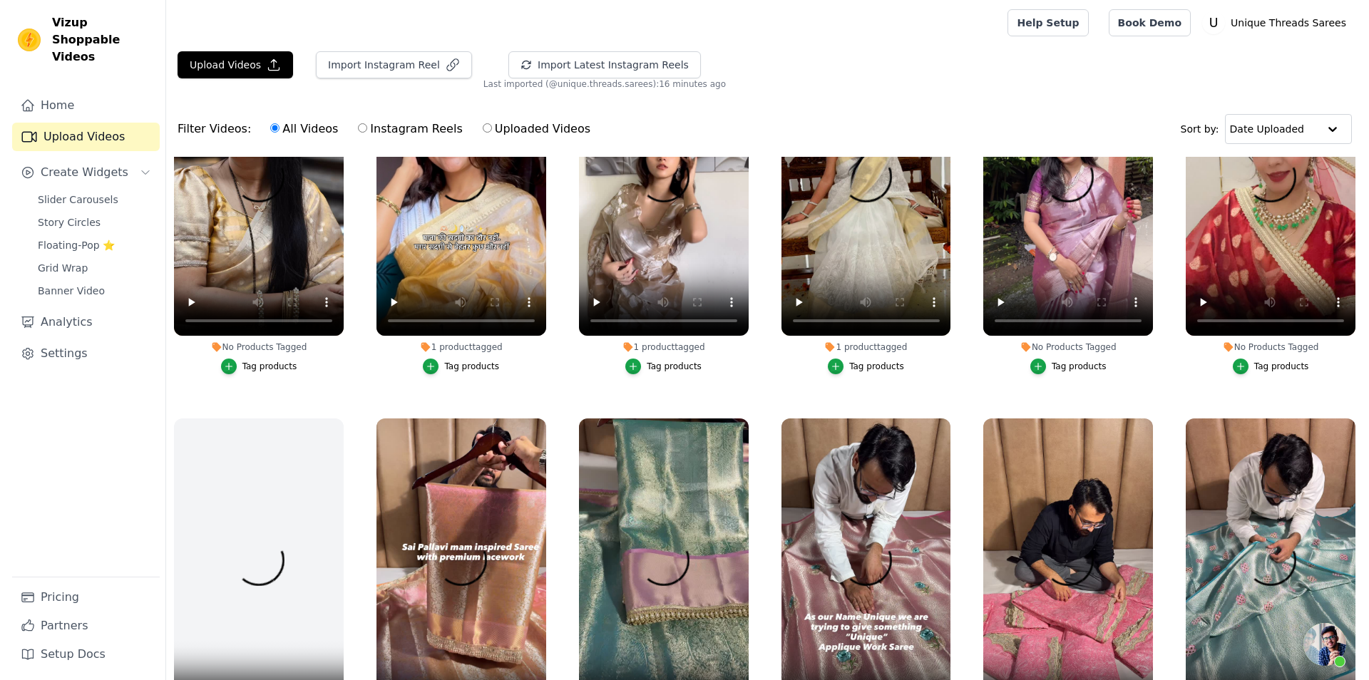
scroll to position [449, 0]
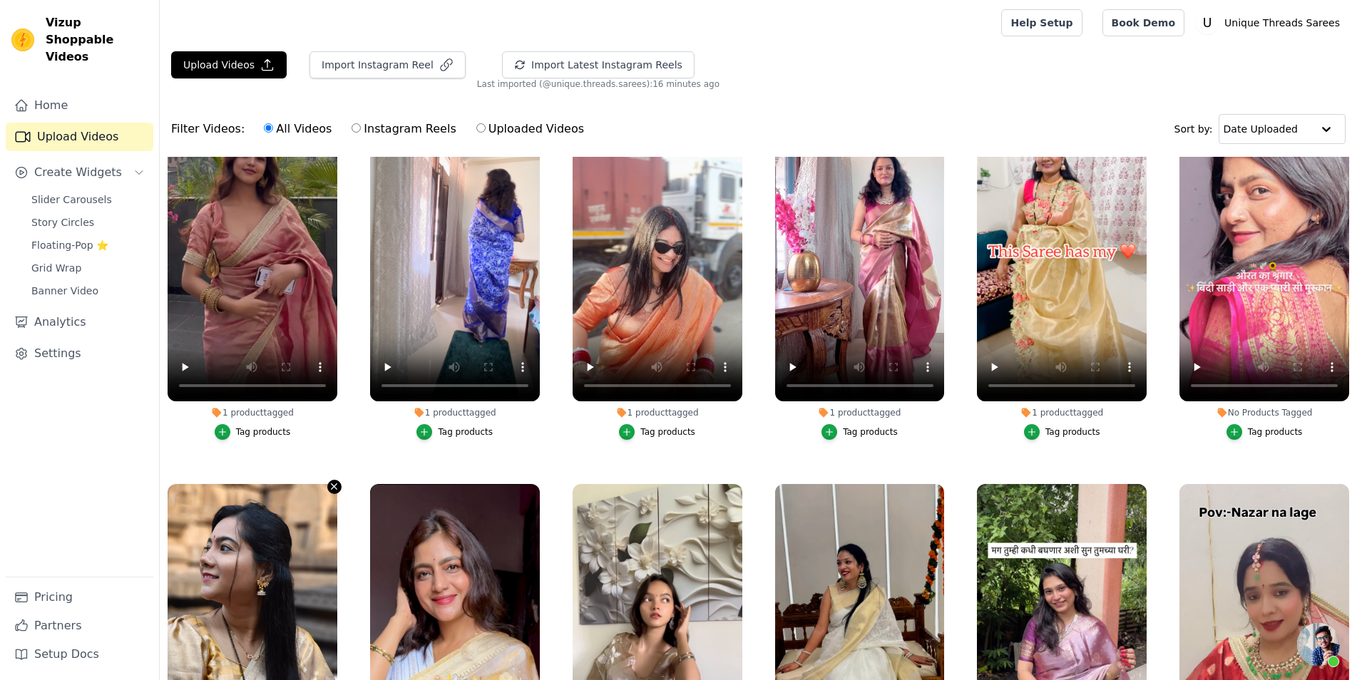
click at [331, 482] on icon "button" at bounding box center [334, 486] width 11 height 11
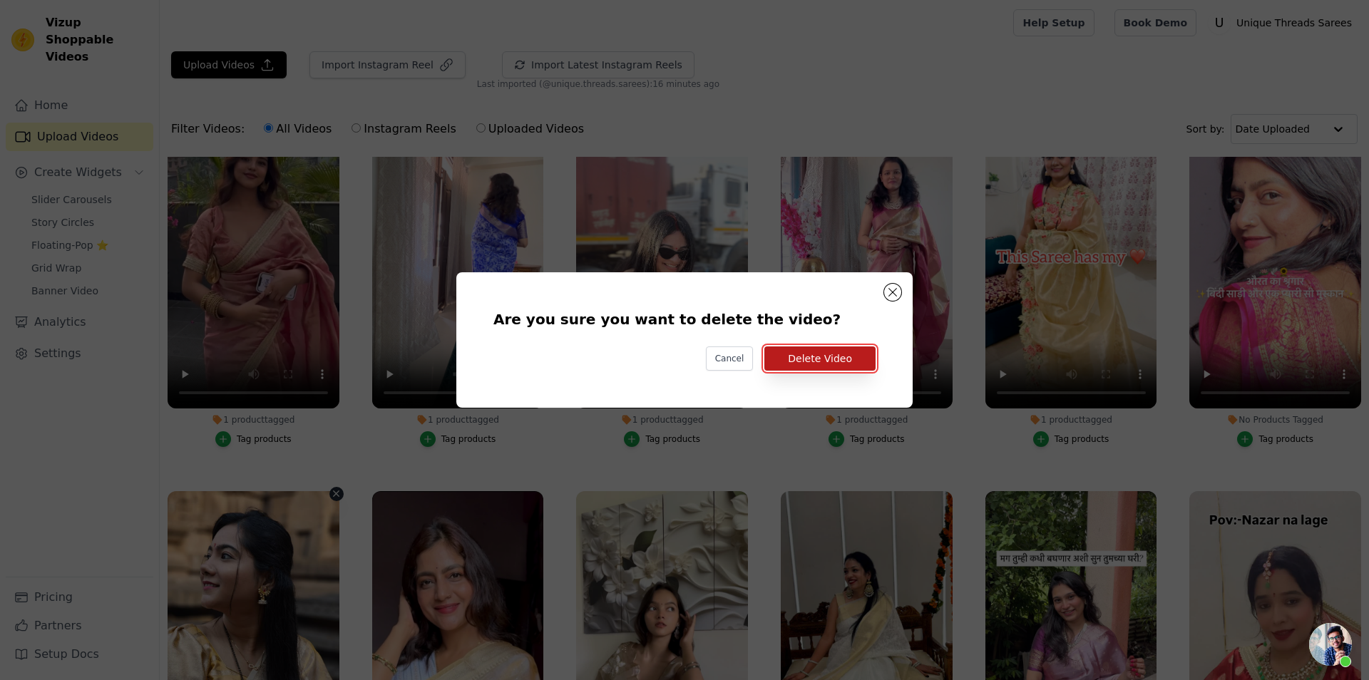
click at [844, 359] on button "Delete Video" at bounding box center [819, 359] width 111 height 24
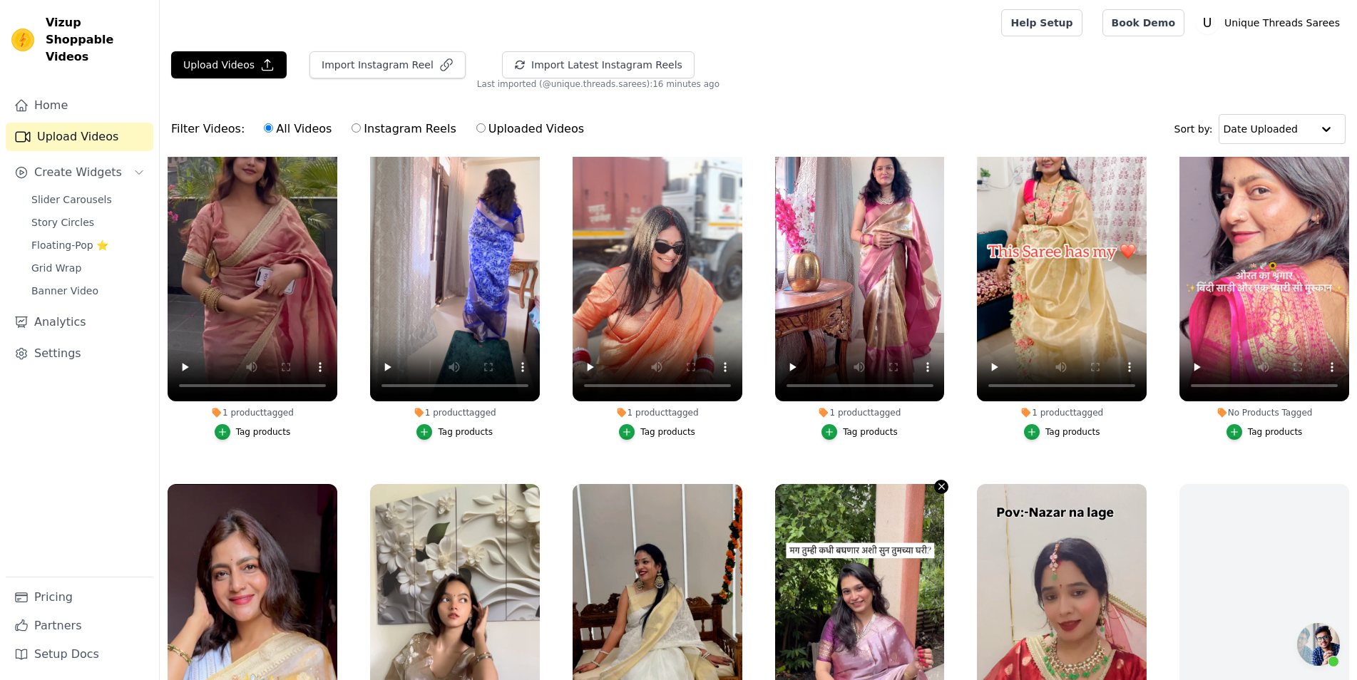
click at [936, 482] on icon "button" at bounding box center [941, 486] width 11 height 11
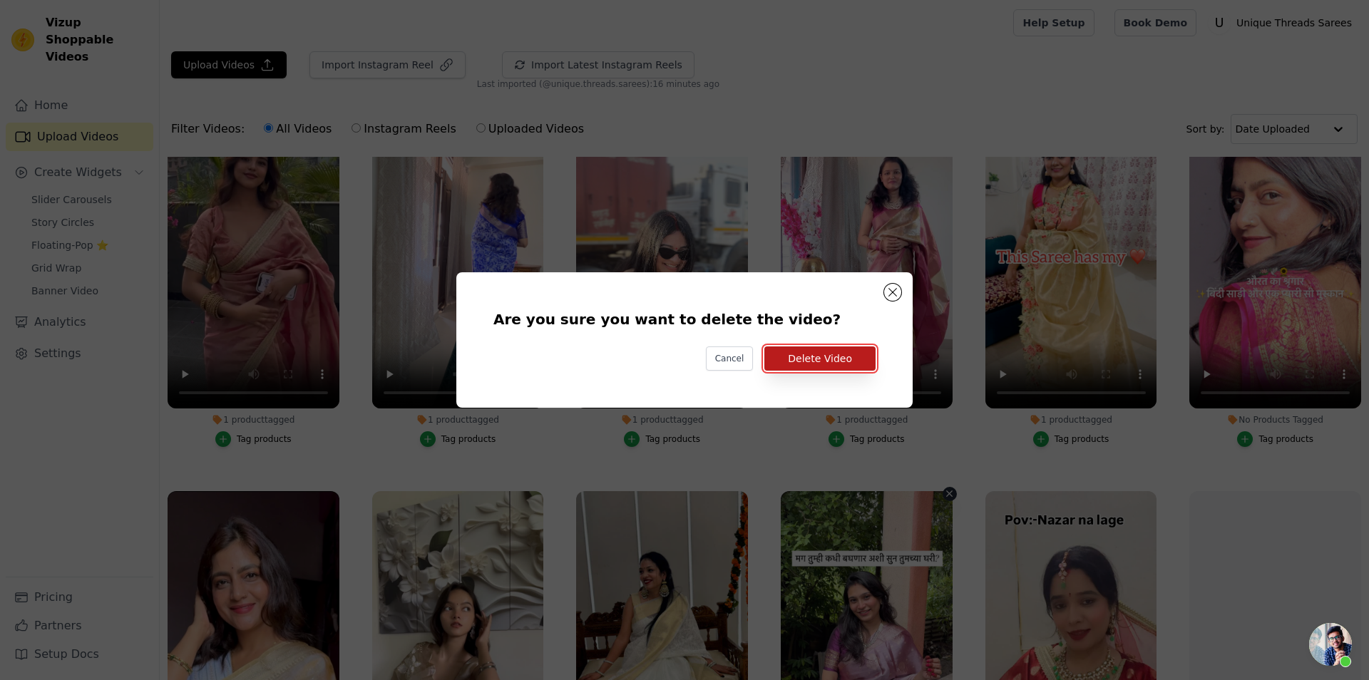
click at [824, 365] on button "Delete Video" at bounding box center [819, 359] width 111 height 24
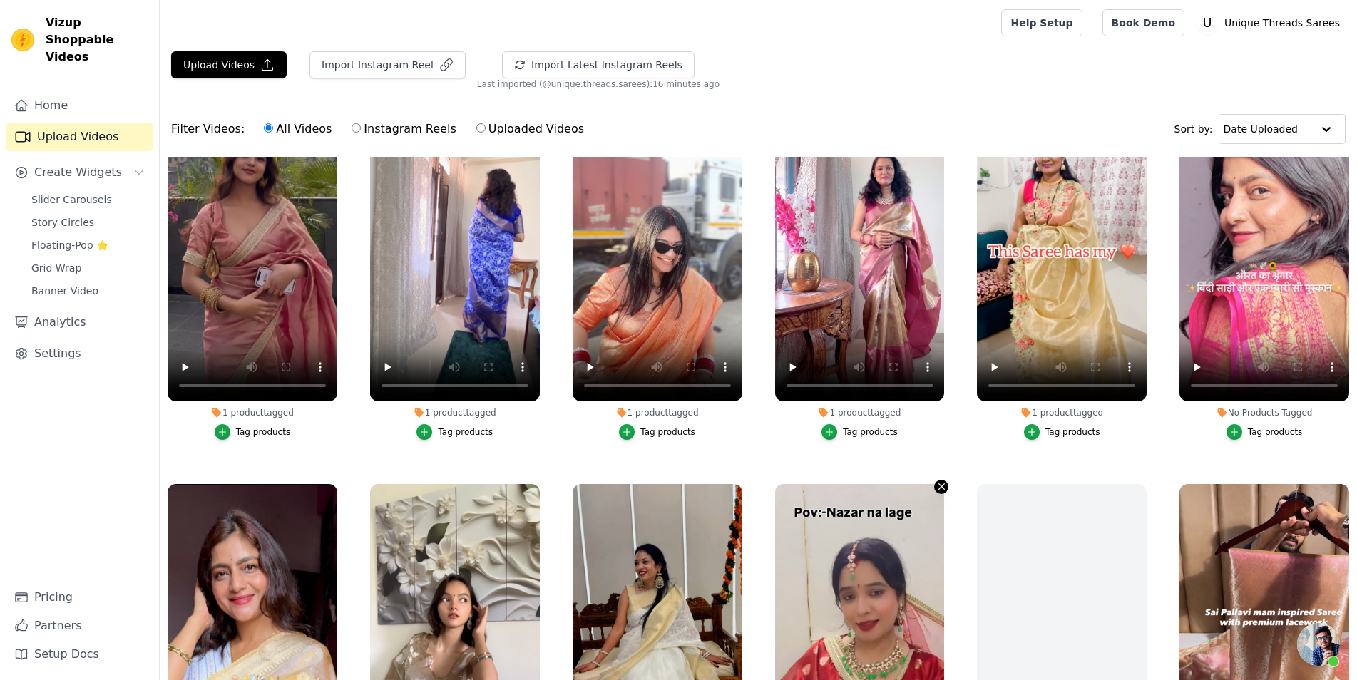
click at [936, 484] on icon "button" at bounding box center [941, 486] width 11 height 11
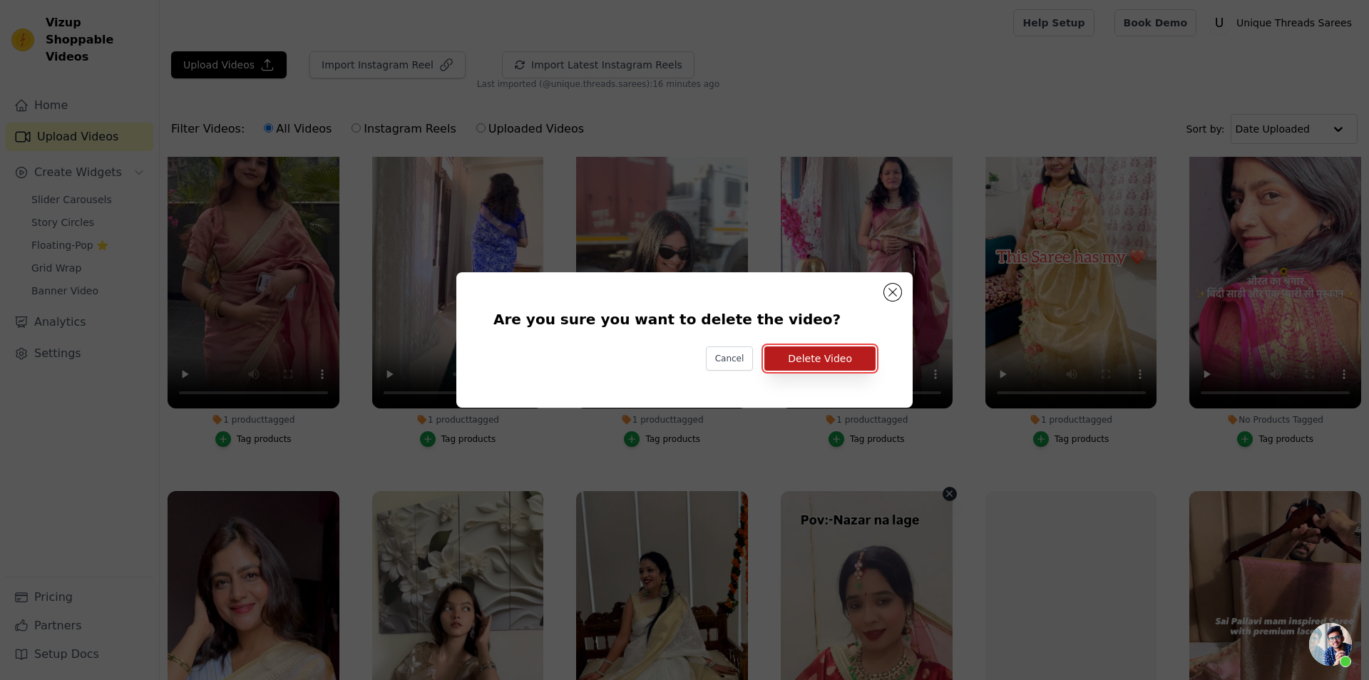
click at [847, 362] on button "Delete Video" at bounding box center [819, 359] width 111 height 24
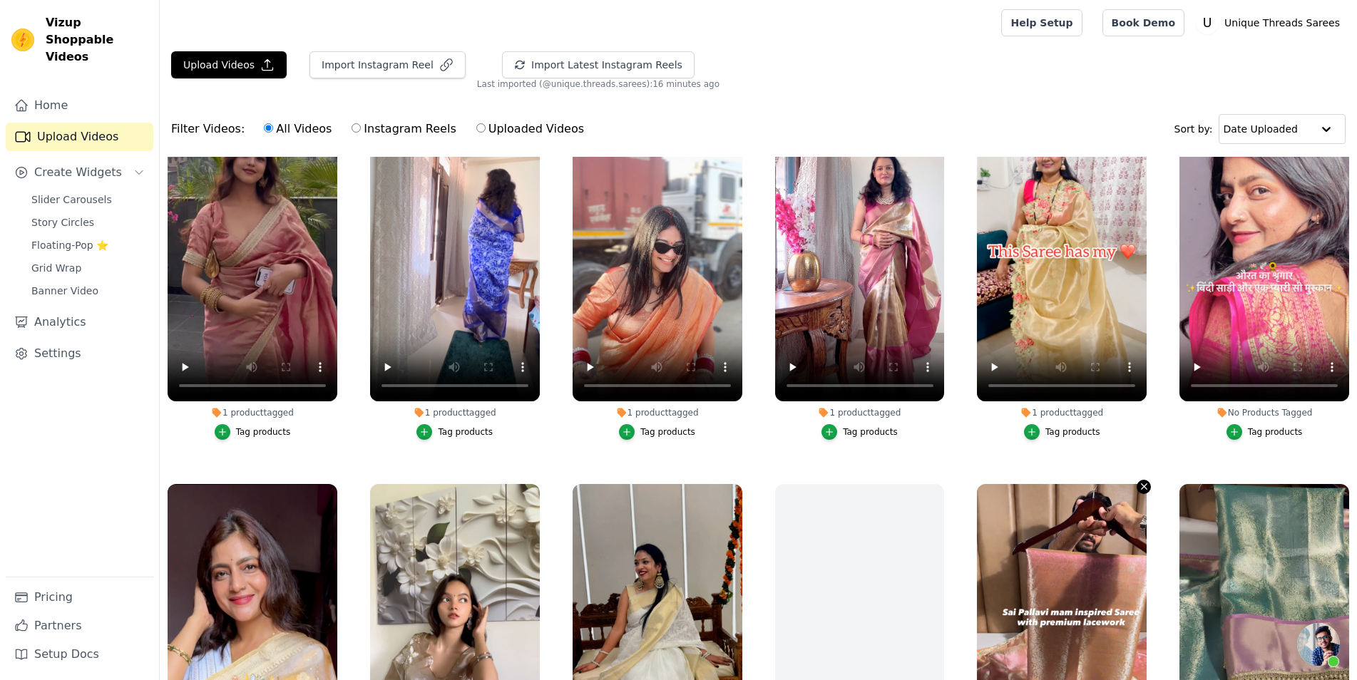
click at [1139, 482] on icon "button" at bounding box center [1144, 486] width 11 height 11
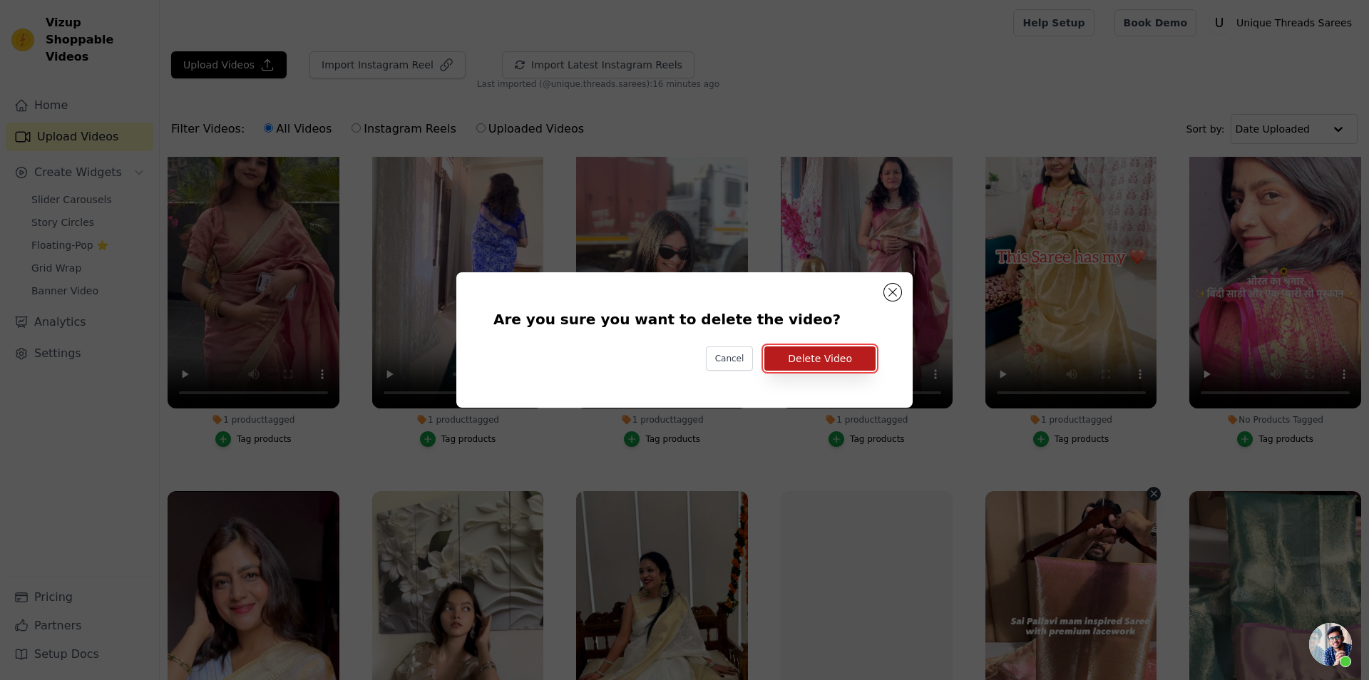
click at [839, 364] on button "Delete Video" at bounding box center [819, 359] width 111 height 24
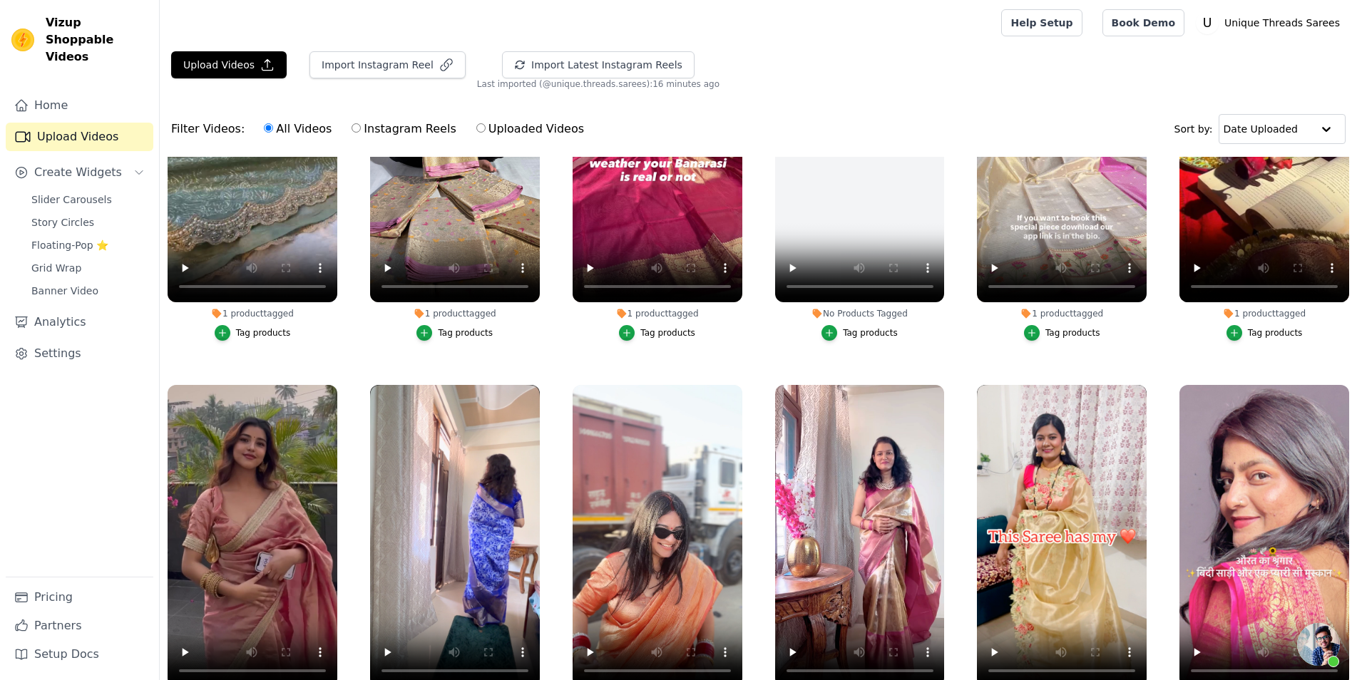
scroll to position [0, 0]
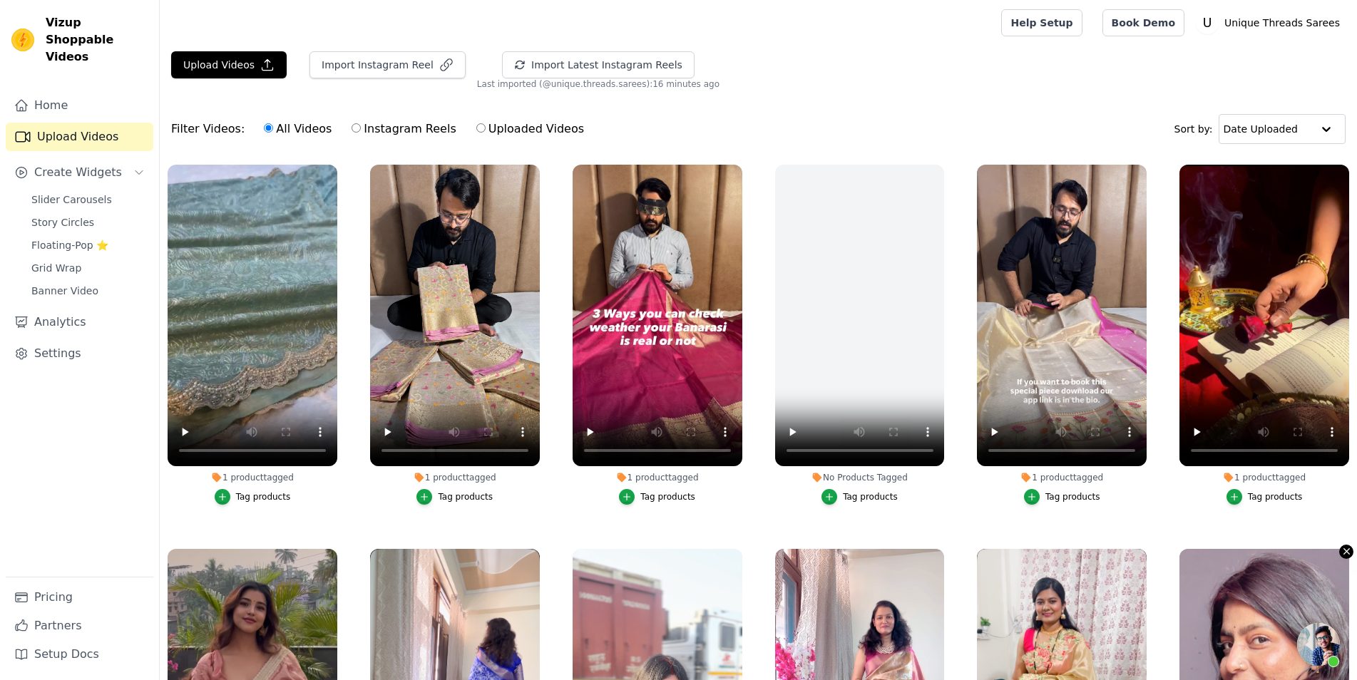
click at [1341, 548] on icon "button" at bounding box center [1346, 551] width 11 height 11
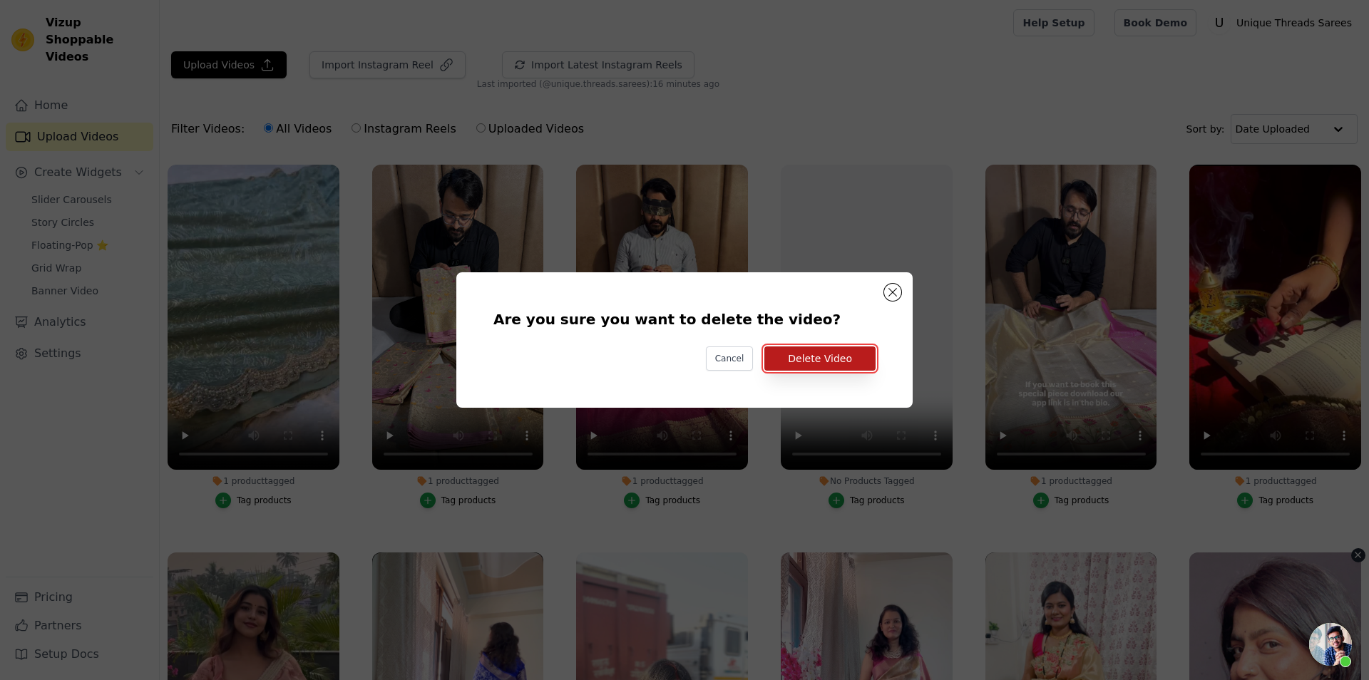
click at [811, 362] on button "Delete Video" at bounding box center [819, 359] width 111 height 24
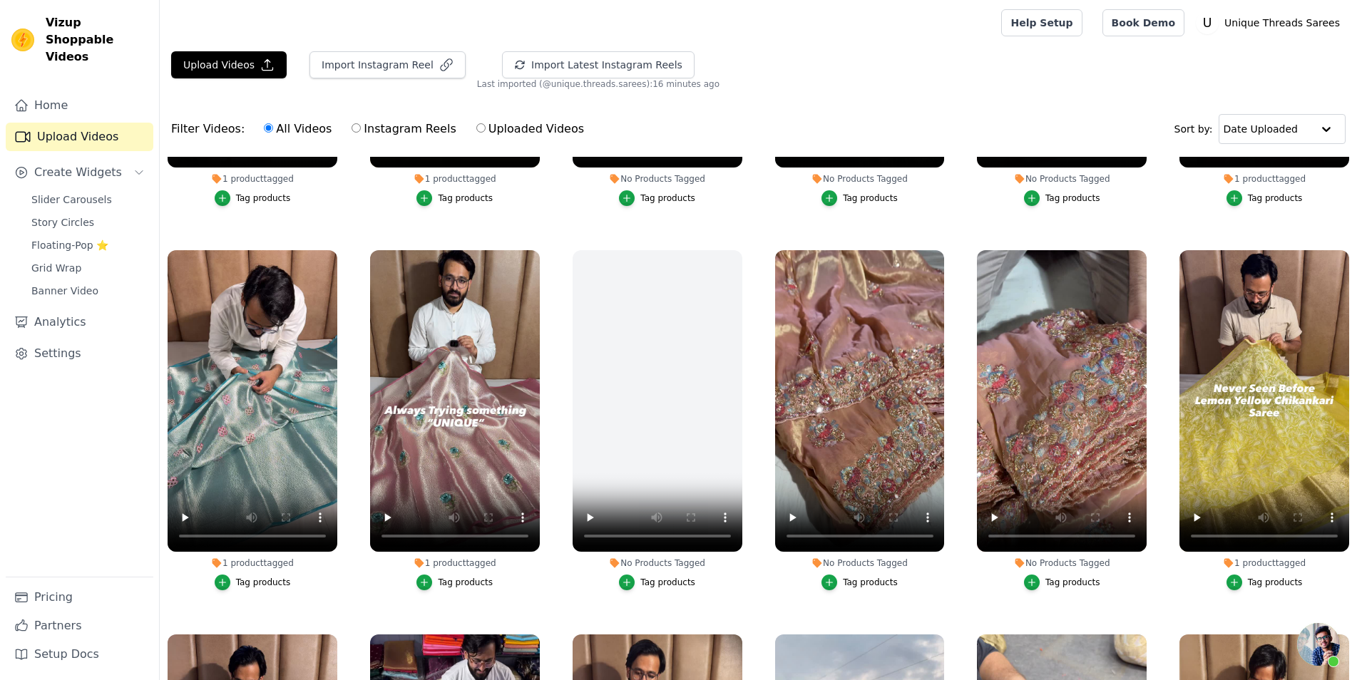
scroll to position [1128, 0]
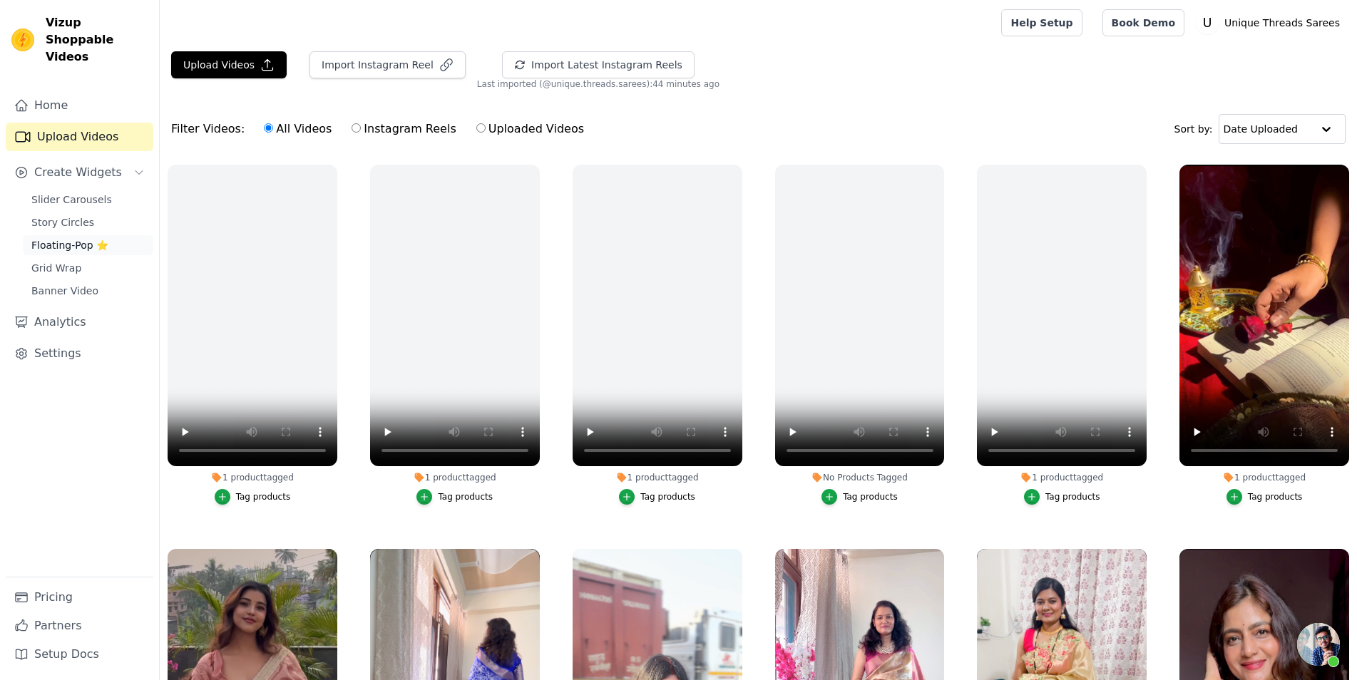
click at [96, 238] on span "Floating-Pop ⭐" at bounding box center [69, 245] width 77 height 14
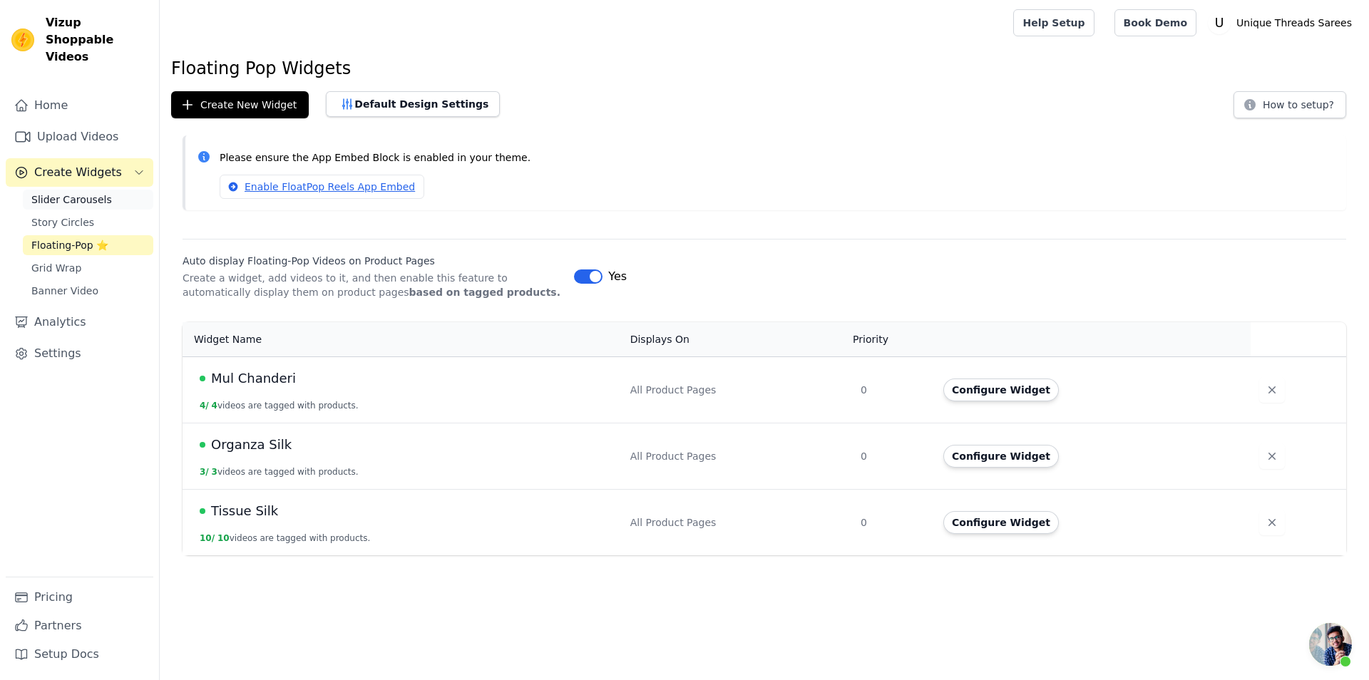
click at [103, 190] on link "Slider Carousels" at bounding box center [88, 200] width 131 height 20
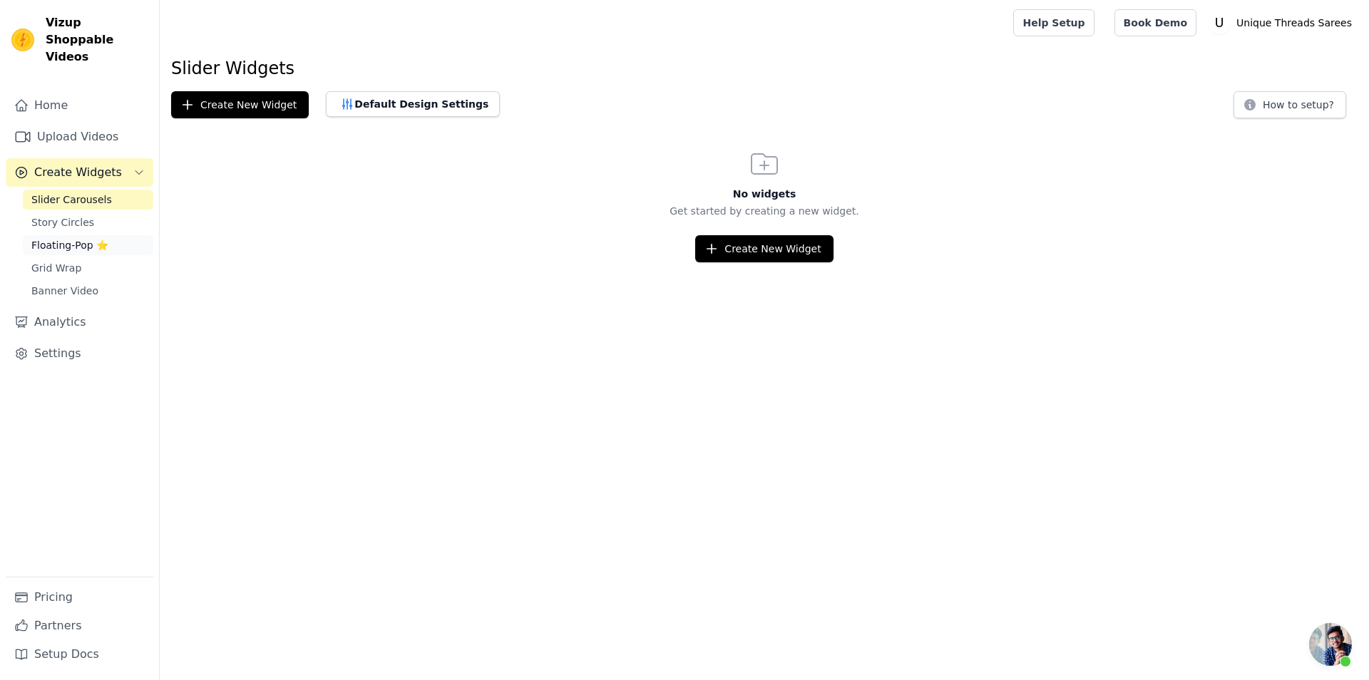
click at [98, 238] on span "Floating-Pop ⭐" at bounding box center [69, 245] width 77 height 14
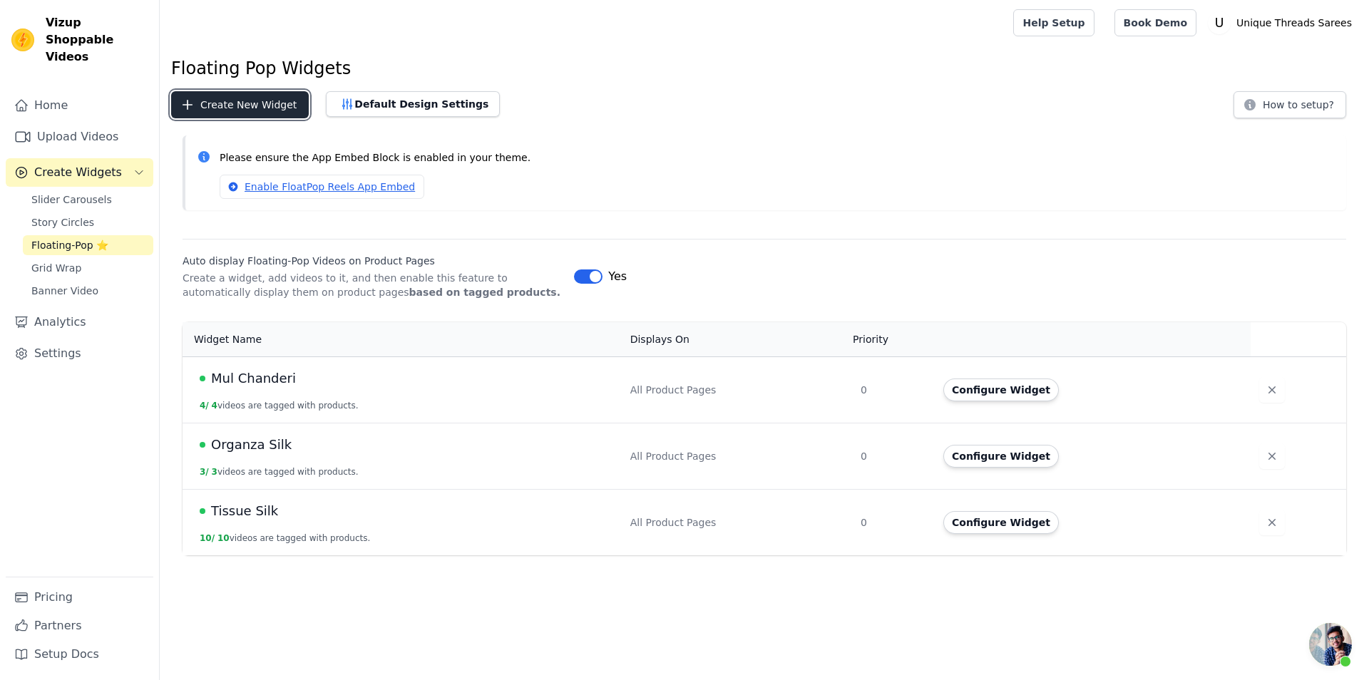
click at [227, 102] on button "Create New Widget" at bounding box center [240, 104] width 138 height 27
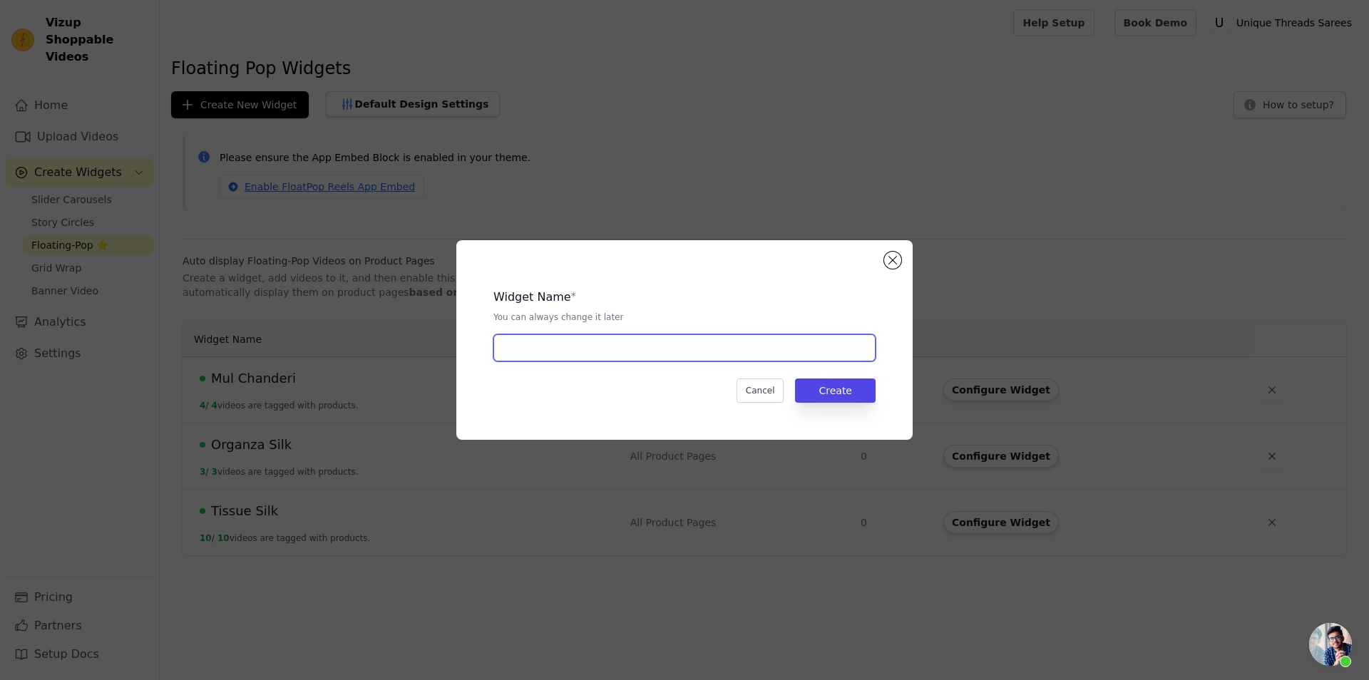
click at [704, 354] on input "text" at bounding box center [684, 347] width 382 height 27
type input "C"
type input "RTW Page"
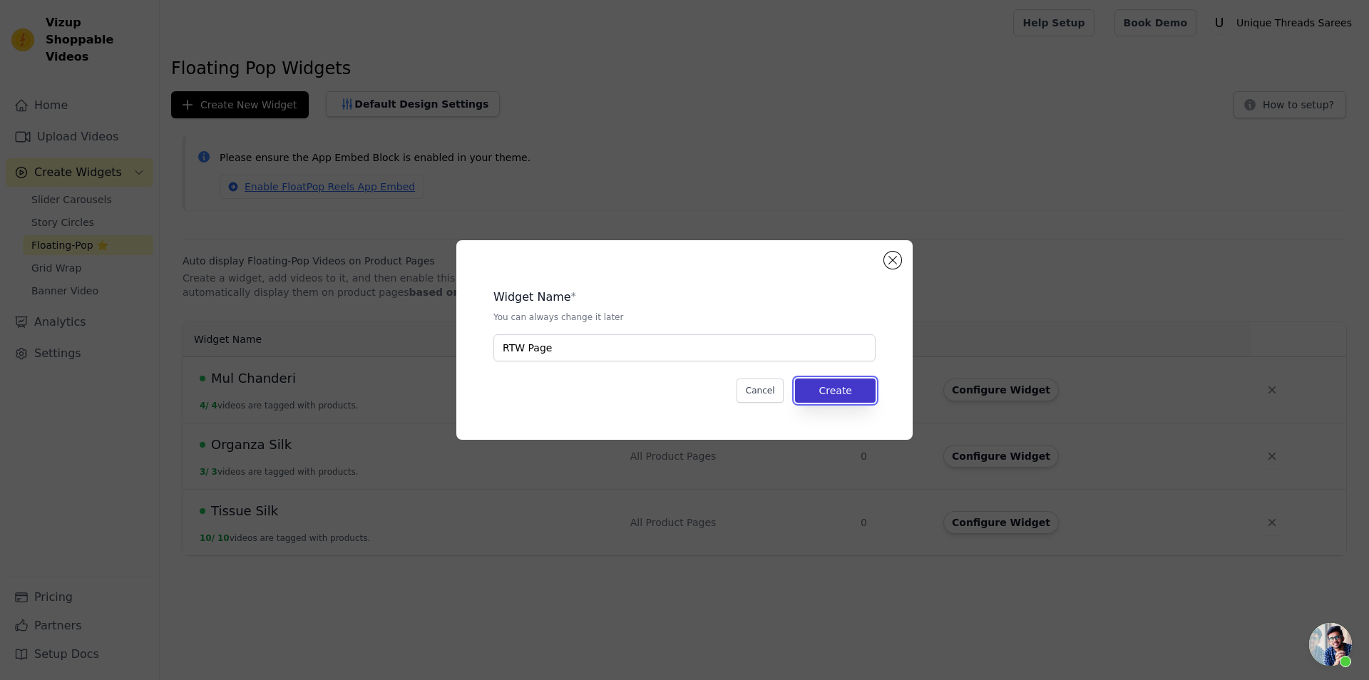
click at [847, 399] on button "Create" at bounding box center [835, 391] width 81 height 24
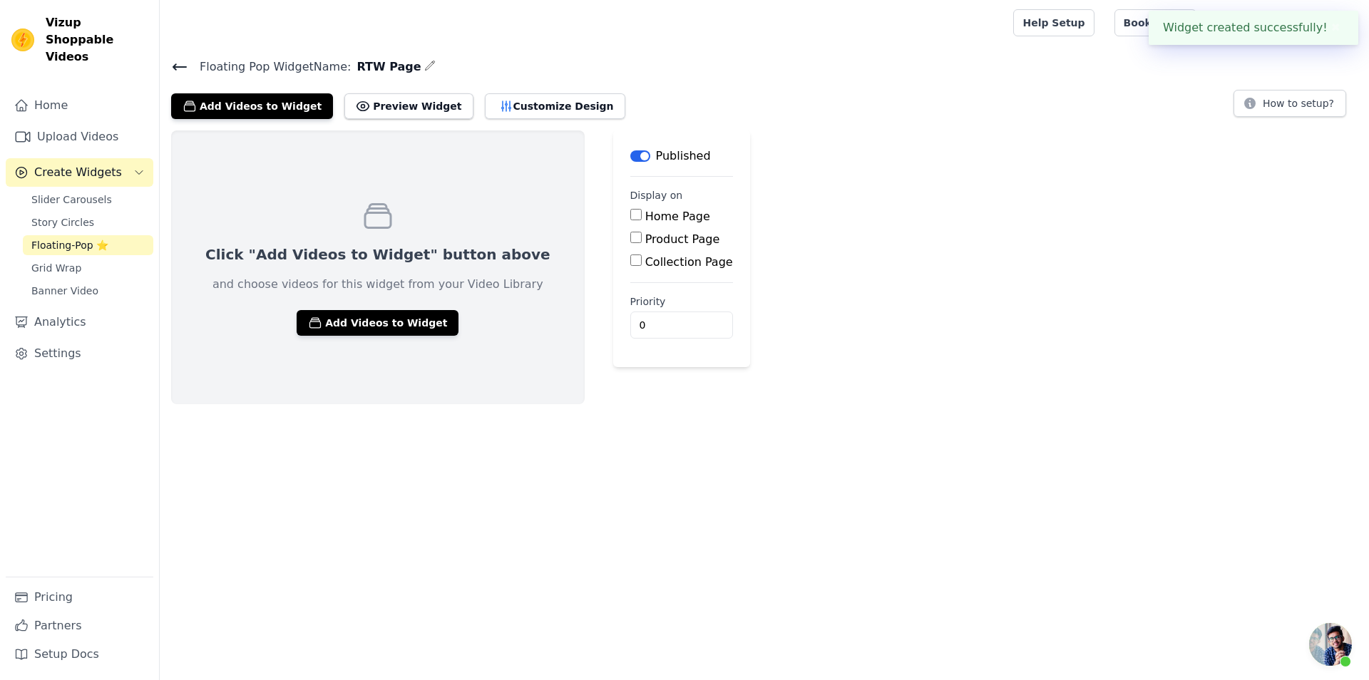
click at [613, 270] on main "Label Published Display on Home Page Product Page Collection Page Priority 0" at bounding box center [681, 249] width 137 height 237
click at [645, 261] on label "Collection Page" at bounding box center [689, 262] width 88 height 14
click at [630, 261] on input "Collection Page" at bounding box center [635, 260] width 11 height 11
checkbox input "true"
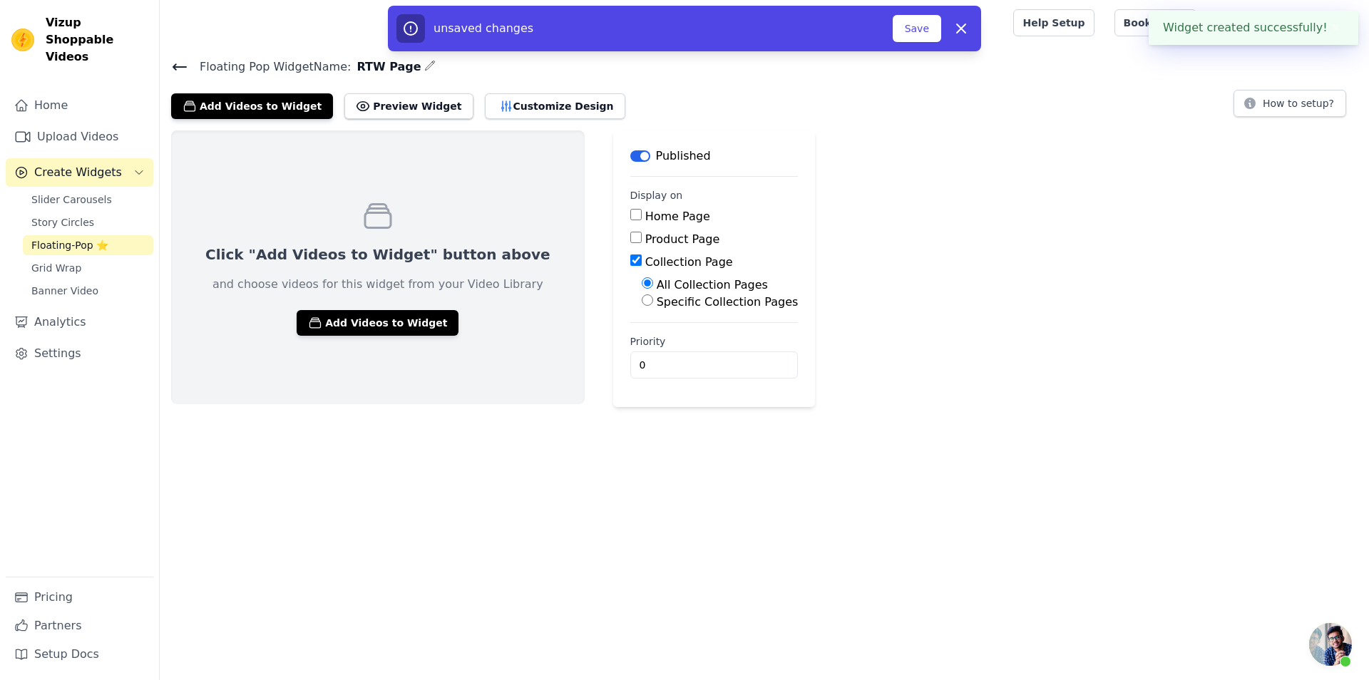
click at [657, 300] on label "Specific Collection Pages" at bounding box center [728, 302] width 142 height 14
click at [642, 300] on input "Specific Collection Pages" at bounding box center [647, 300] width 11 height 11
radio input "true"
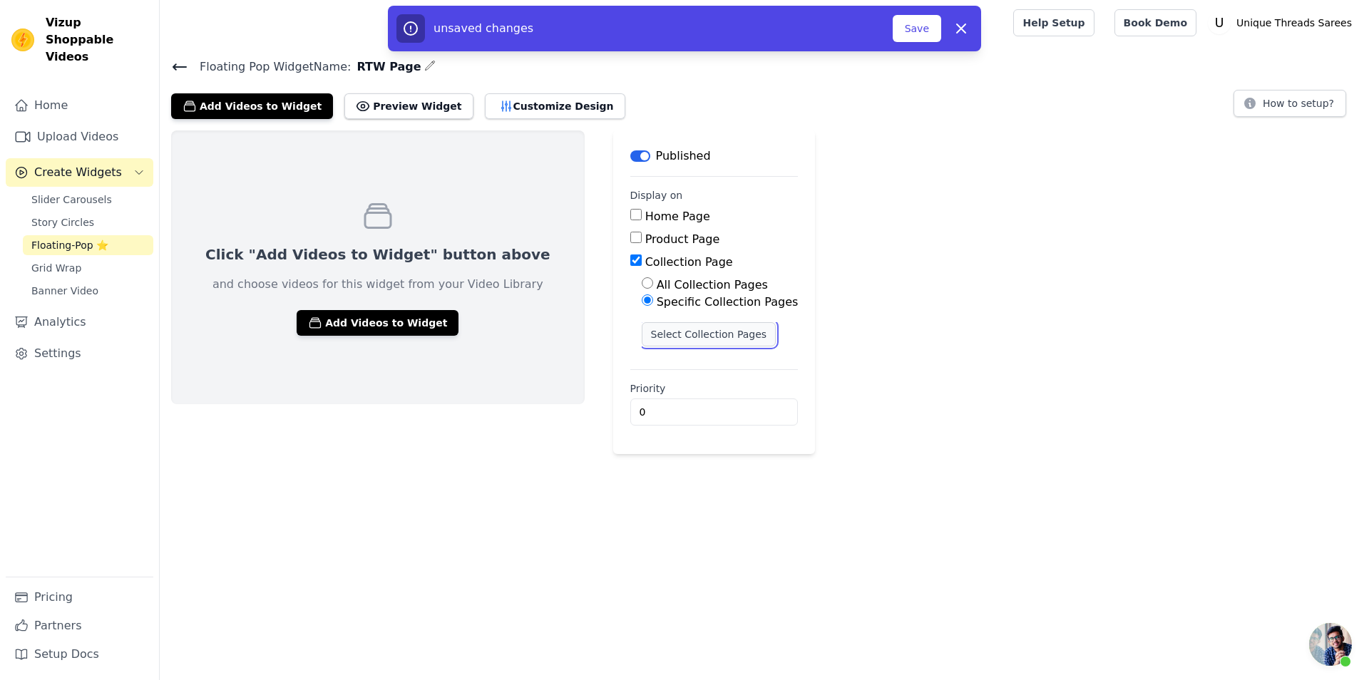
click at [642, 341] on button "Select Collection Pages" at bounding box center [709, 334] width 135 height 24
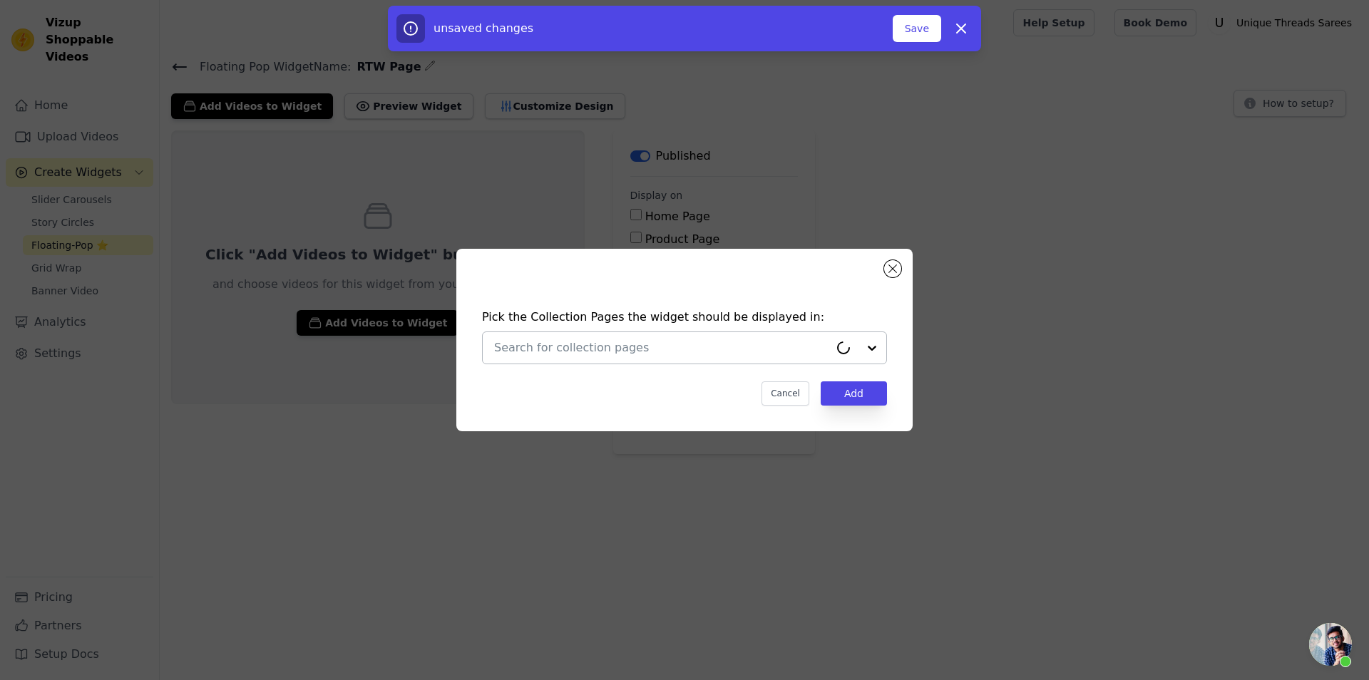
click at [657, 350] on input "text" at bounding box center [661, 347] width 335 height 17
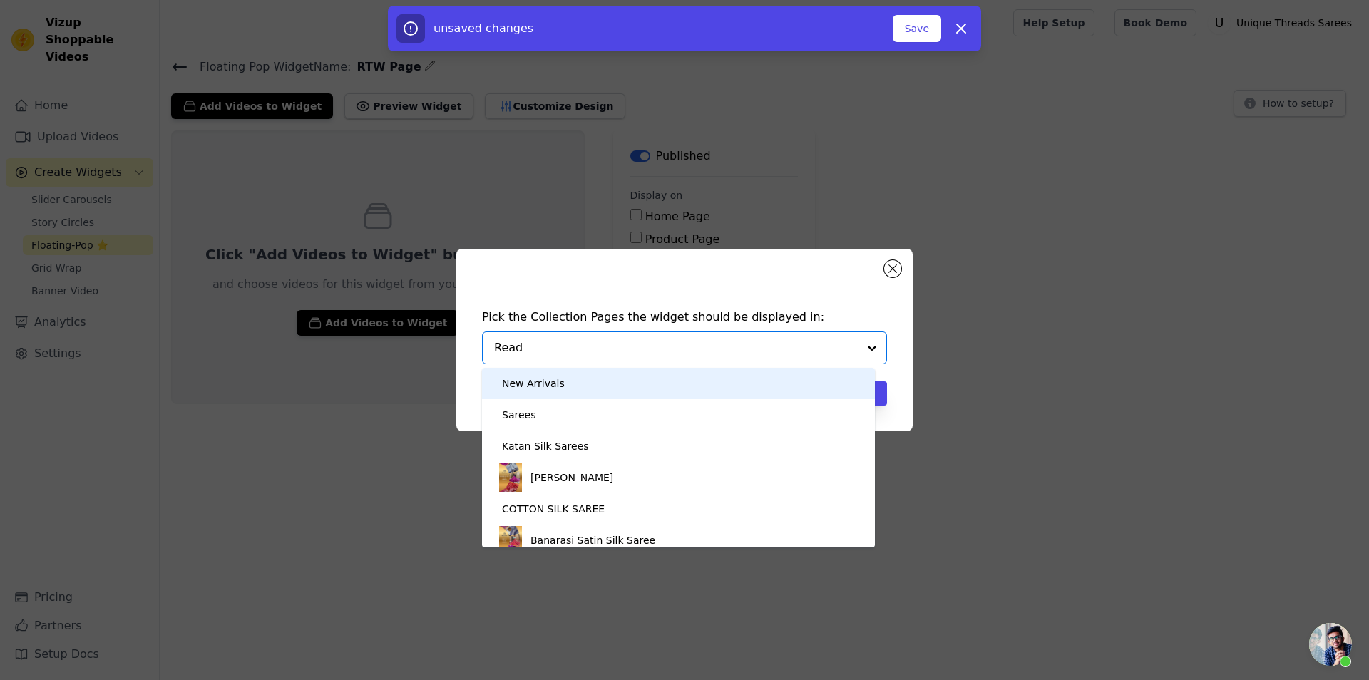
type input "Ready"
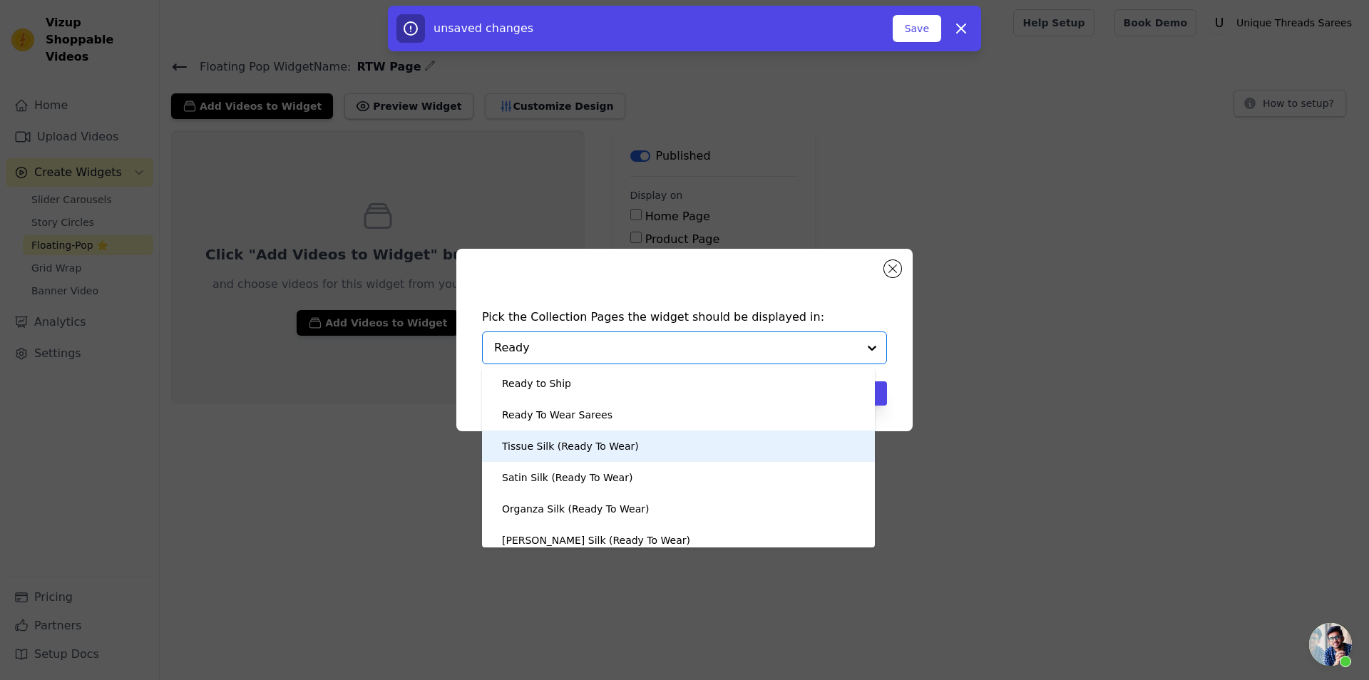
click at [606, 449] on div "Tissue Silk (Ready To Wear)" at bounding box center [570, 446] width 137 height 31
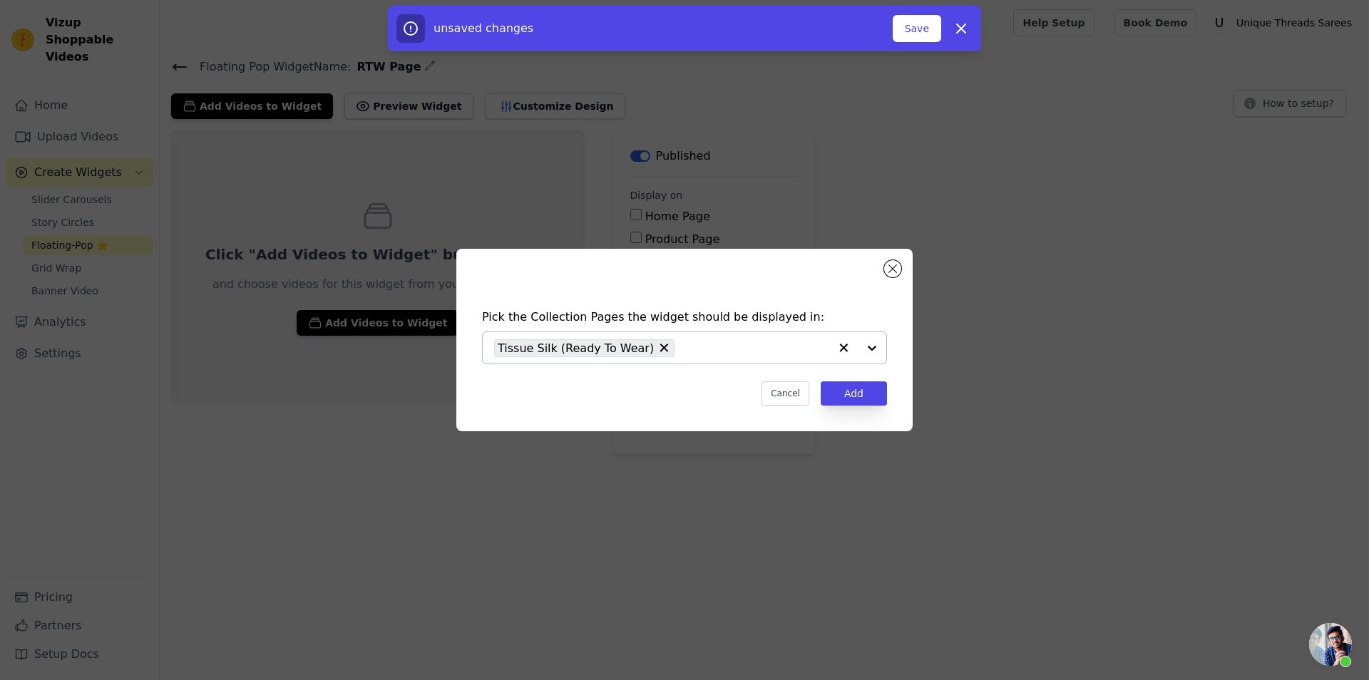
click at [701, 352] on input "text" at bounding box center [756, 347] width 148 height 17
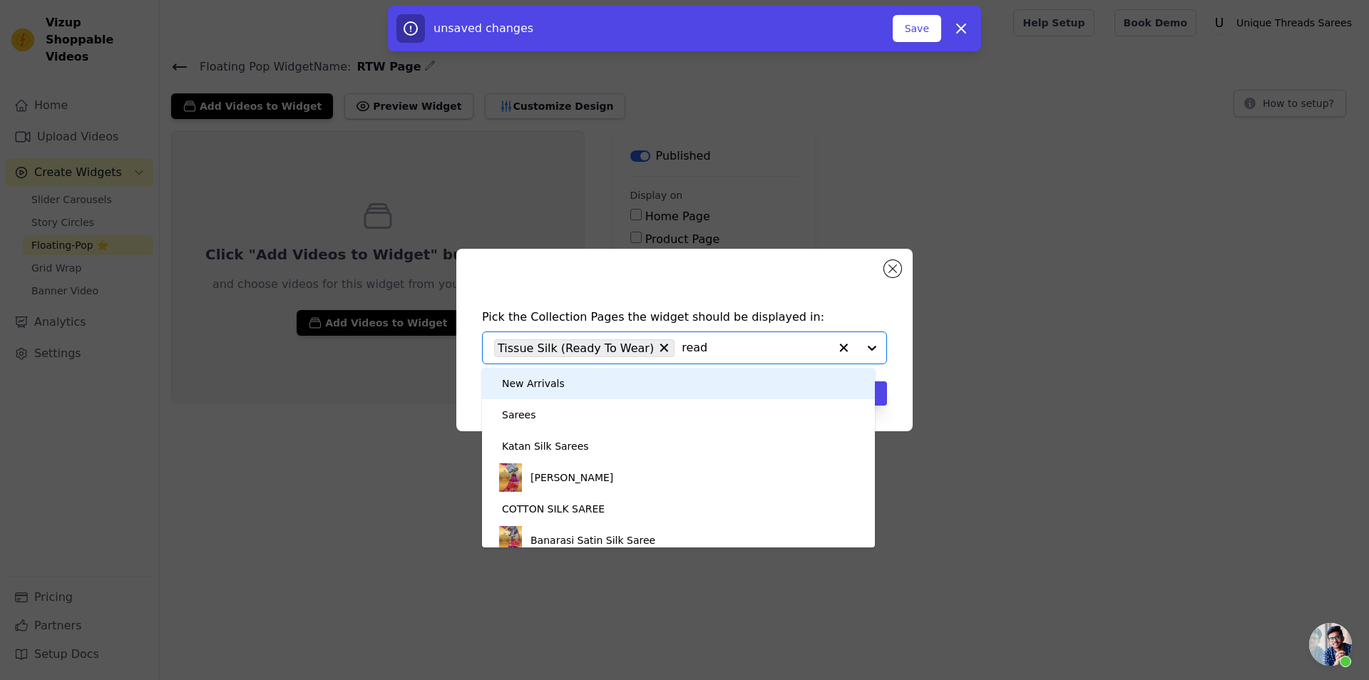
type input "ready"
drag, startPoint x: 690, startPoint y: 352, endPoint x: 660, endPoint y: 350, distance: 29.3
click at [682, 350] on input "ready" at bounding box center [756, 347] width 148 height 17
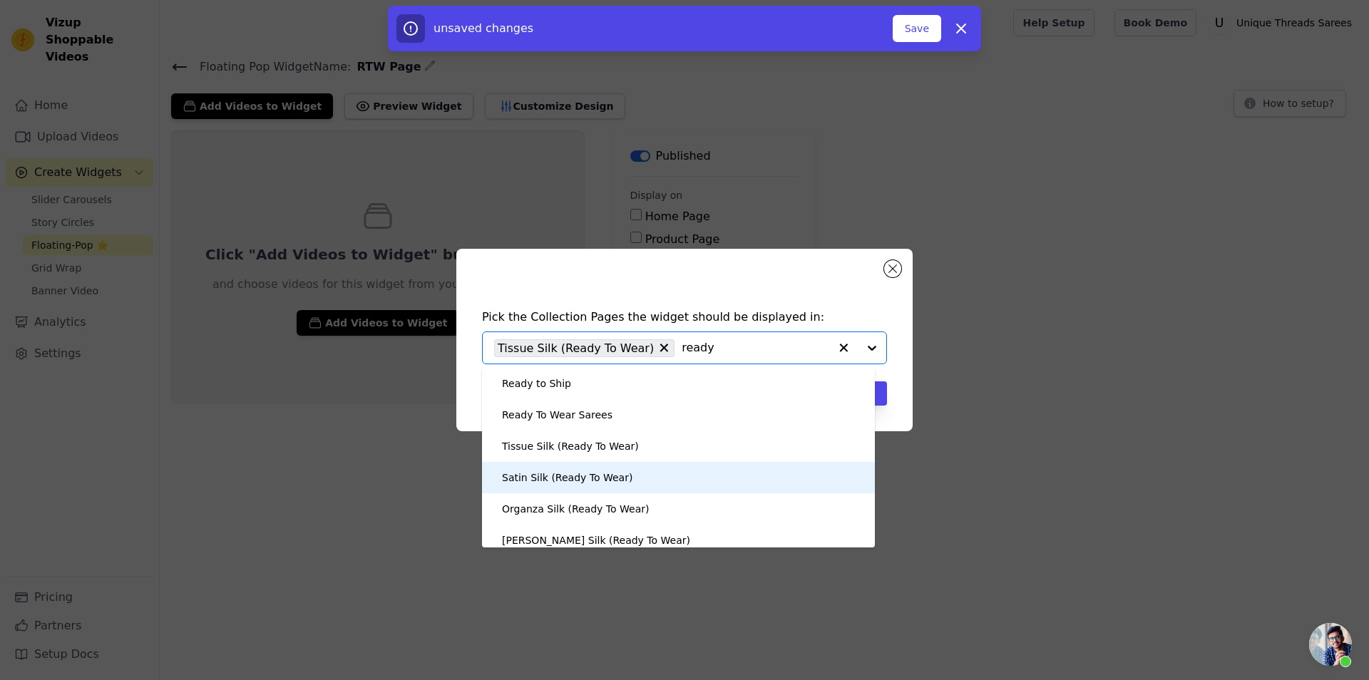
click at [618, 479] on div "Satin Silk (Ready To Wear)" at bounding box center [678, 477] width 364 height 31
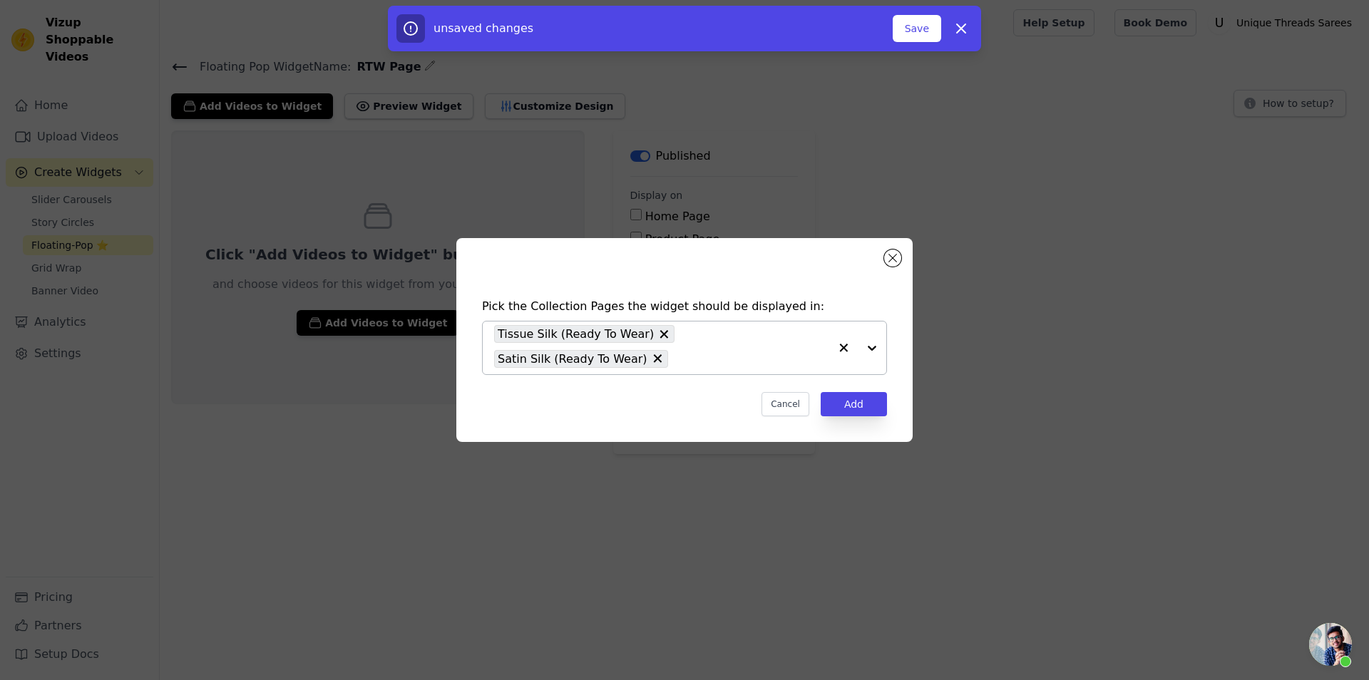
paste input "ready"
type input "ready"
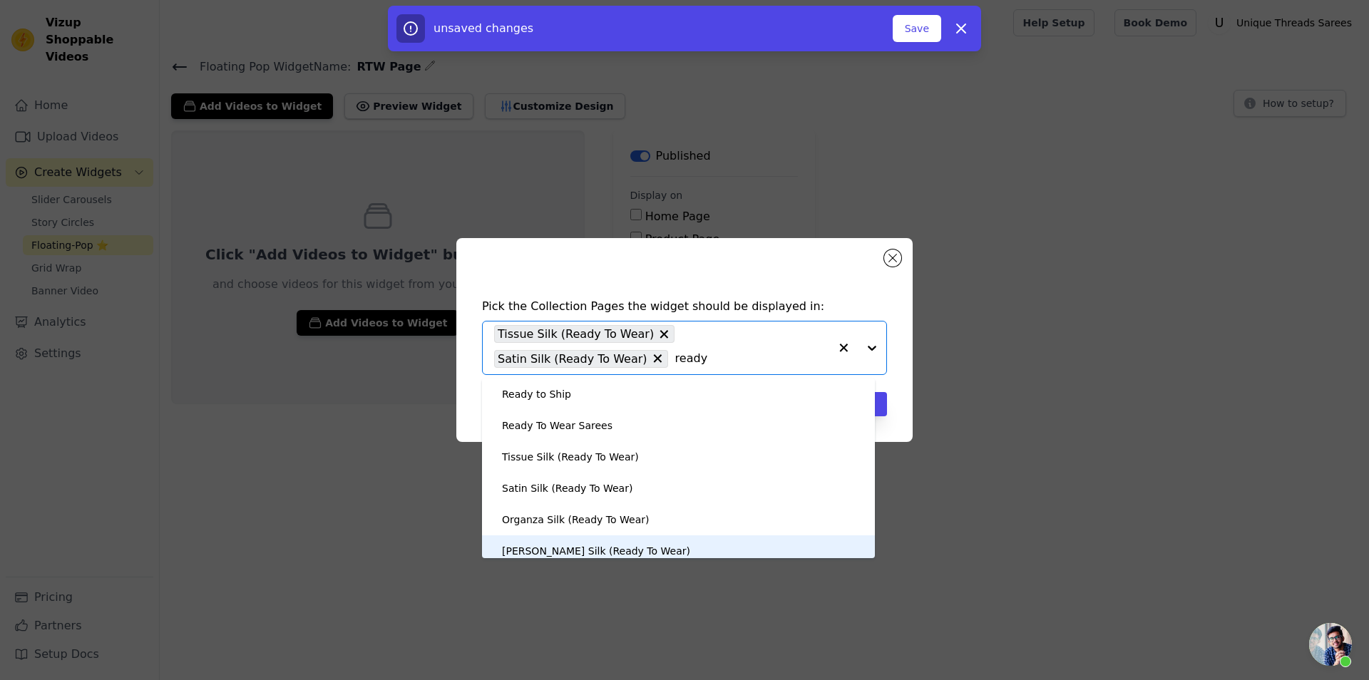
scroll to position [9, 0]
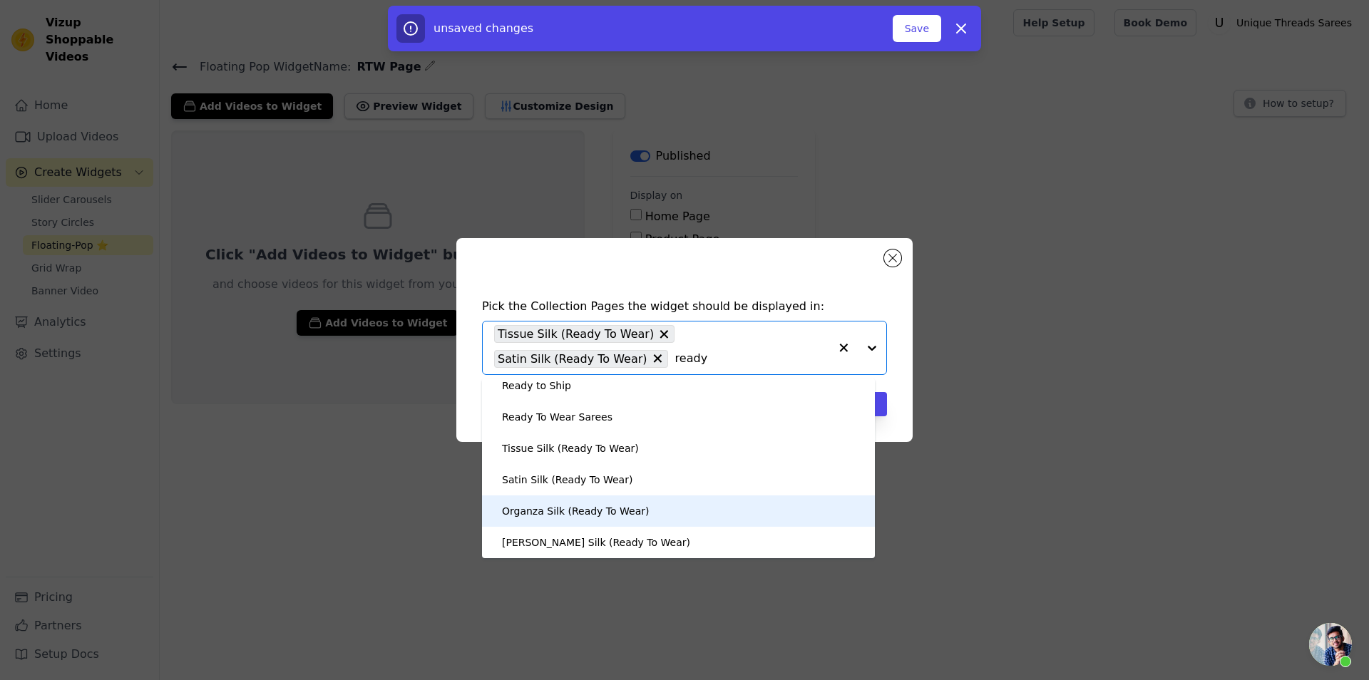
click at [596, 519] on div "Organza Silk (Ready To Wear)" at bounding box center [575, 511] width 147 height 31
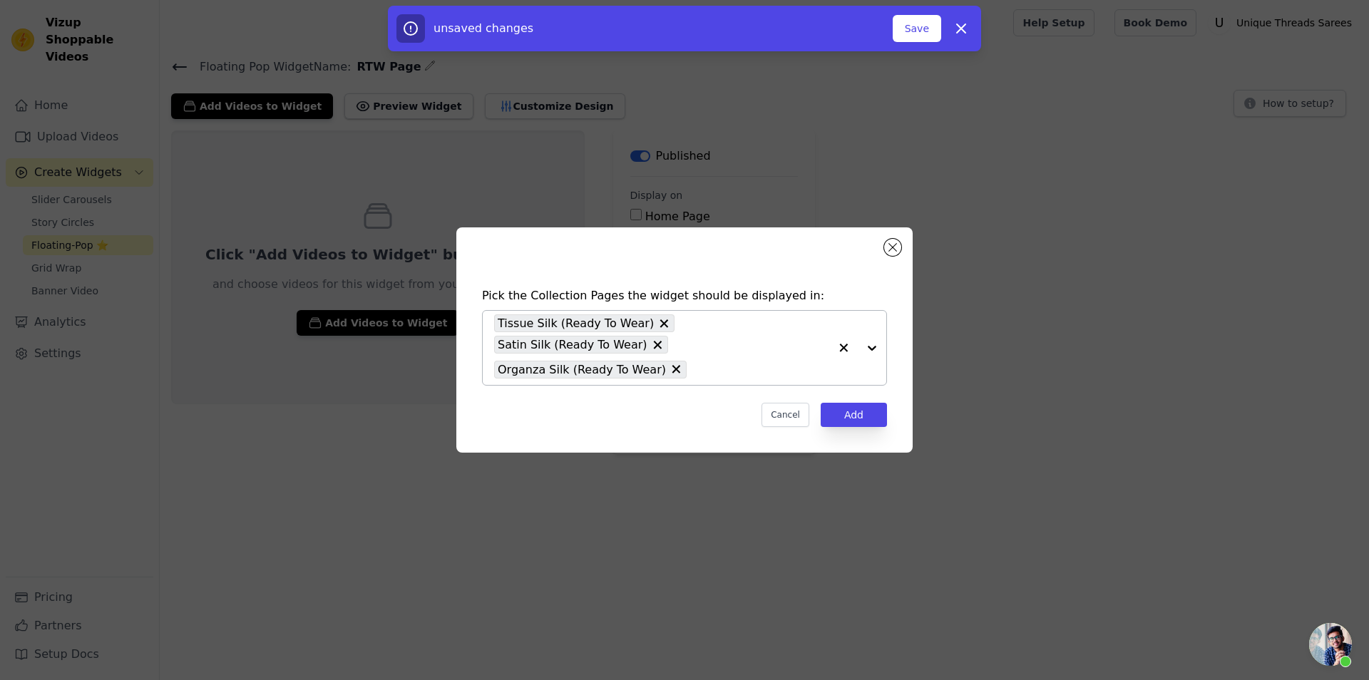
paste input "ready"
type input "ready"
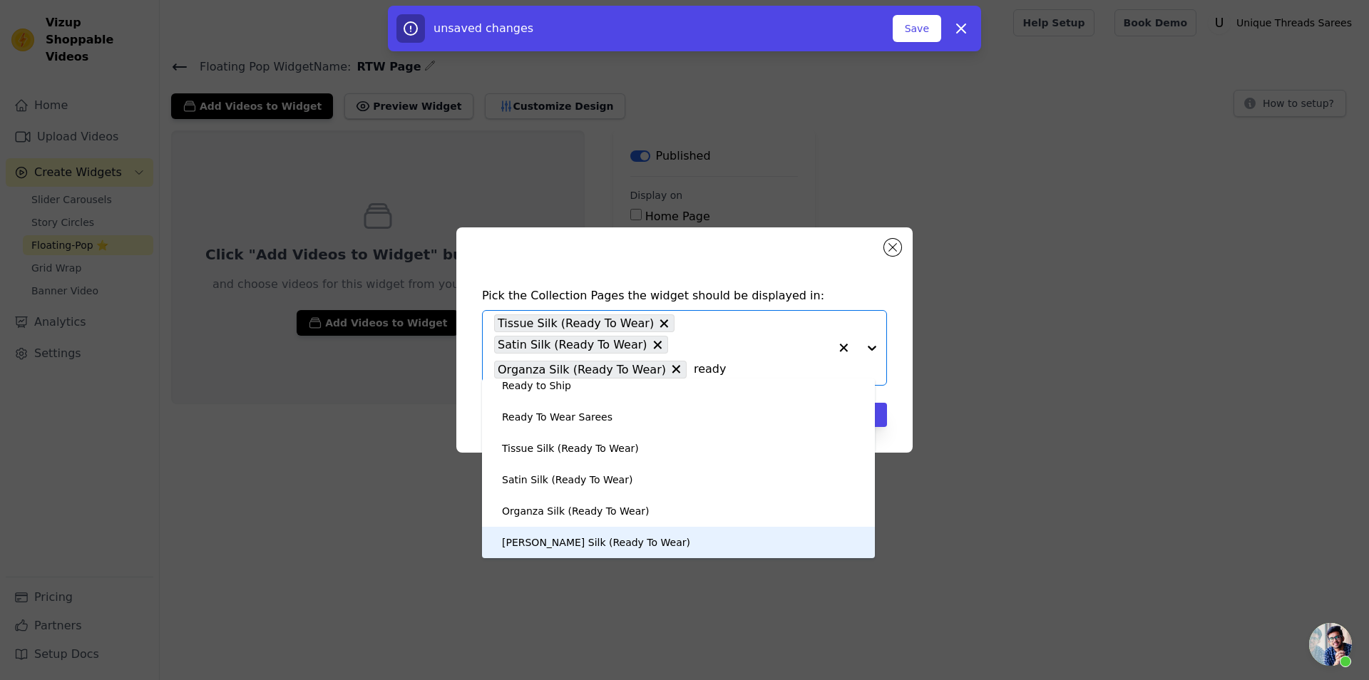
click at [604, 539] on div "[PERSON_NAME] Silk (Ready To Wear)" at bounding box center [596, 542] width 188 height 31
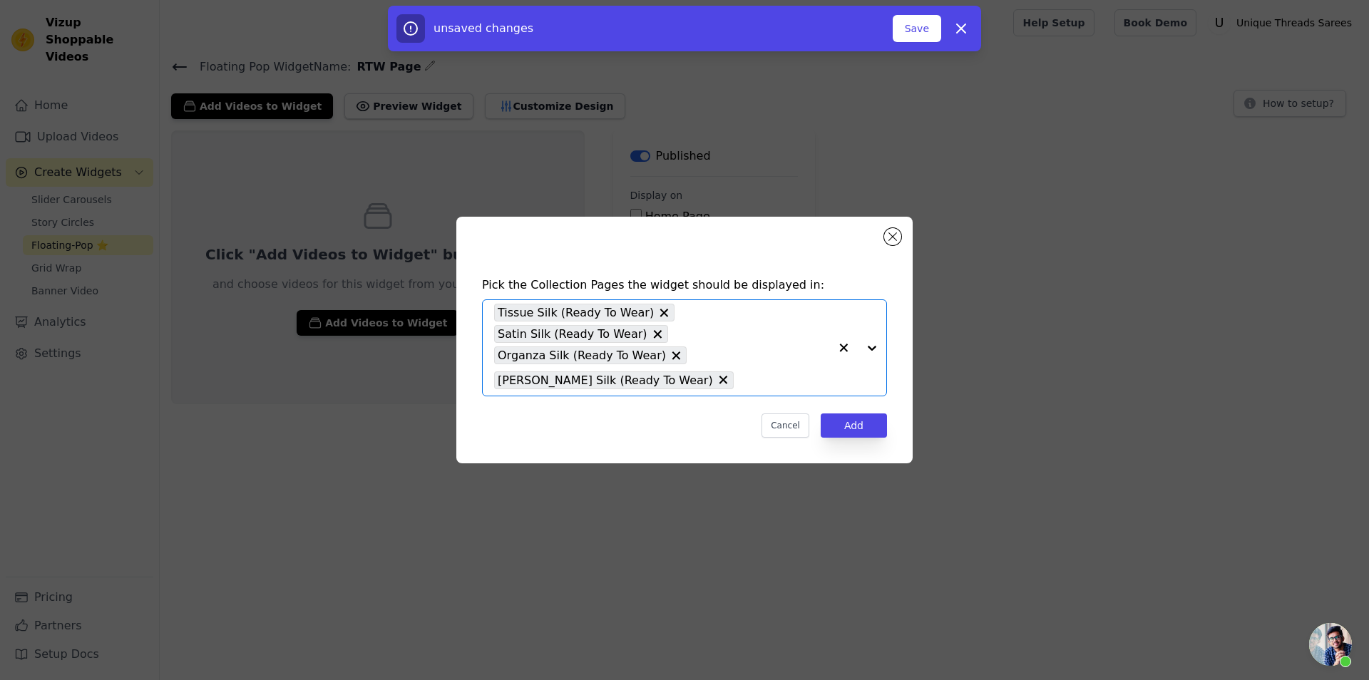
paste input "ready"
type input "ready"
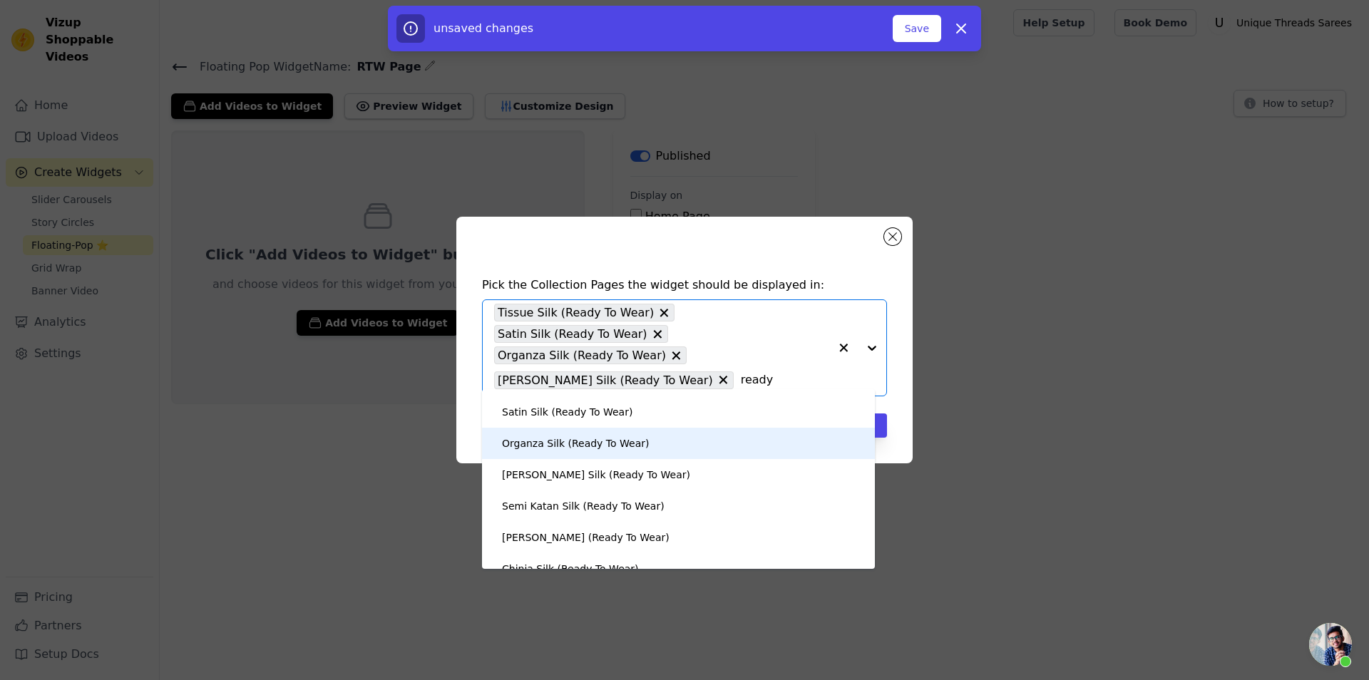
scroll to position [134, 0]
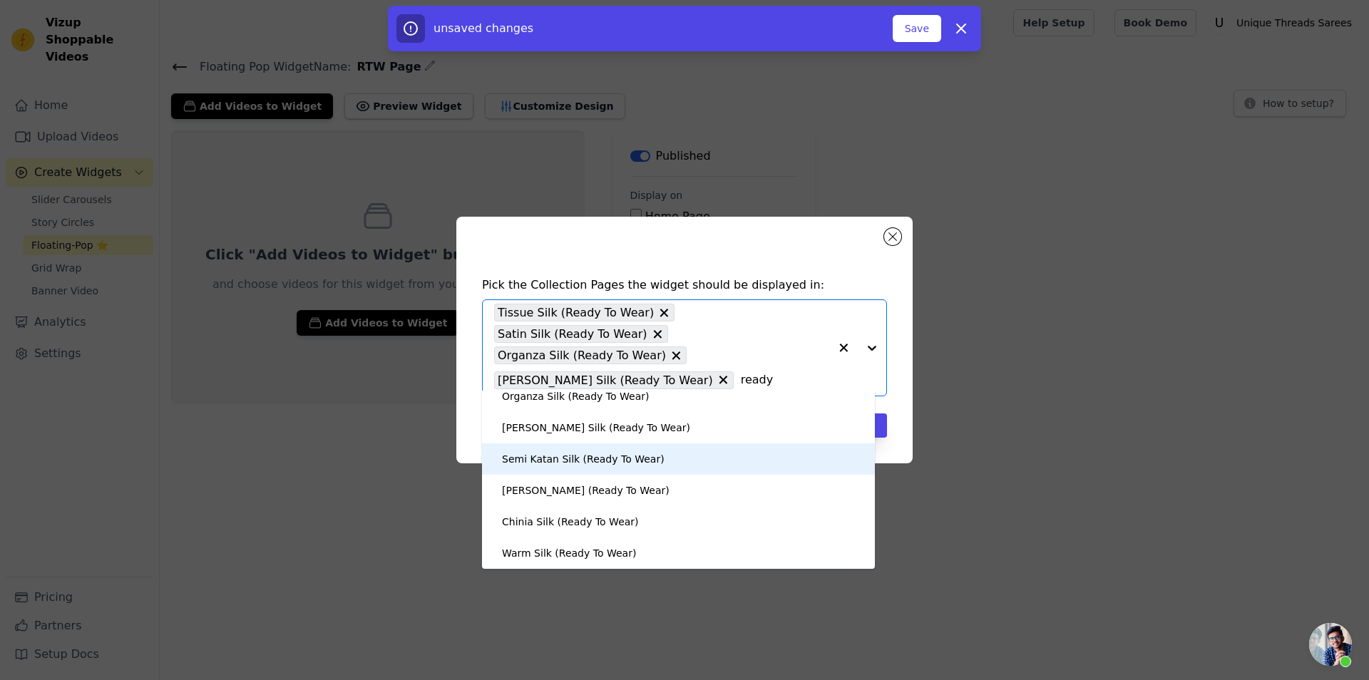
click at [604, 454] on div "Semi Katan Silk (Ready To Wear)" at bounding box center [583, 459] width 163 height 31
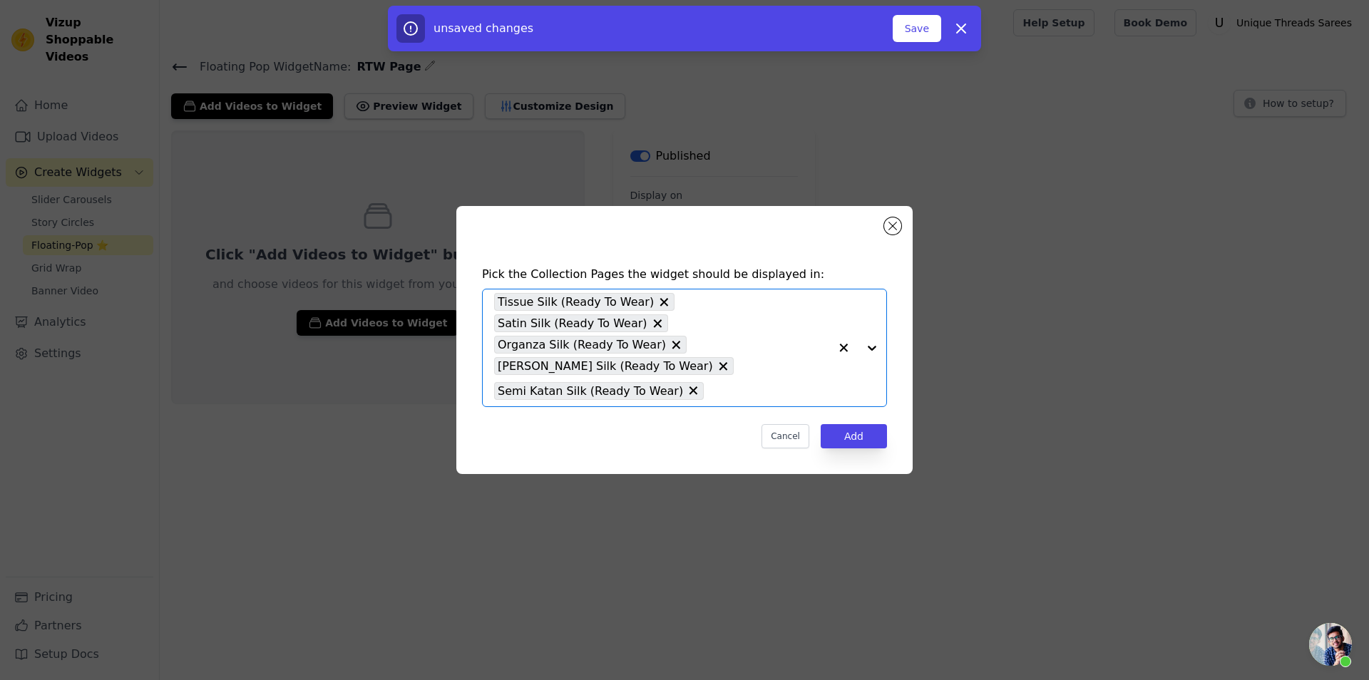
paste input "ready"
type input "ready"
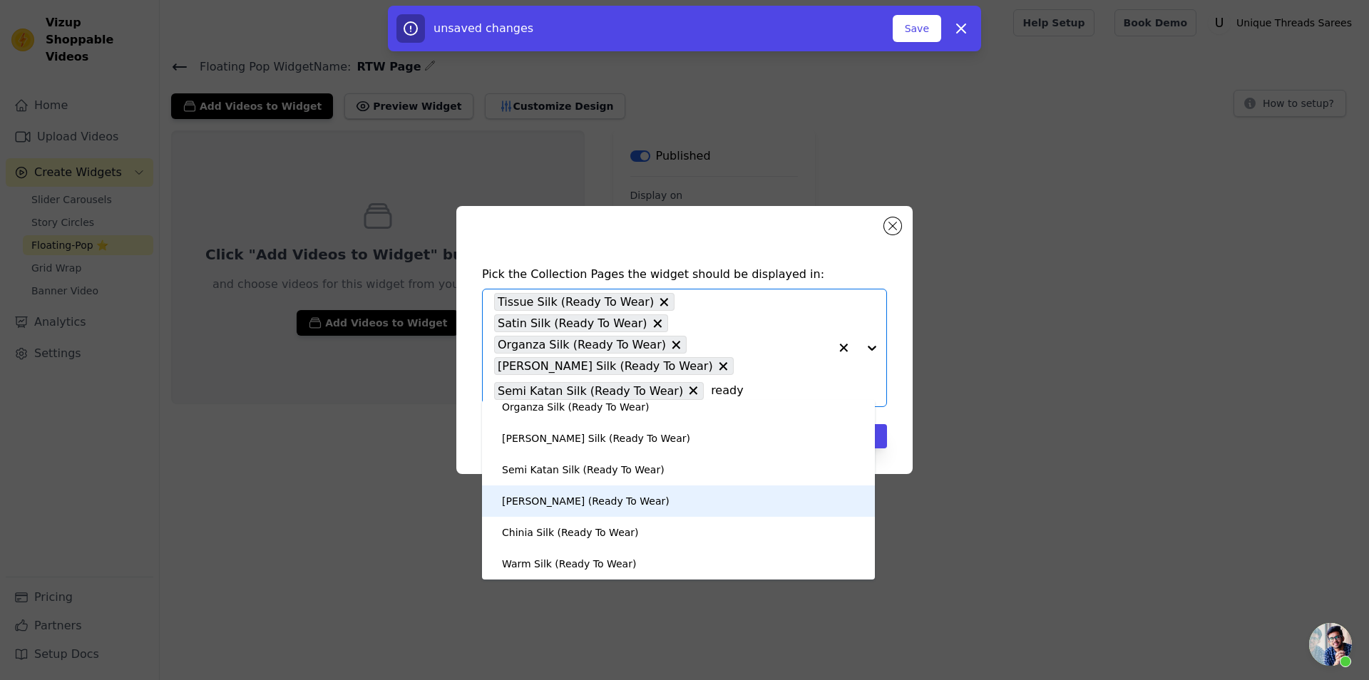
click at [579, 503] on div "[PERSON_NAME] (Ready To Wear)" at bounding box center [586, 501] width 168 height 31
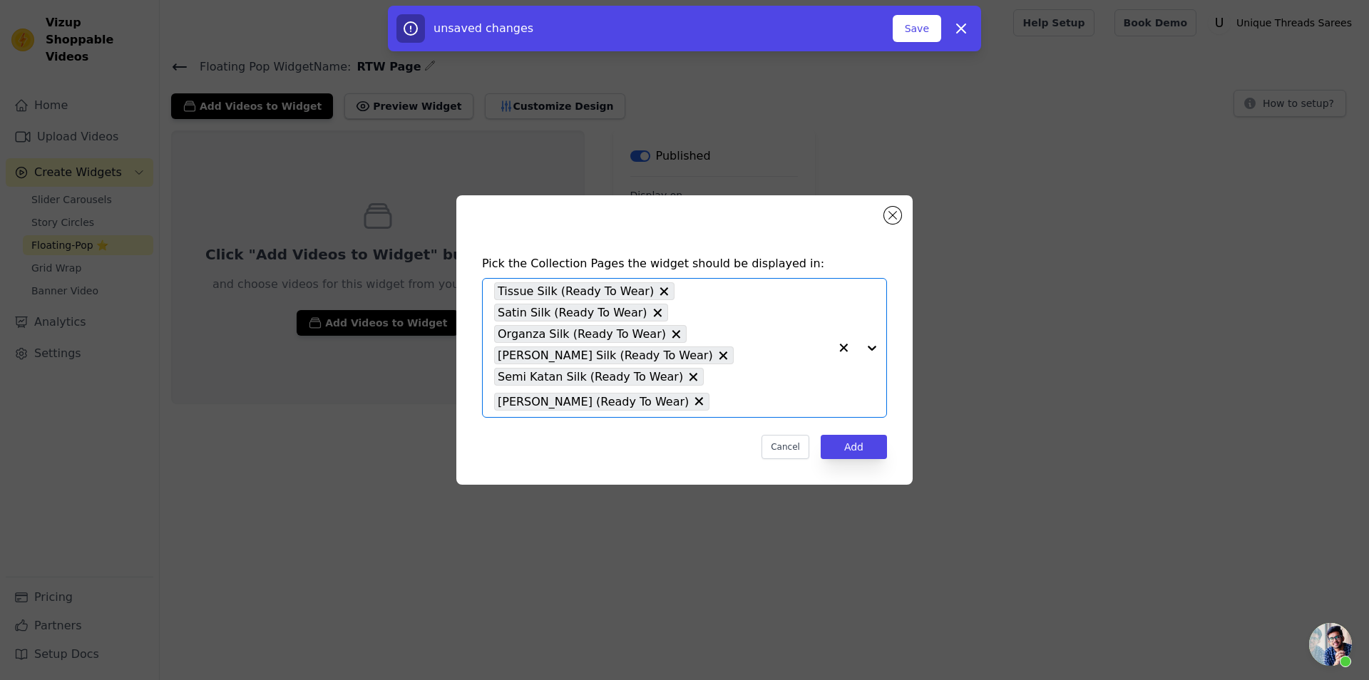
paste input "ready"
type input "ready"
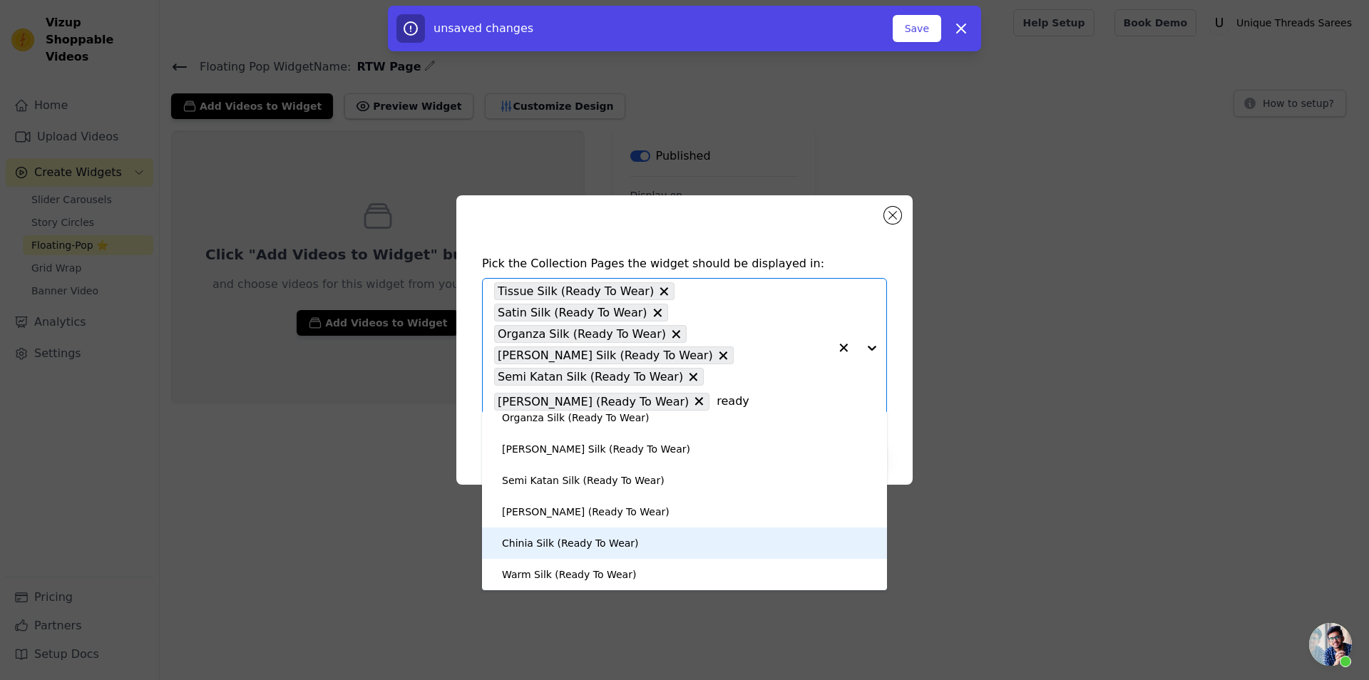
click at [624, 551] on div "Chinia Silk (Ready To Wear)" at bounding box center [684, 543] width 377 height 31
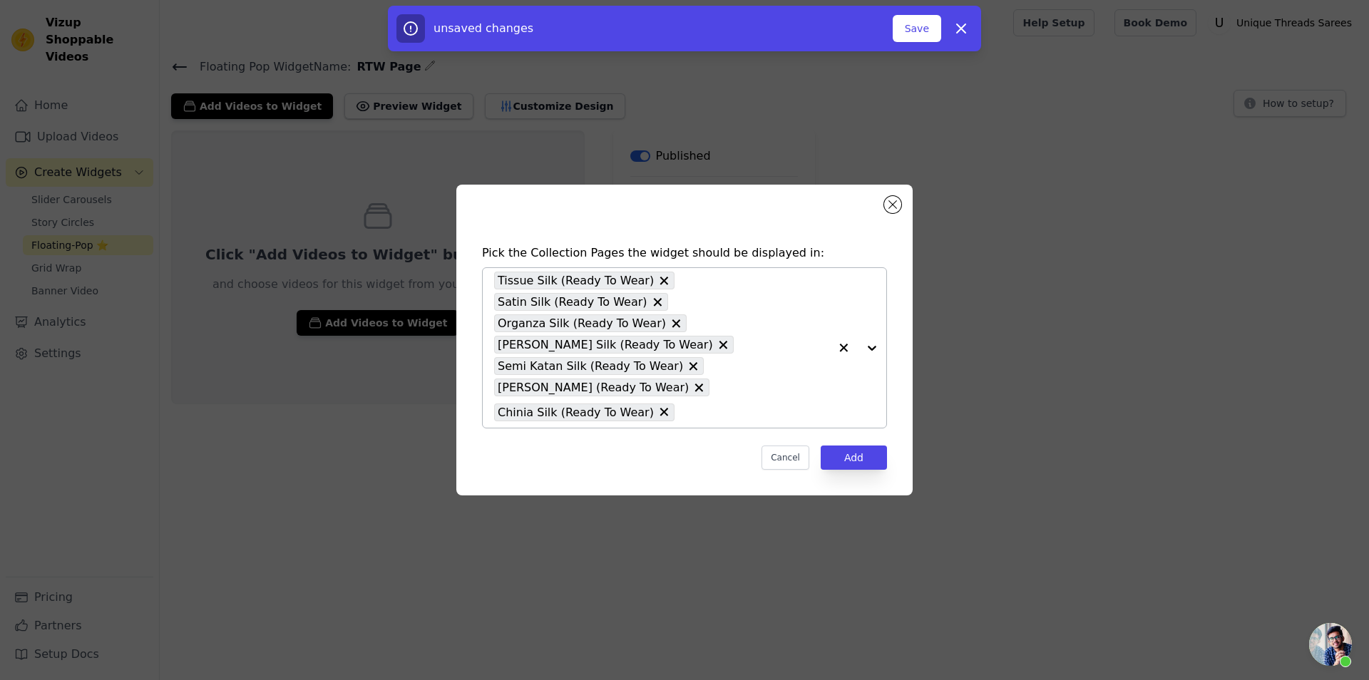
paste input "ready"
type input "ready"
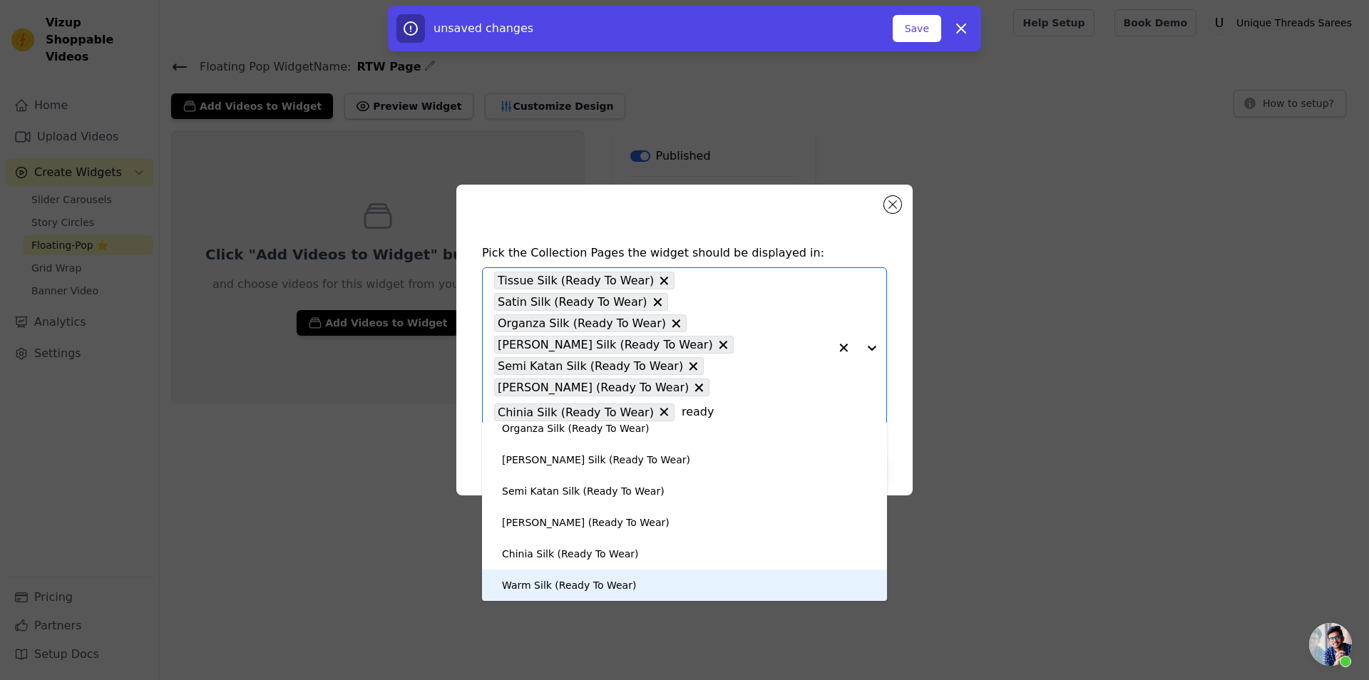
click at [615, 576] on div "Warm Silk (Ready To Wear)" at bounding box center [569, 585] width 134 height 31
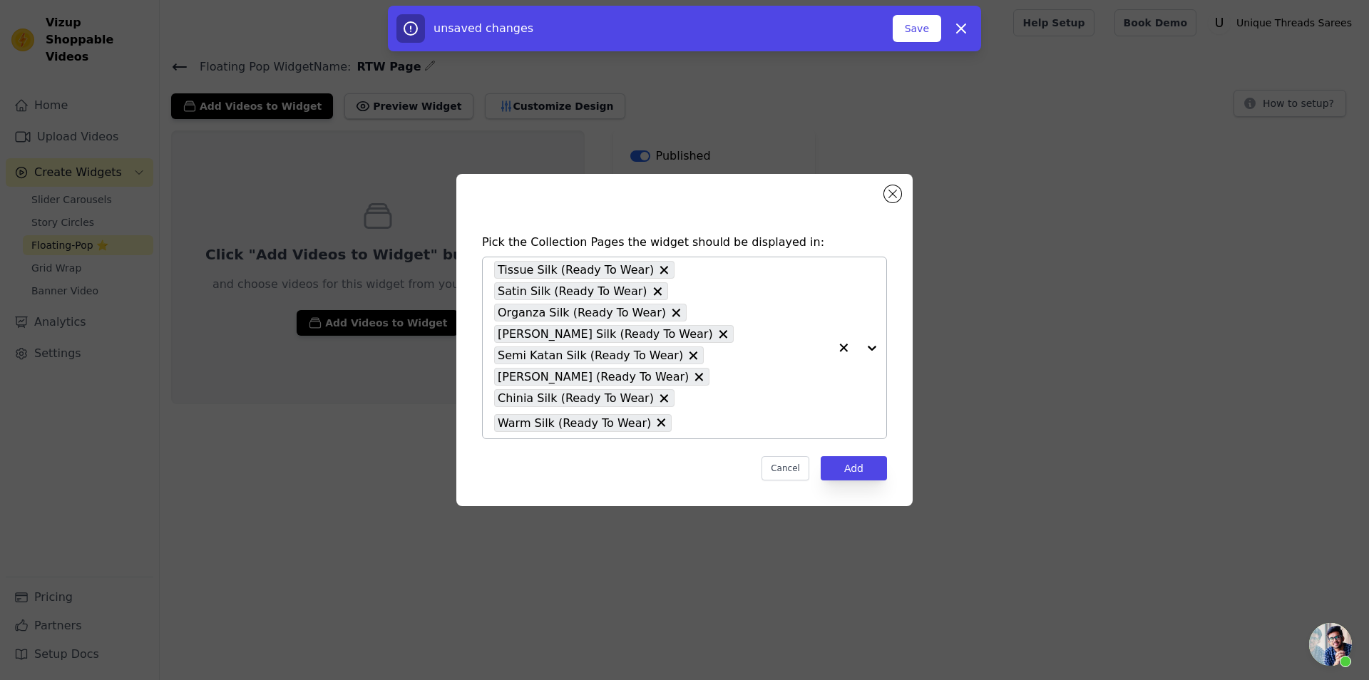
paste input "ready"
type input "ready"
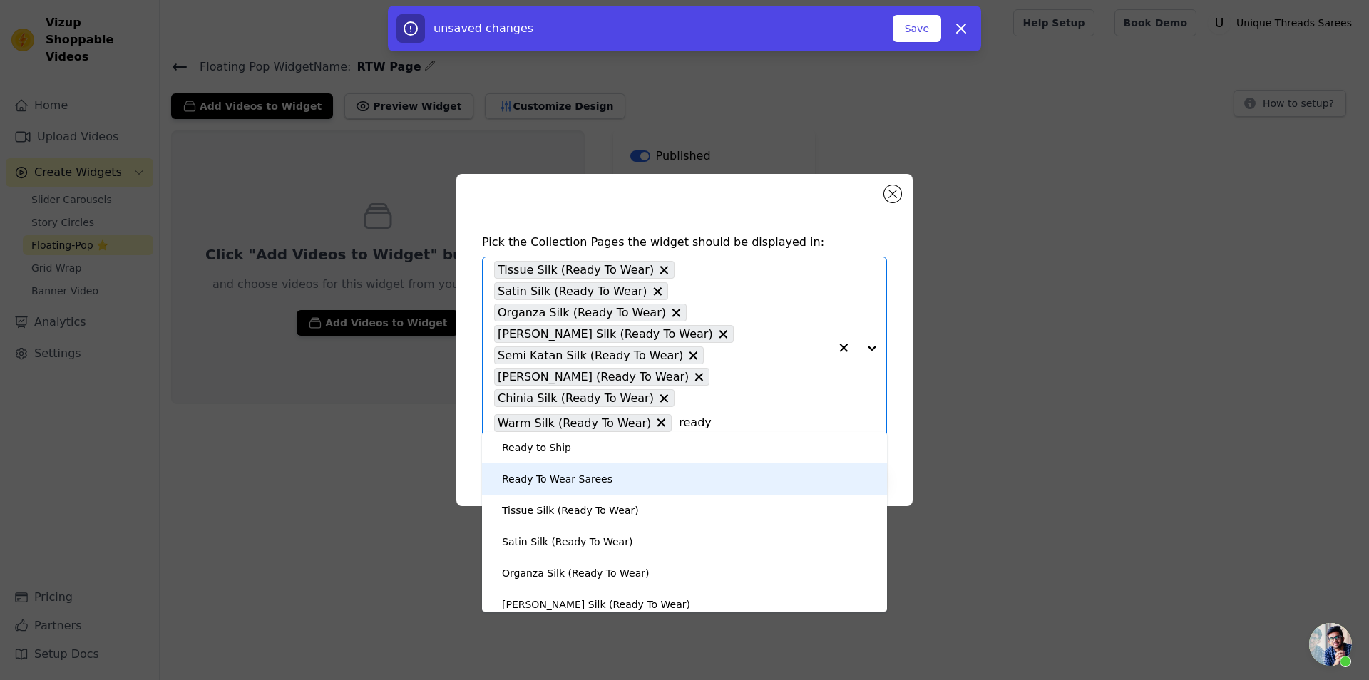
click at [606, 475] on div "Ready To Wear Sarees" at bounding box center [684, 479] width 377 height 31
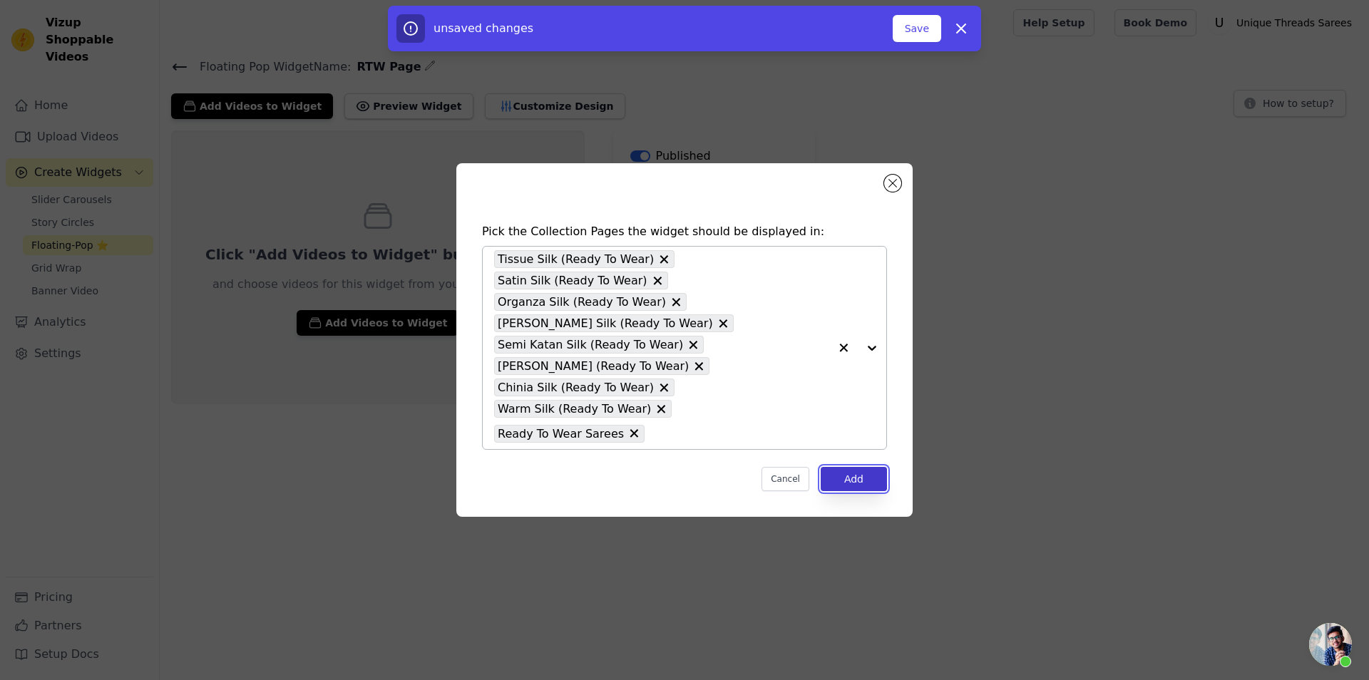
click at [851, 467] on button "Add" at bounding box center [854, 479] width 66 height 24
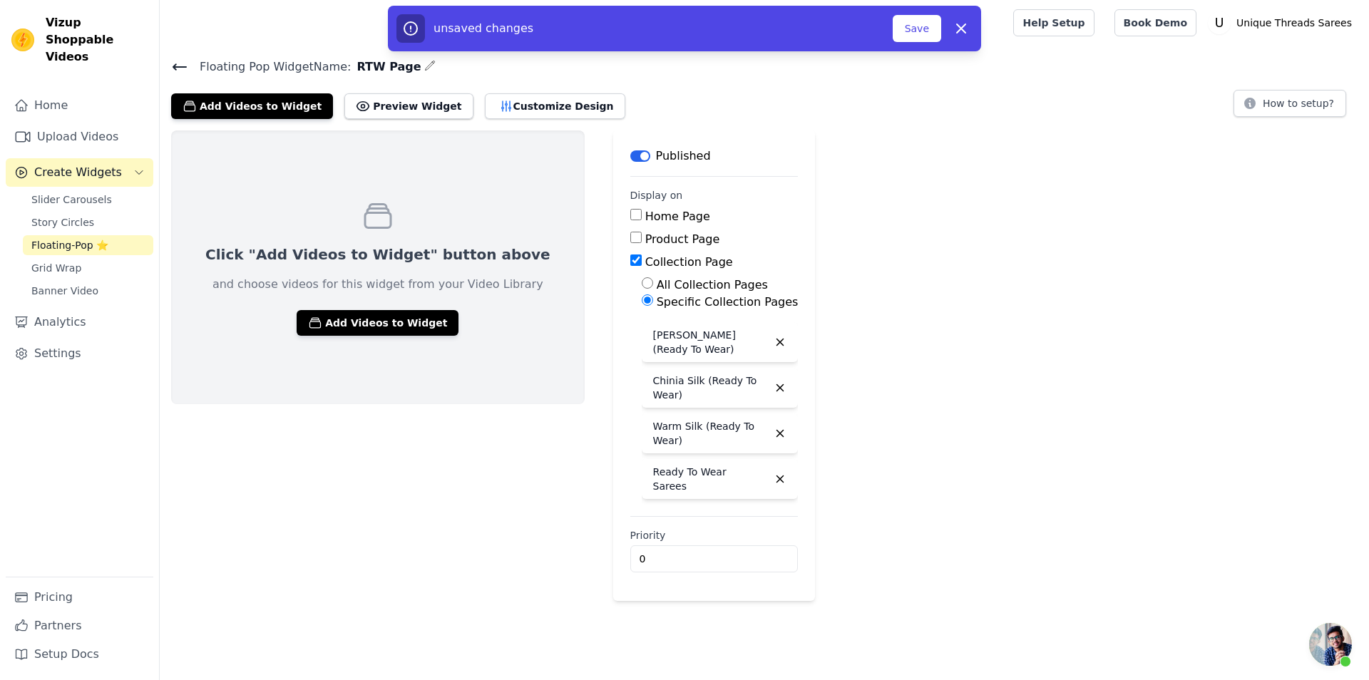
scroll to position [0, 0]
click at [904, 40] on button "Save" at bounding box center [917, 28] width 48 height 27
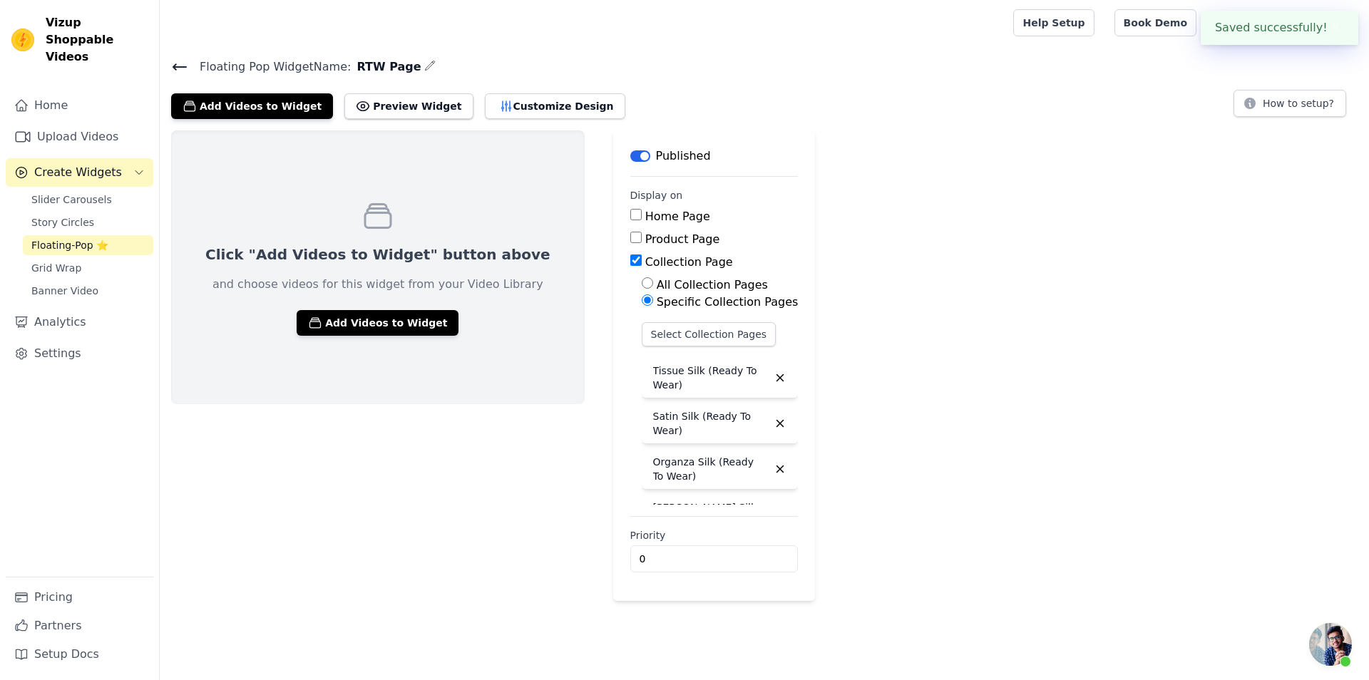
click at [907, 25] on div at bounding box center [583, 23] width 825 height 46
click at [358, 314] on button "Add Videos to Widget" at bounding box center [378, 323] width 162 height 26
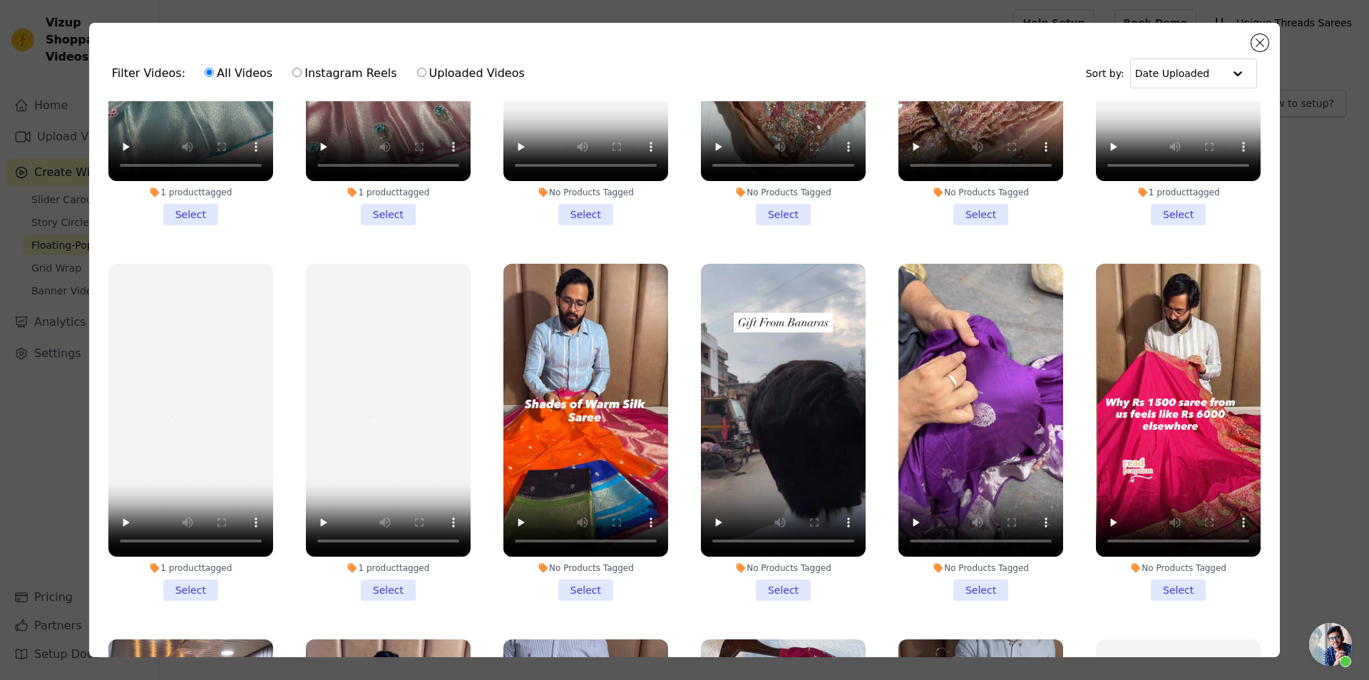
scroll to position [1797, 0]
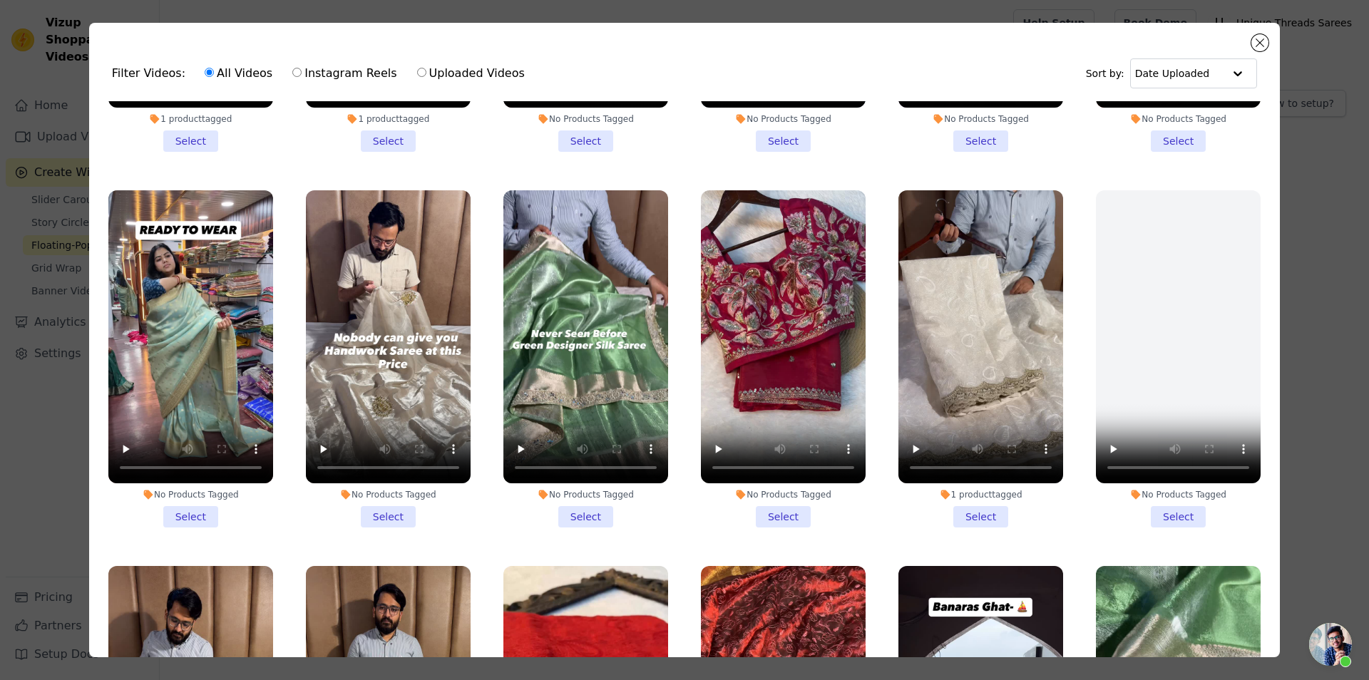
click at [196, 486] on li "No Products Tagged Select" at bounding box center [190, 358] width 165 height 337
click at [0, 0] on input "No Products Tagged Select" at bounding box center [0, 0] width 0 height 0
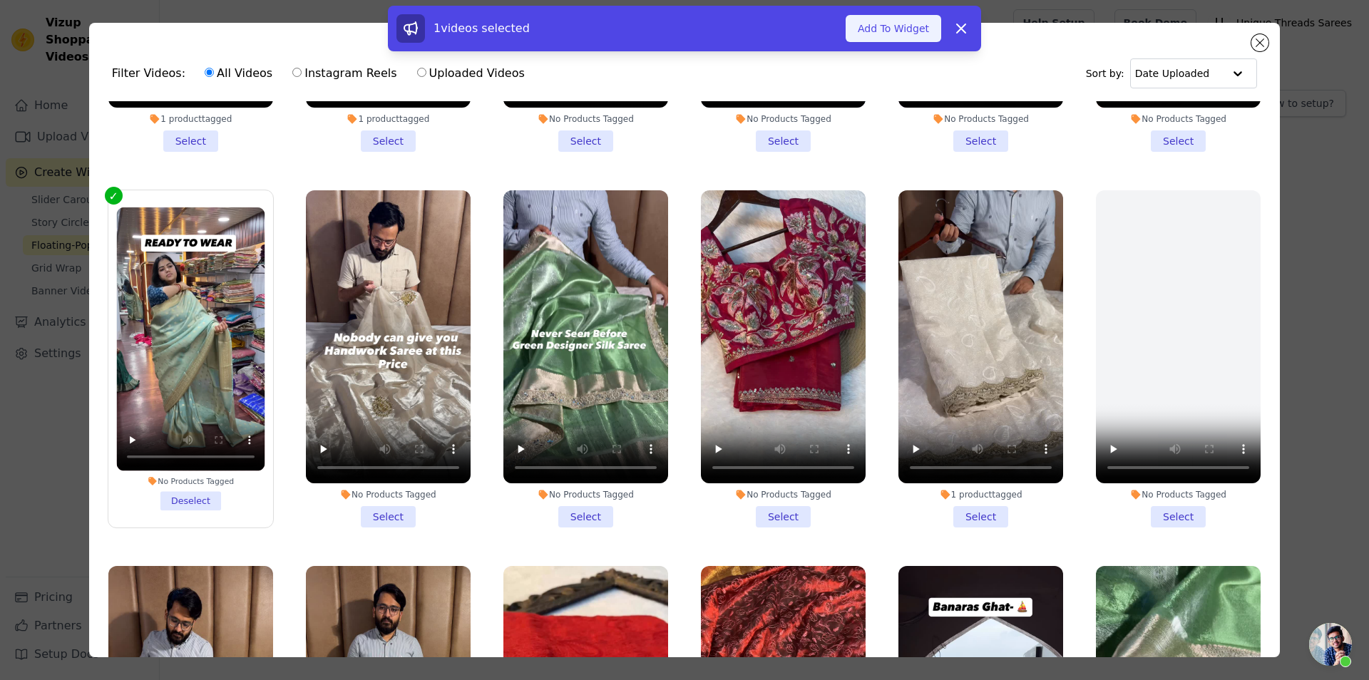
click at [880, 32] on button "Add To Widget" at bounding box center [894, 28] width 96 height 27
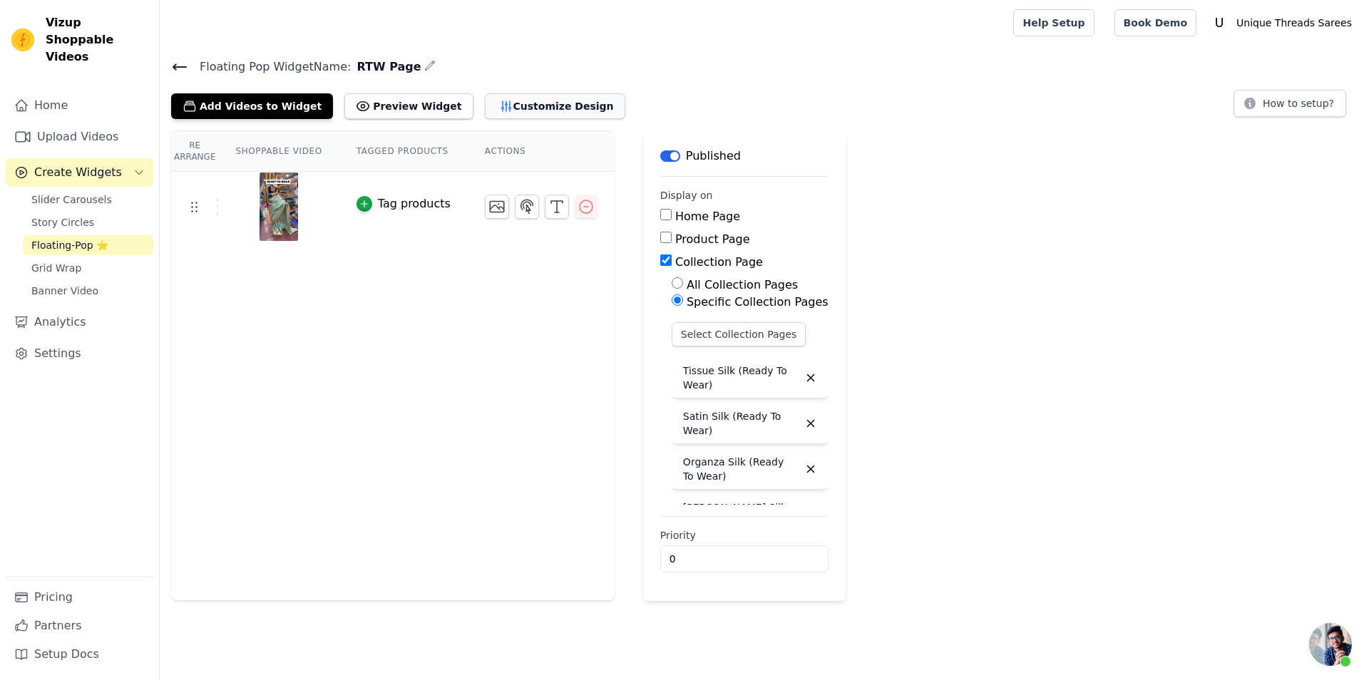
click at [493, 95] on button "Customize Design" at bounding box center [555, 106] width 140 height 26
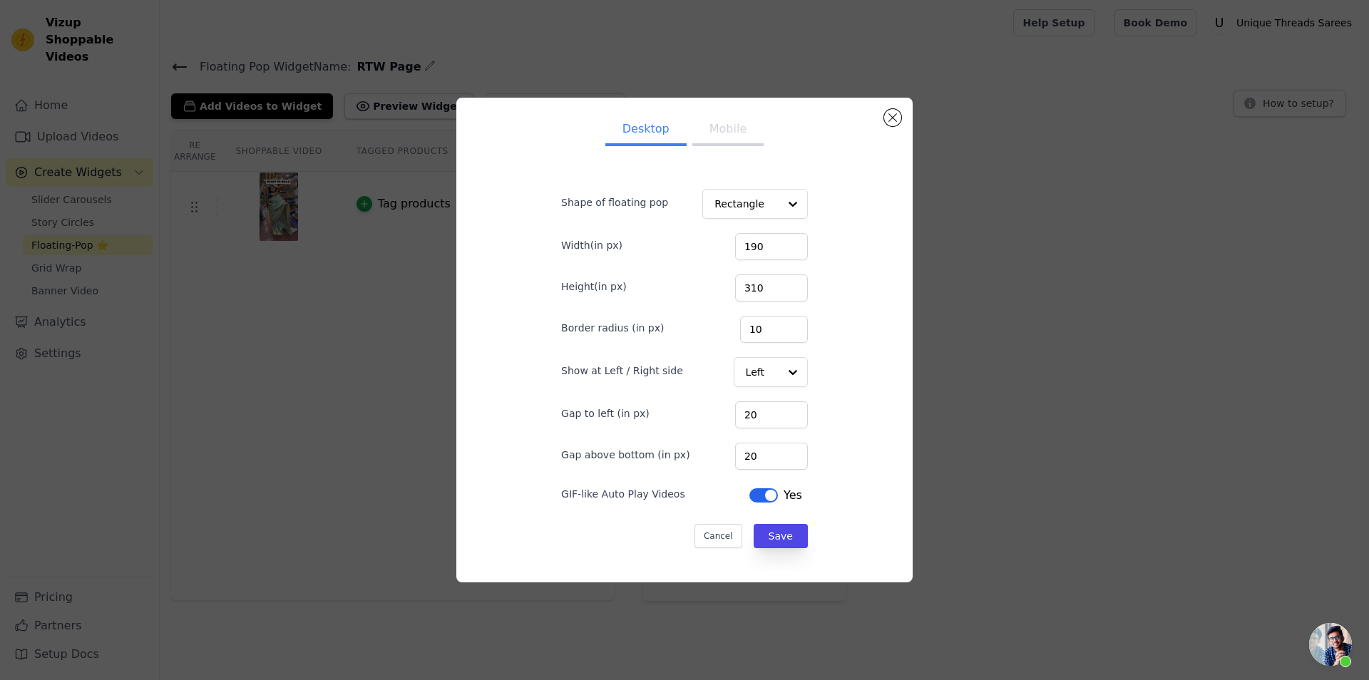
click at [705, 139] on button "Mobile" at bounding box center [727, 130] width 71 height 31
click at [636, 136] on button "Desktop" at bounding box center [645, 130] width 81 height 31
drag, startPoint x: 762, startPoint y: 294, endPoint x: 740, endPoint y: 294, distance: 21.4
click at [740, 294] on input "310" at bounding box center [771, 288] width 73 height 27
type input "380"
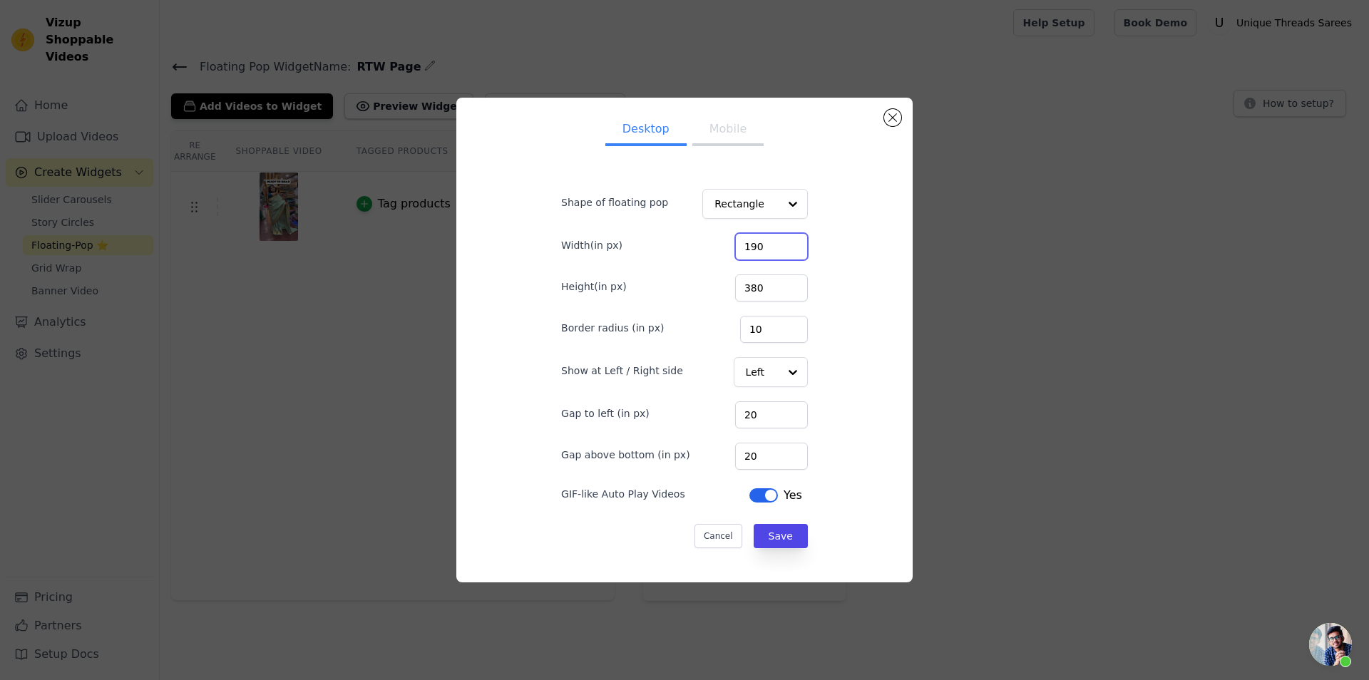
click at [752, 250] on input "190" at bounding box center [771, 246] width 73 height 27
type input "210"
click at [770, 536] on button "Save" at bounding box center [781, 536] width 54 height 24
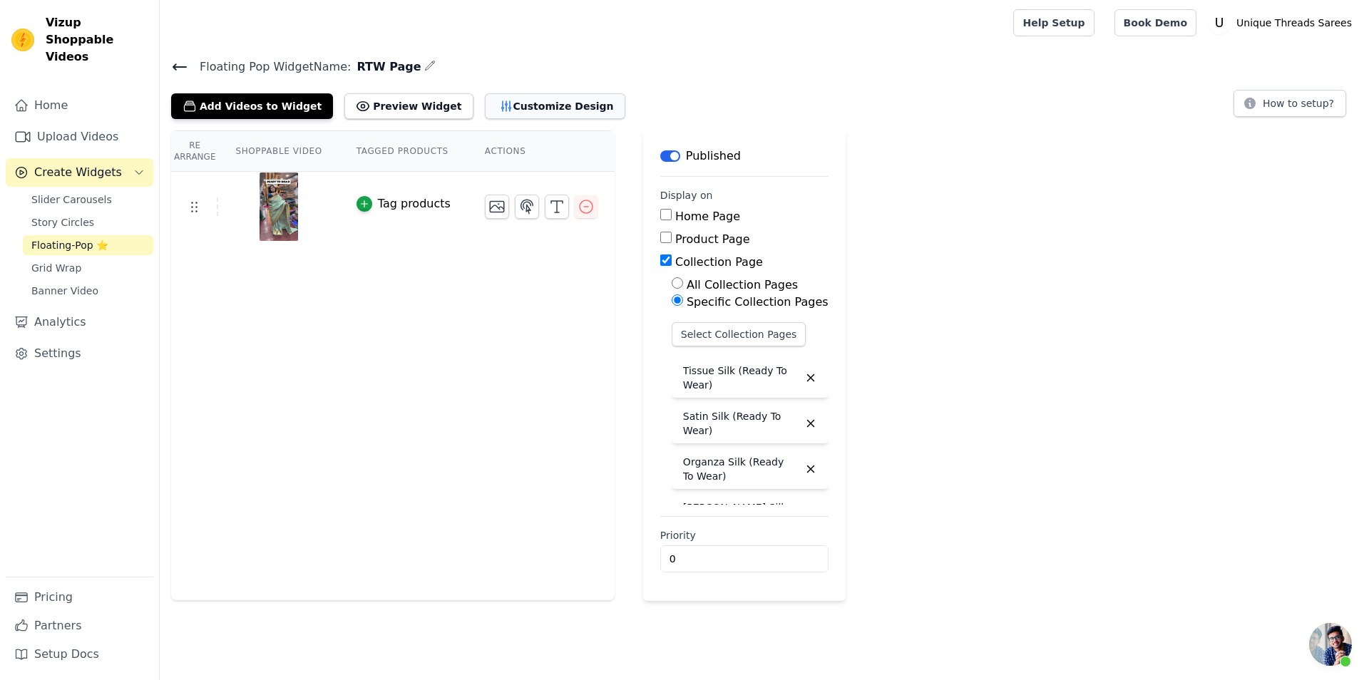
click at [485, 101] on button "Customize Design" at bounding box center [555, 106] width 140 height 26
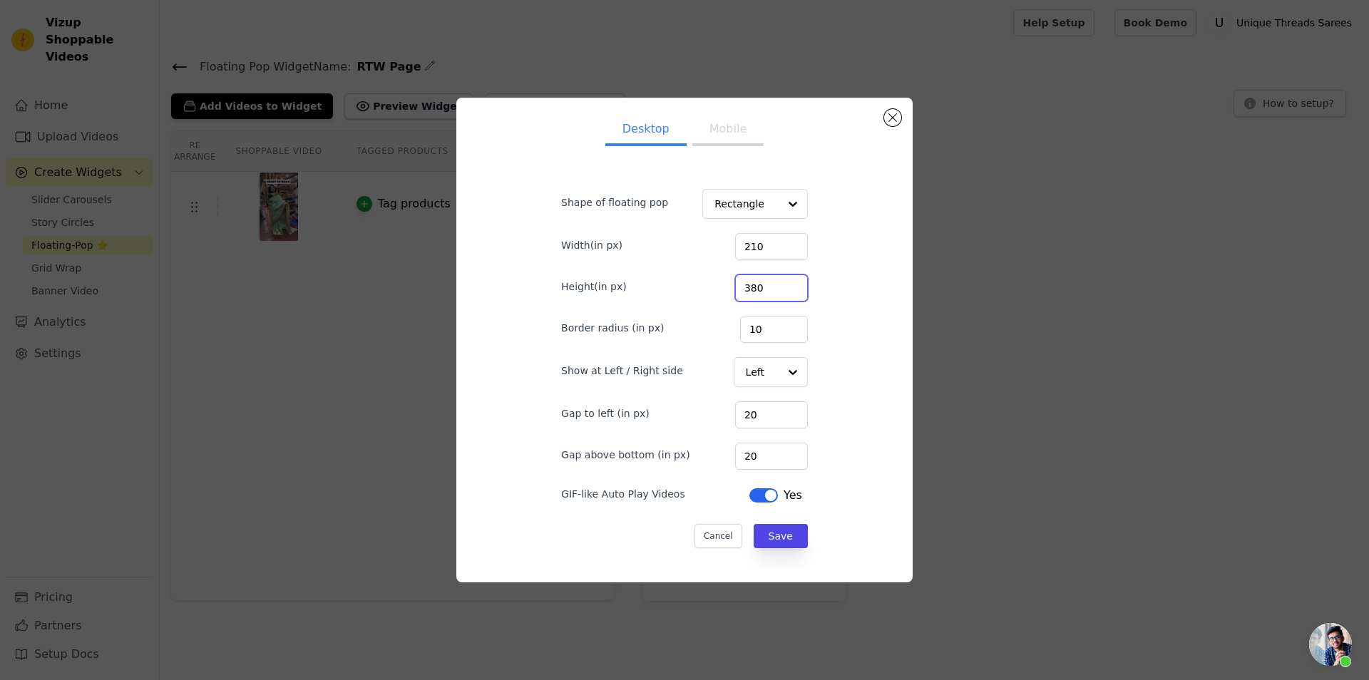
click at [767, 291] on input "380" at bounding box center [771, 288] width 73 height 27
type input "450"
click at [759, 245] on input "210" at bounding box center [771, 246] width 73 height 27
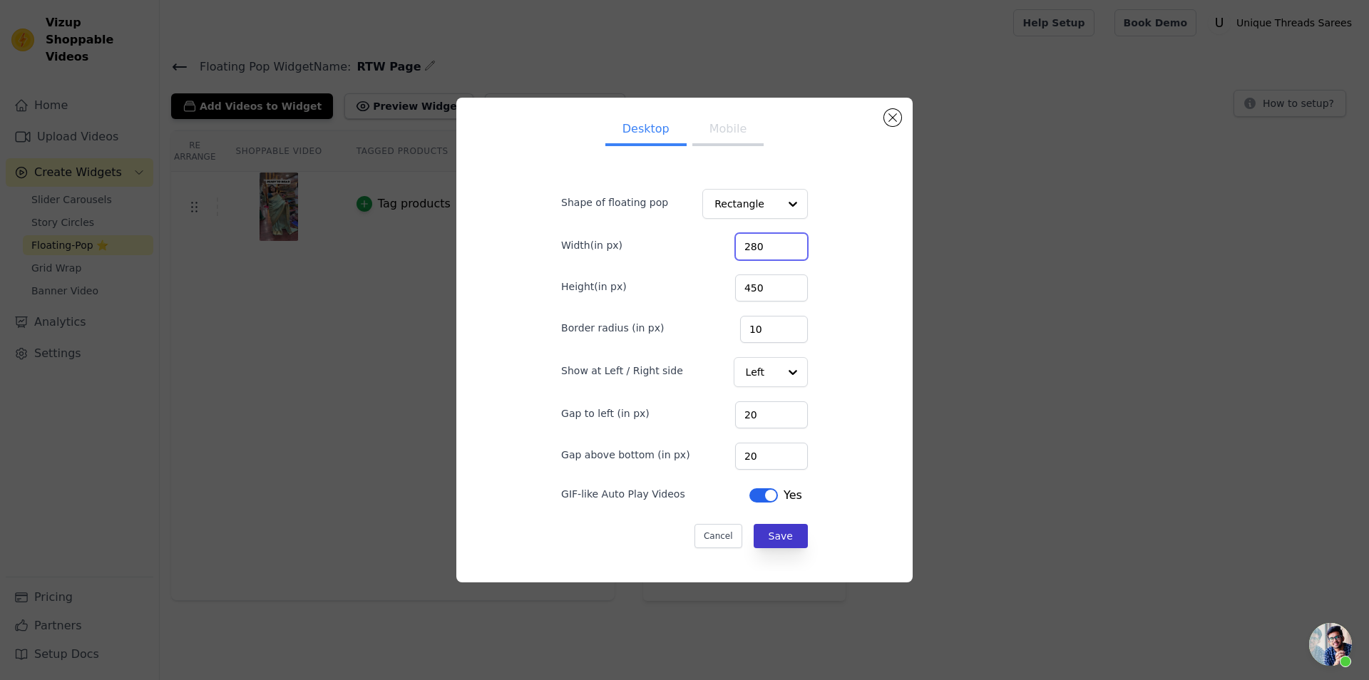
type input "280"
click at [773, 530] on button "Save" at bounding box center [781, 536] width 54 height 24
